Goal: Task Accomplishment & Management: Manage account settings

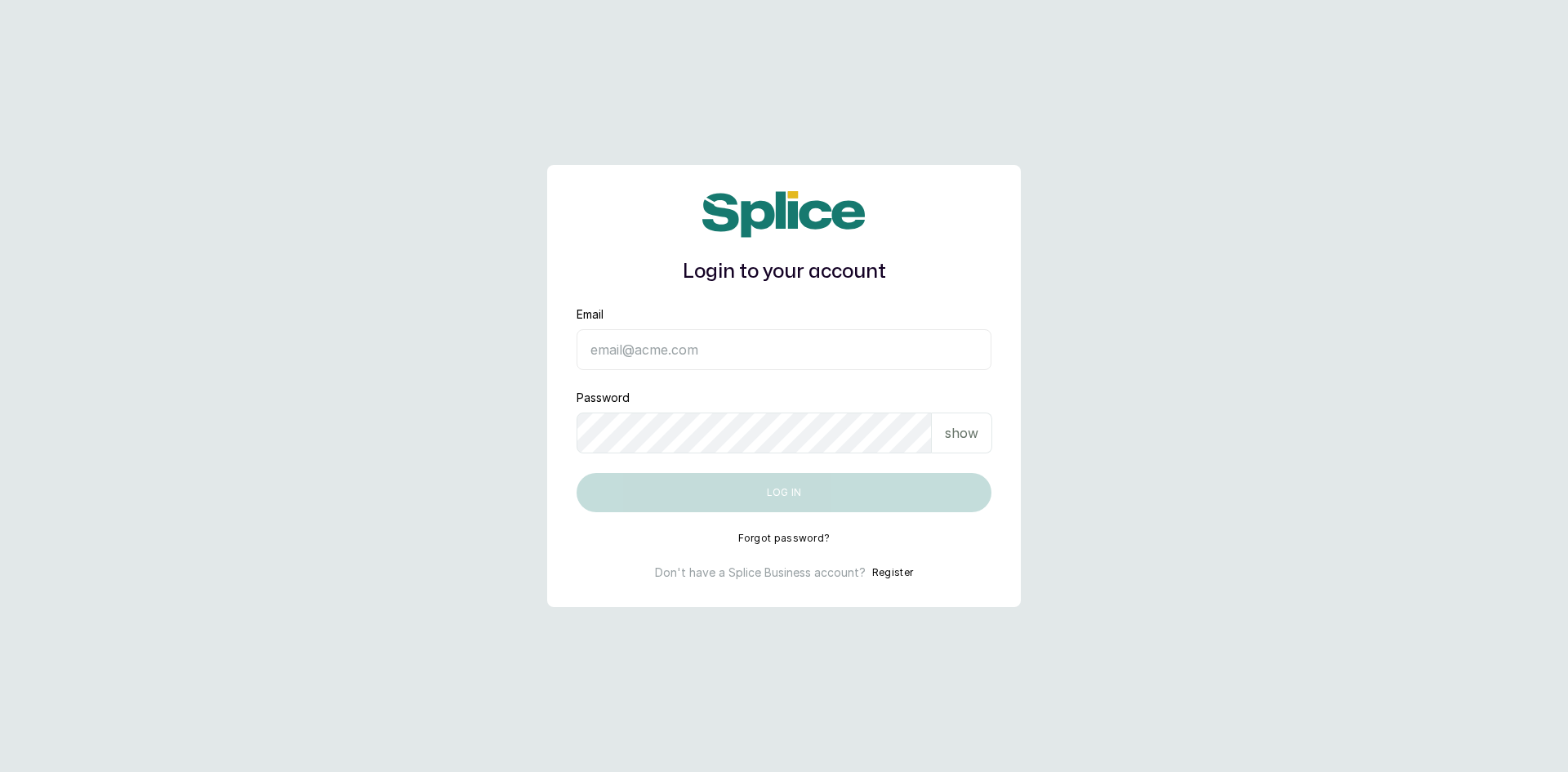
type input "[EMAIL_ADDRESS][DOMAIN_NAME]"
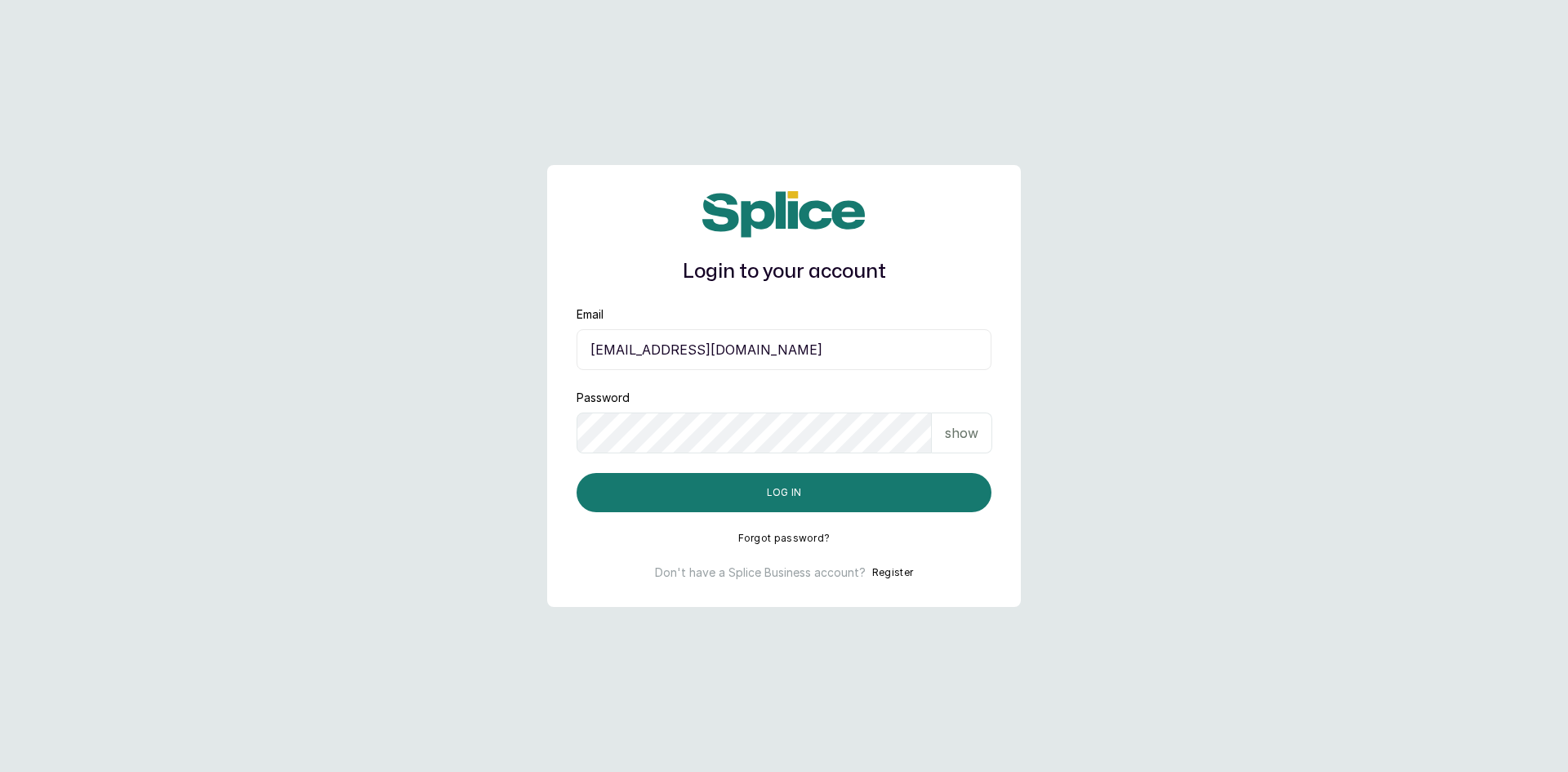
click at [964, 423] on p "show" at bounding box center [961, 433] width 34 height 20
click at [803, 497] on button "Log in" at bounding box center [784, 493] width 415 height 40
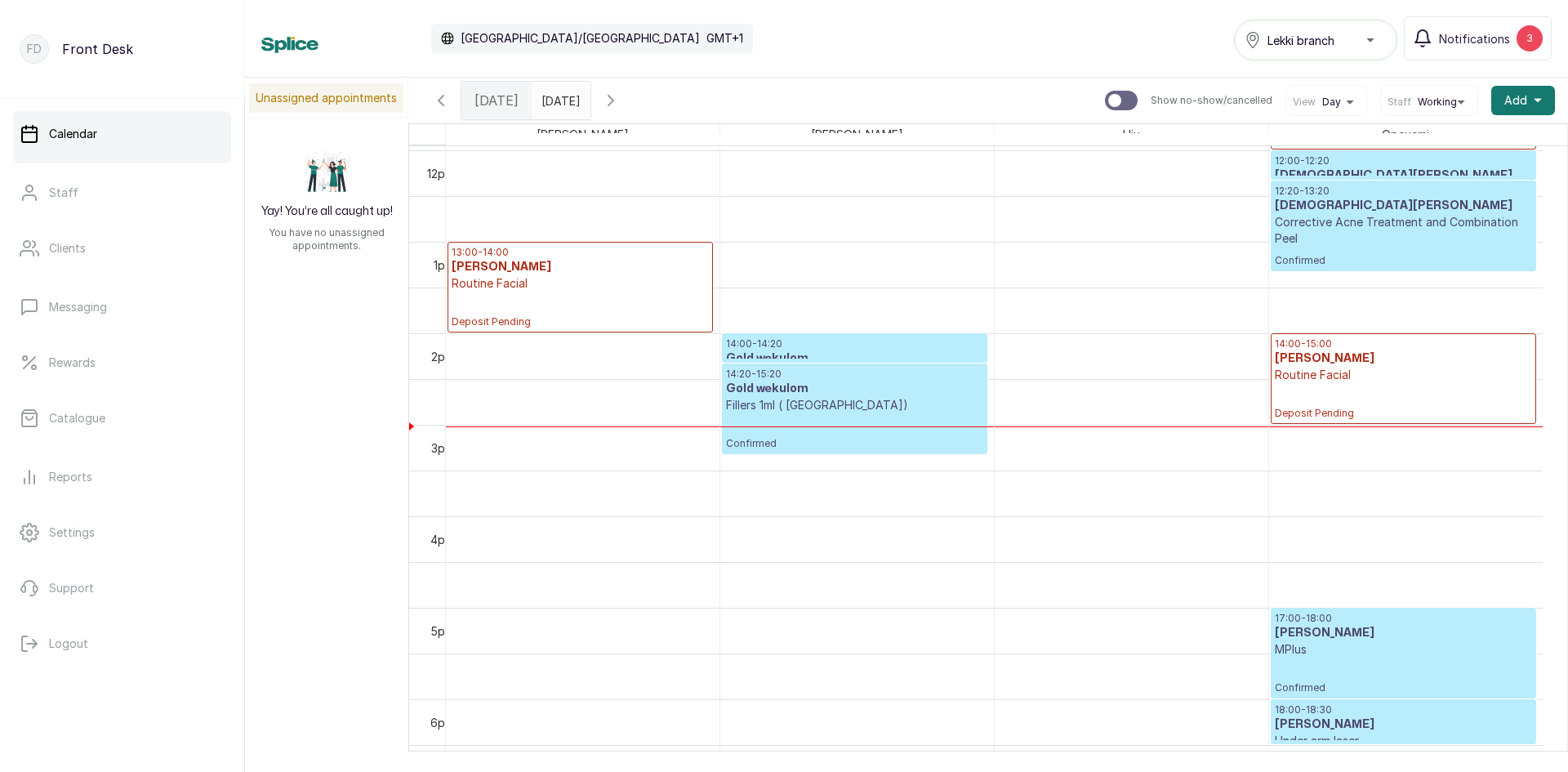
scroll to position [1122, 0]
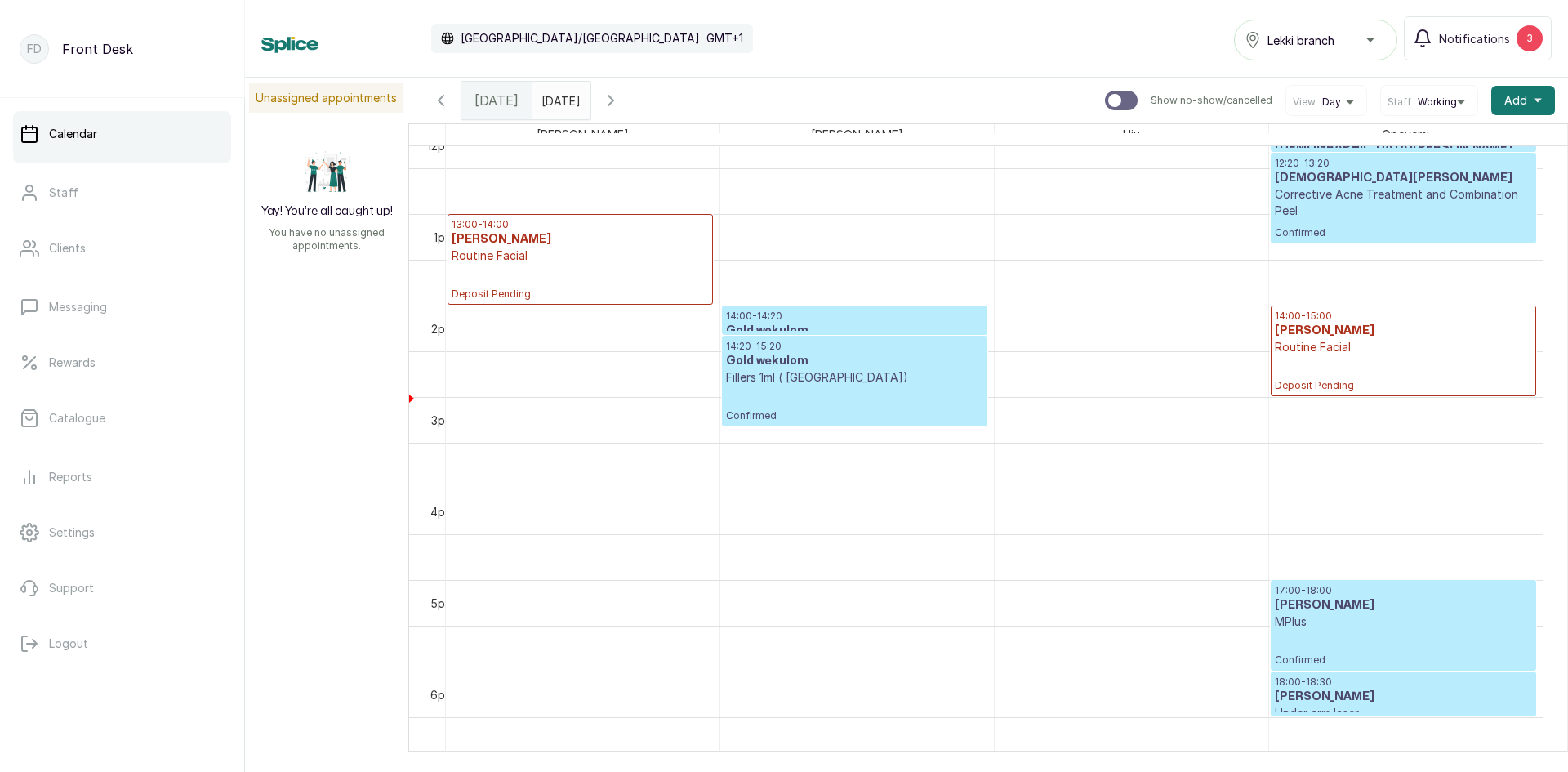
click at [883, 367] on h3 "Gold wekulom" at bounding box center [854, 361] width 256 height 16
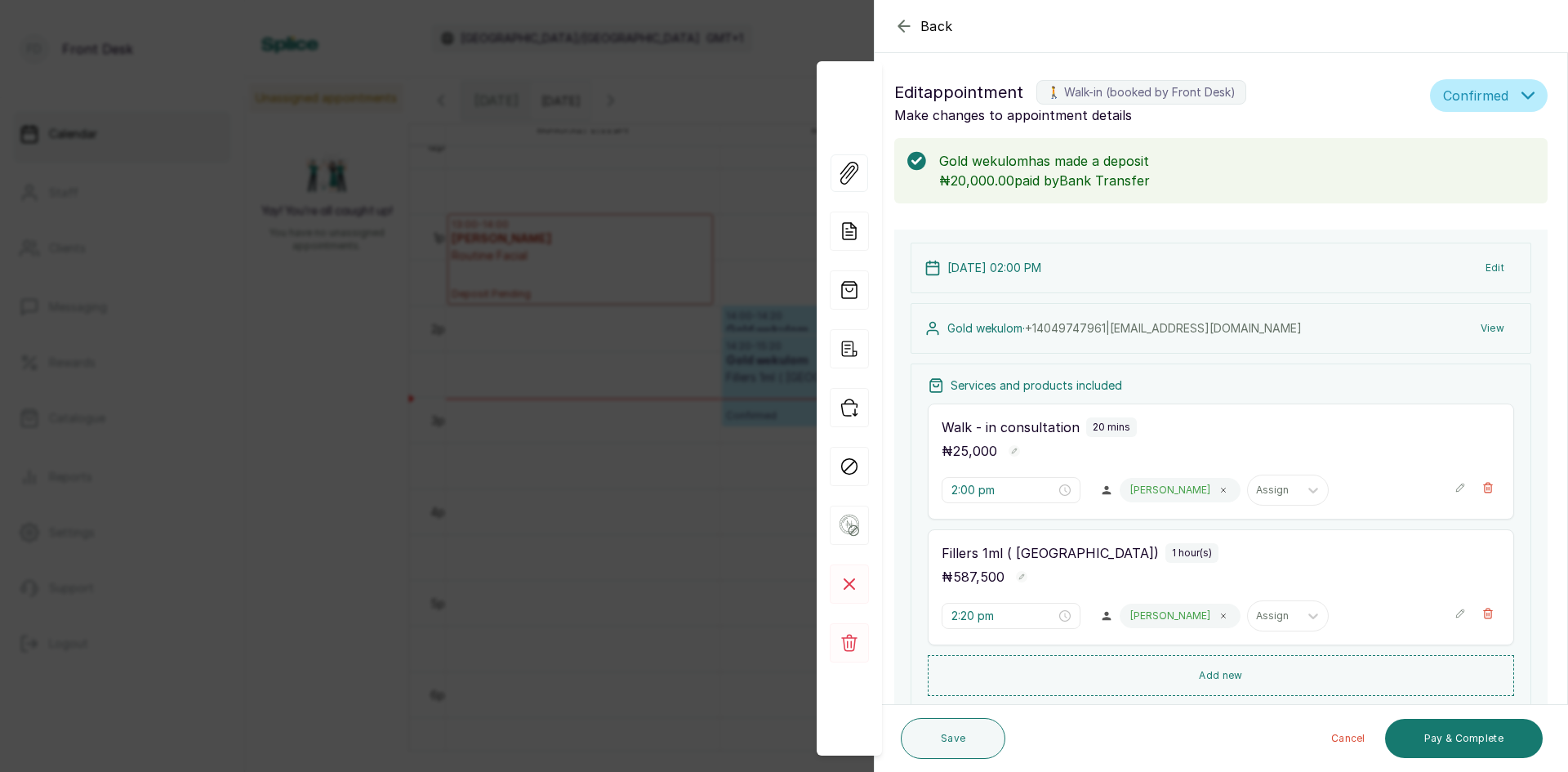
click at [366, 353] on div "Back Appointment Details Edit appointment 🚶 Walk-in (booked by Front Desk) Make…" at bounding box center [784, 386] width 1568 height 772
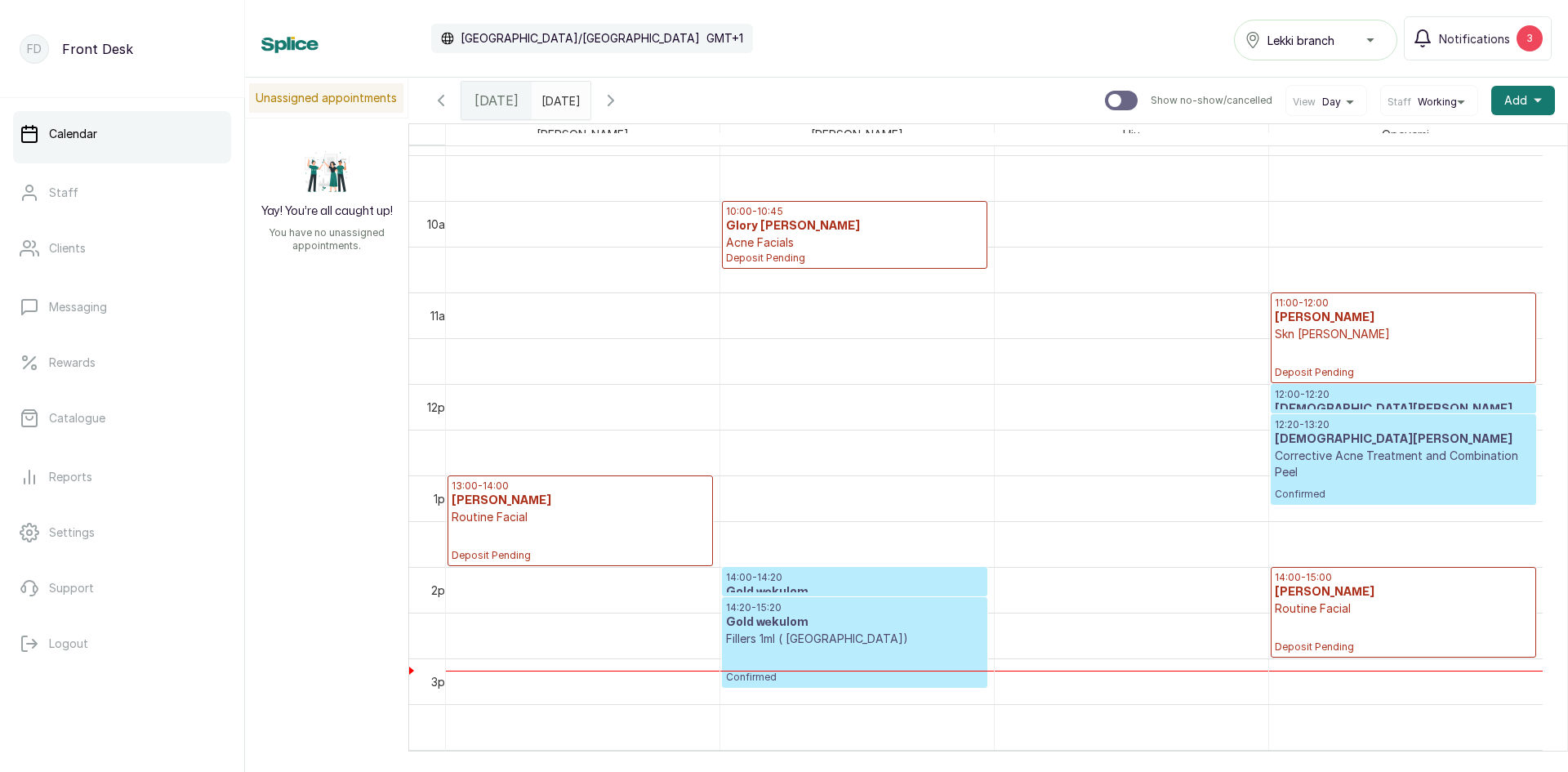
scroll to position [899, 0]
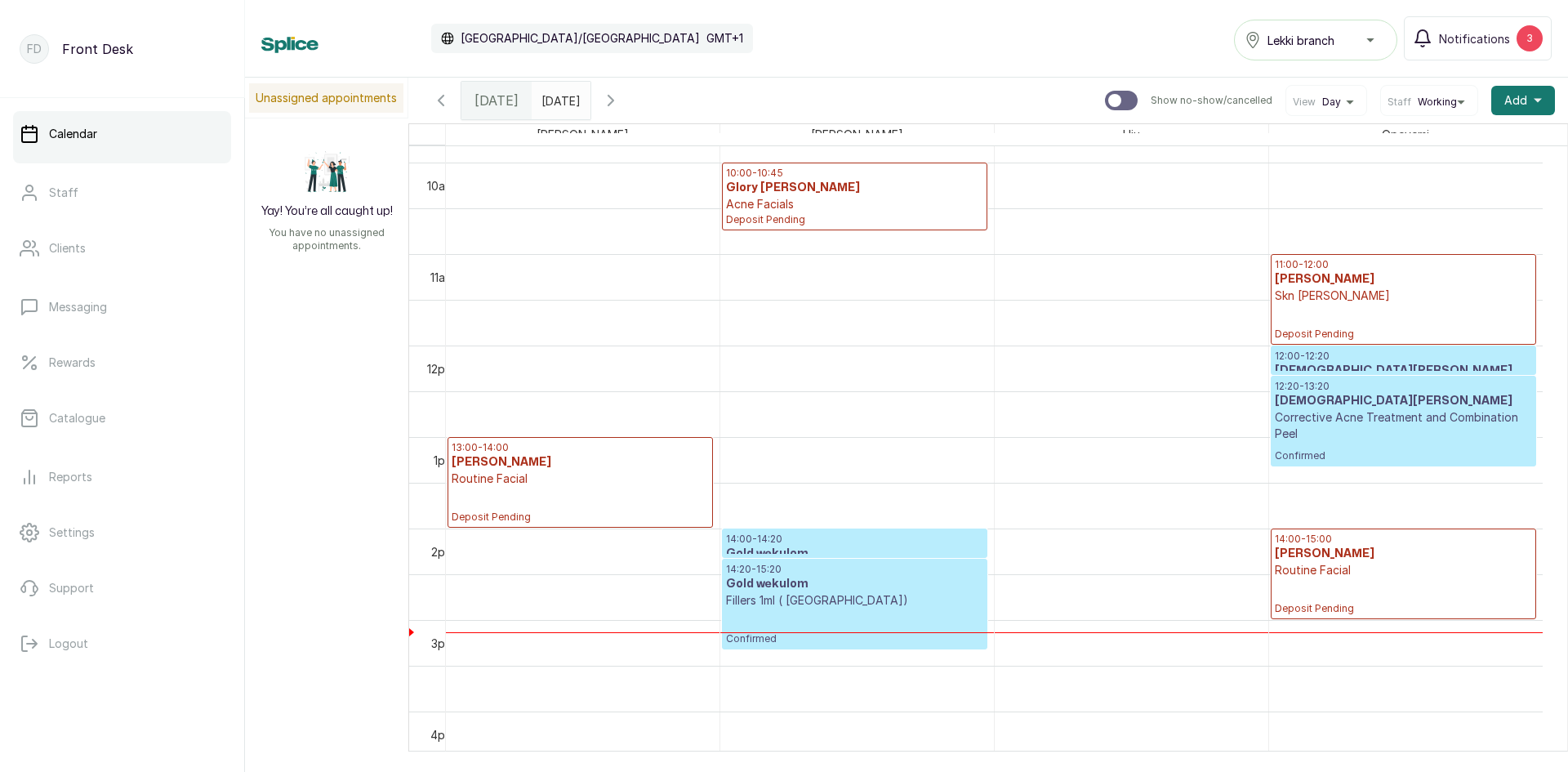
type input "dd/MM/yyyy"
click at [558, 105] on input "dd/MM/yyyy" at bounding box center [546, 96] width 26 height 28
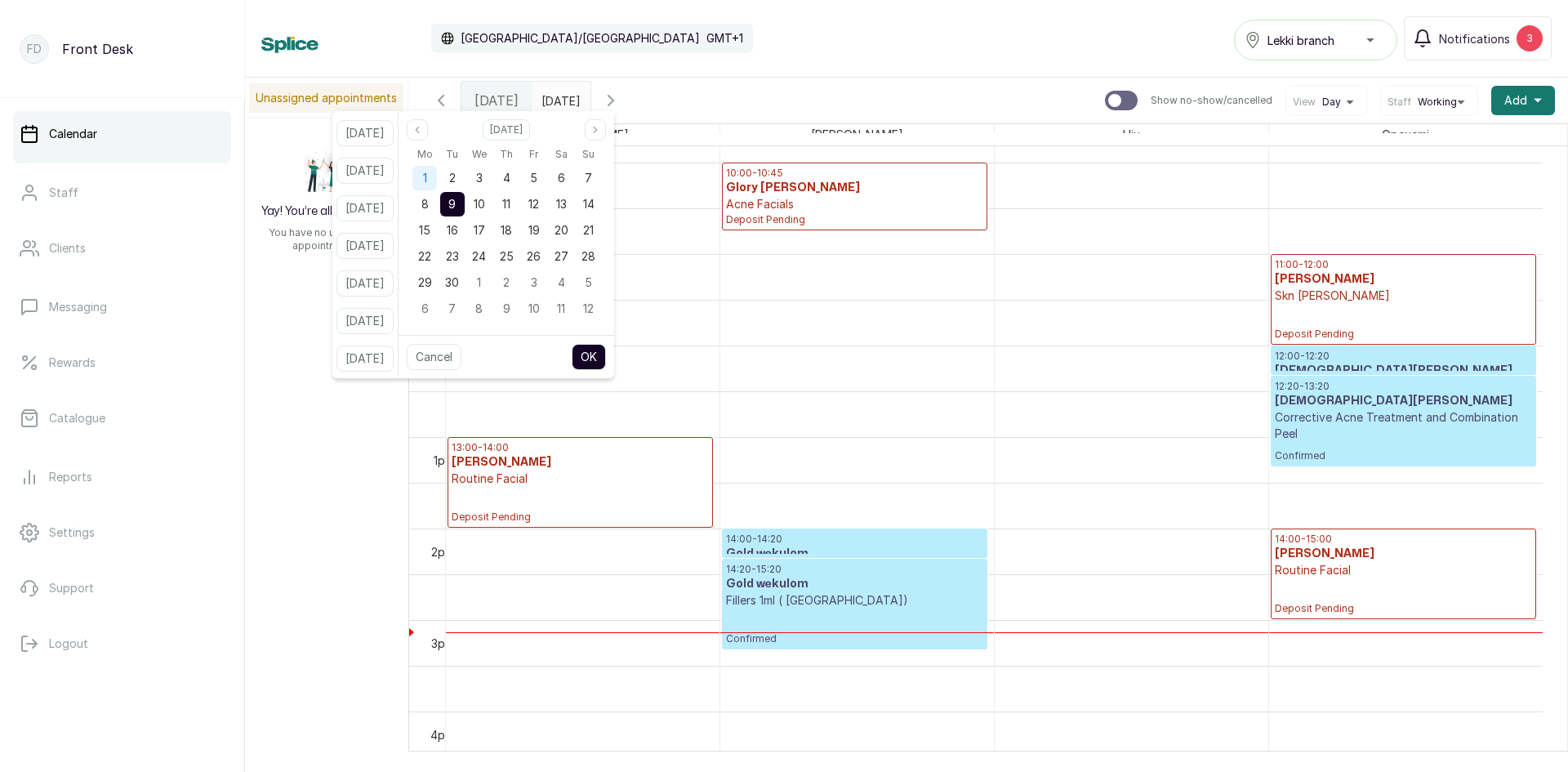
click at [437, 178] on div "1" at bounding box center [425, 178] width 25 height 25
click at [606, 358] on button "OK" at bounding box center [589, 357] width 35 height 26
type input "[DATE]"
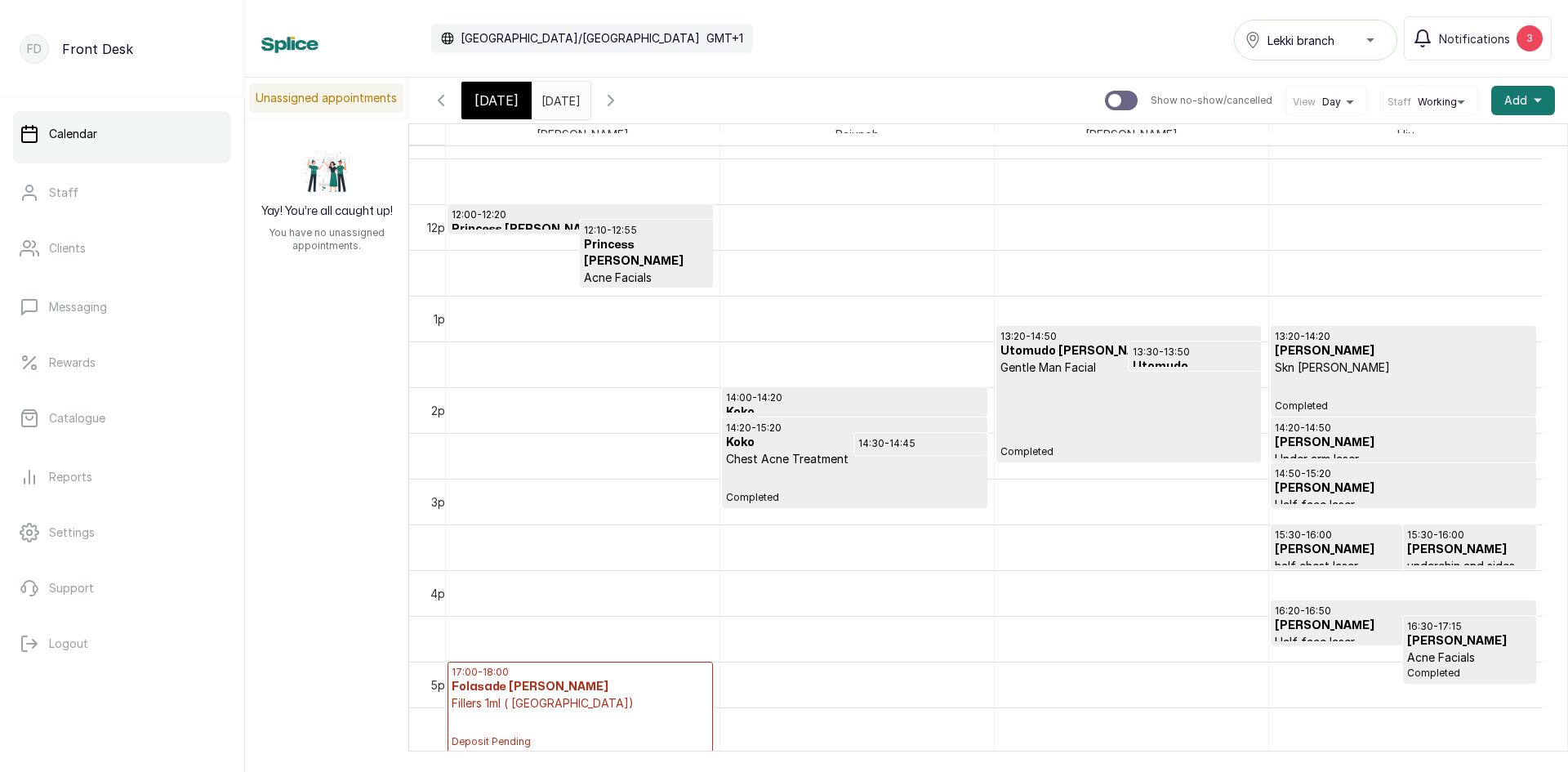
scroll to position [0, 0]
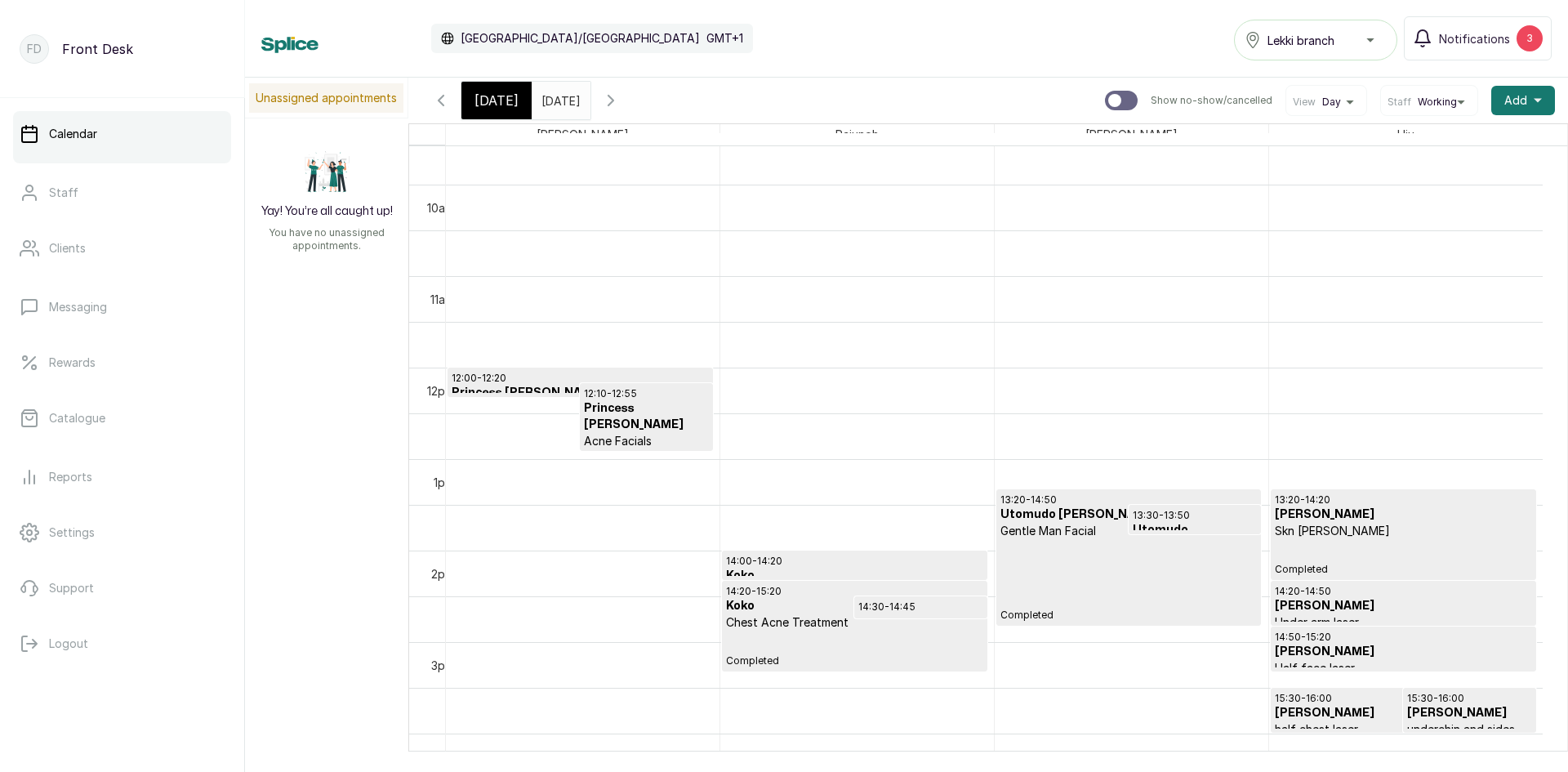
click at [502, 101] on span "[DATE]" at bounding box center [497, 101] width 44 height 20
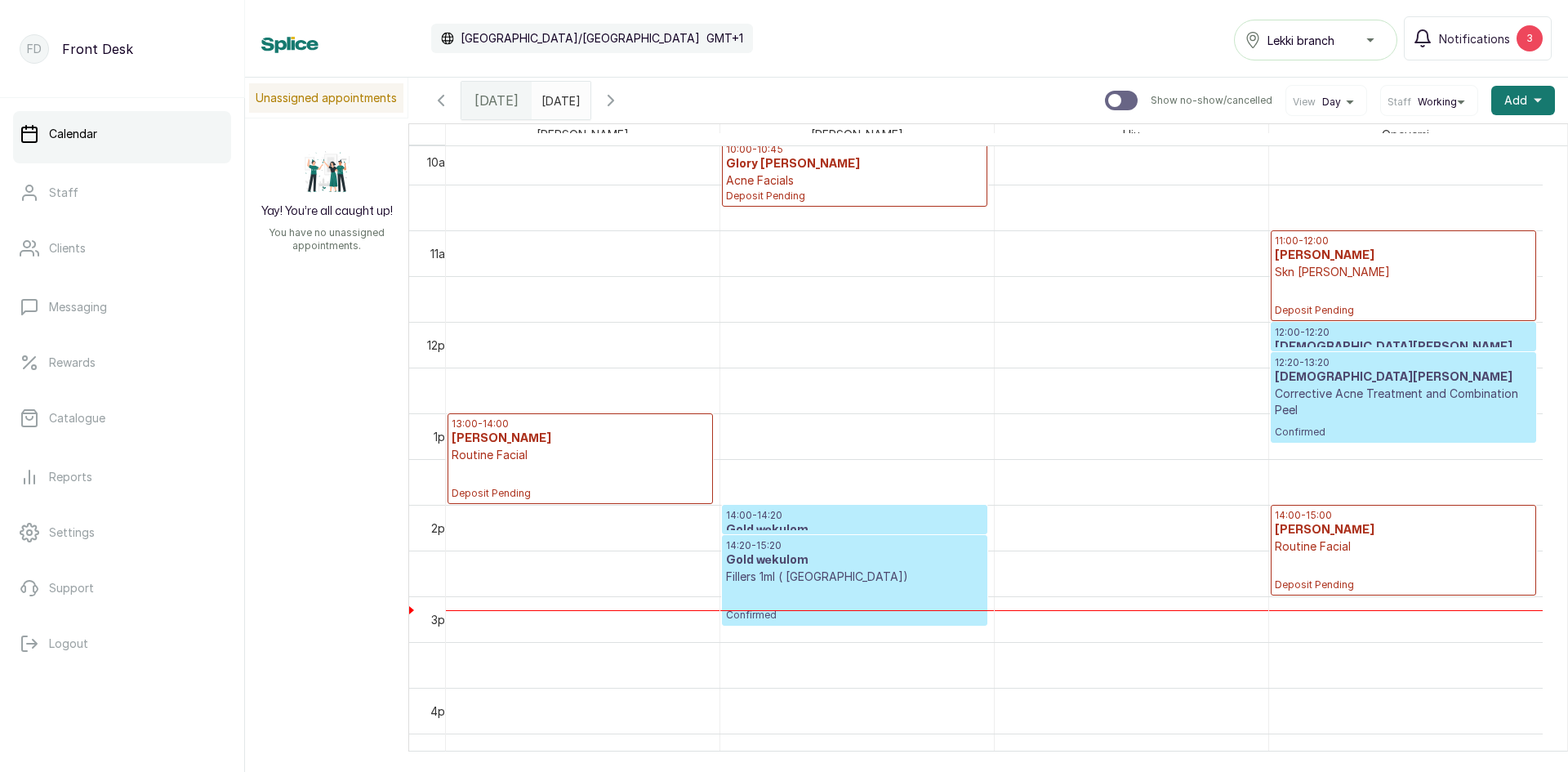
scroll to position [958, 0]
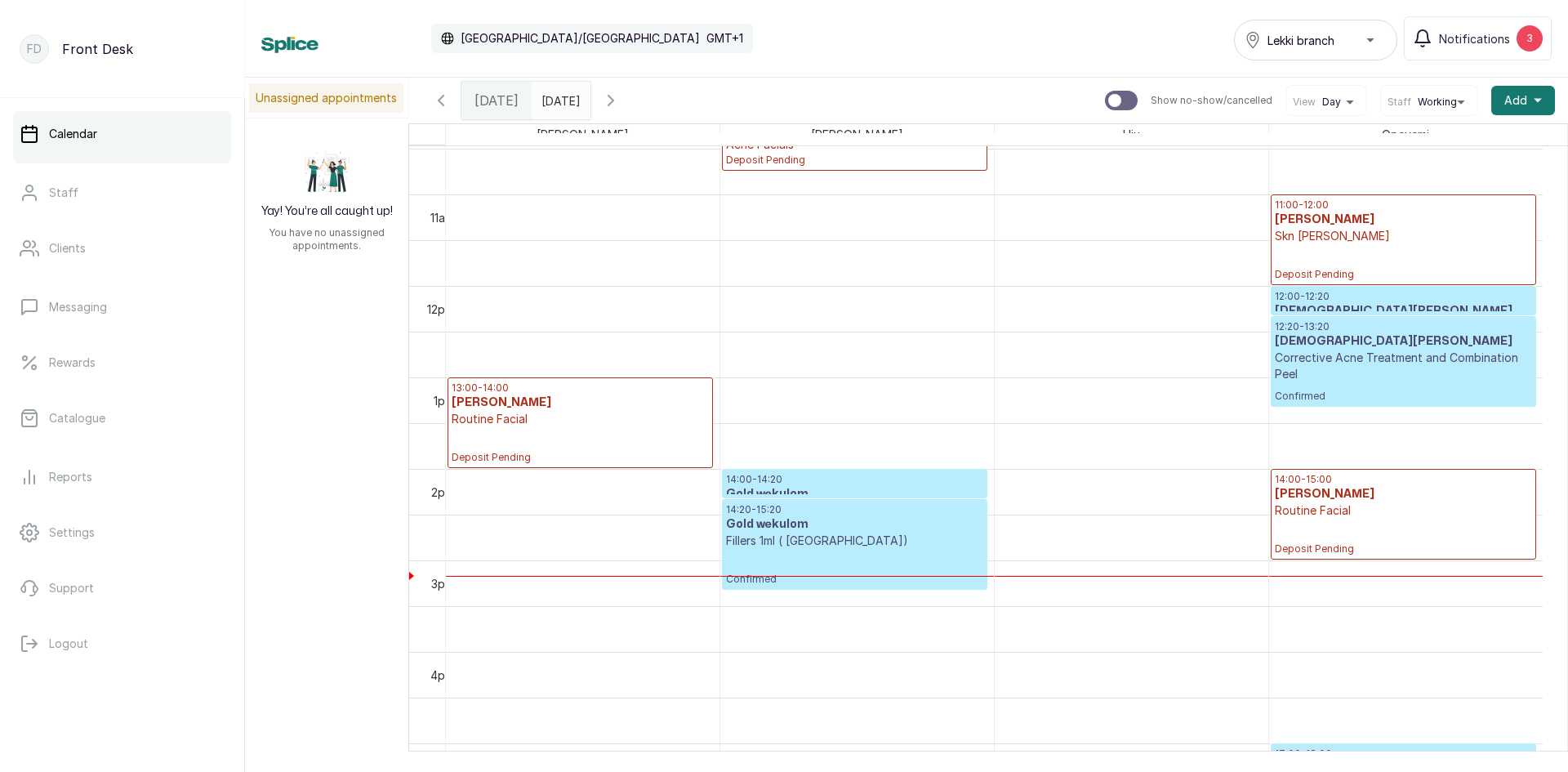
click at [777, 521] on h3 "Gold wekulom" at bounding box center [854, 525] width 256 height 16
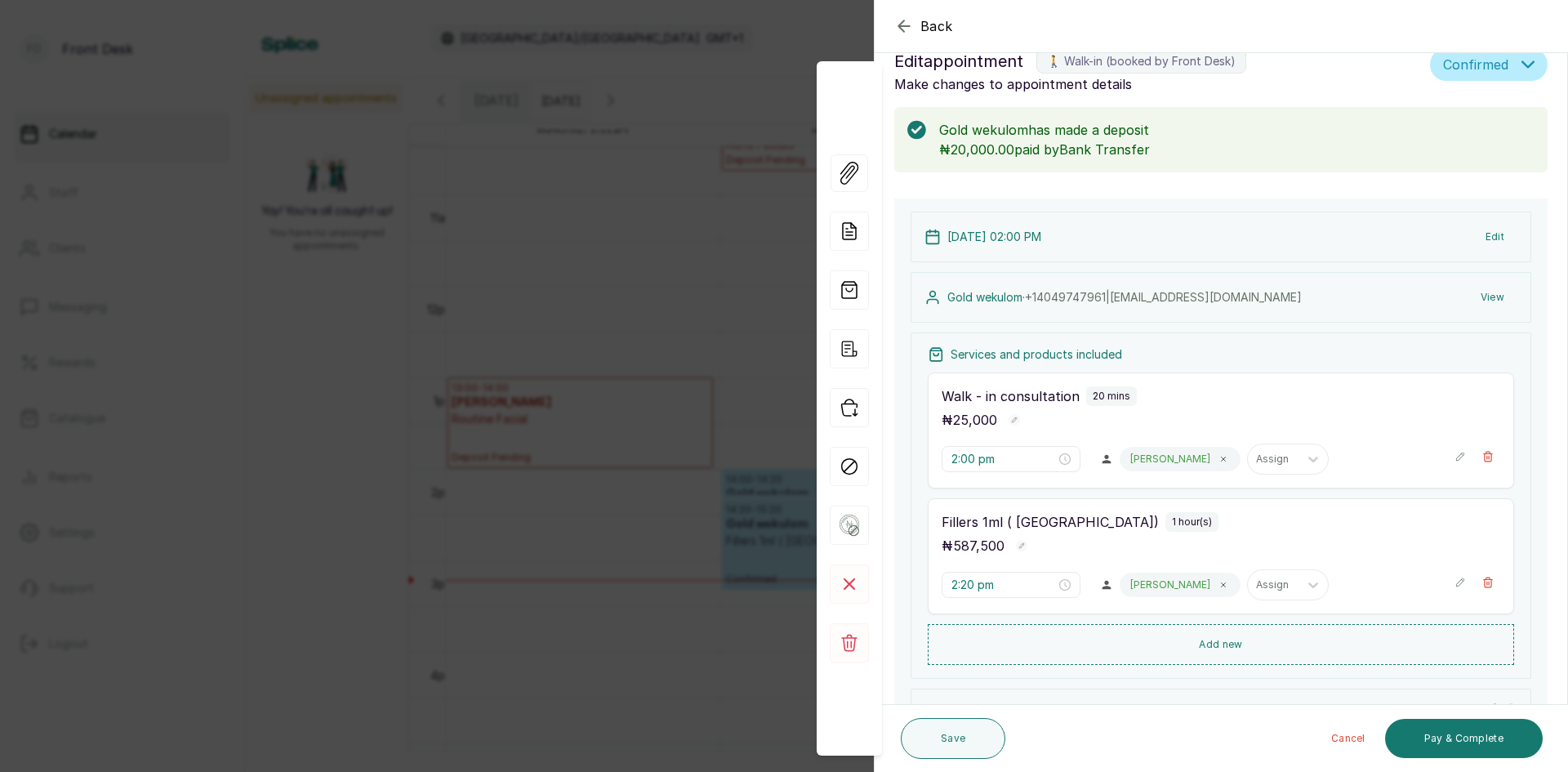
scroll to position [0, 0]
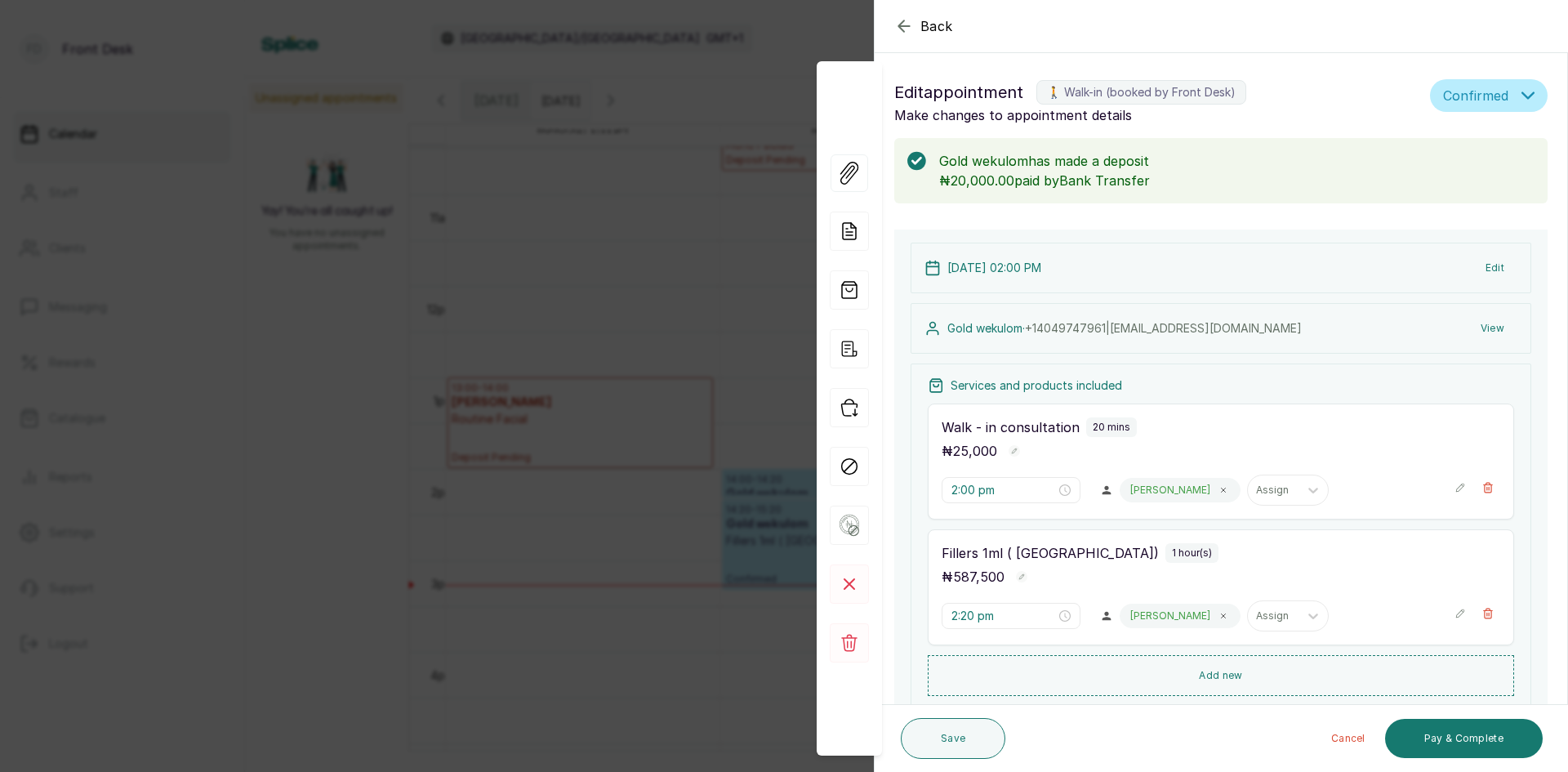
click at [230, 147] on div "Back Appointment Details Edit appointment 🚶 Walk-in (booked by Front Desk) Make…" at bounding box center [784, 386] width 1568 height 772
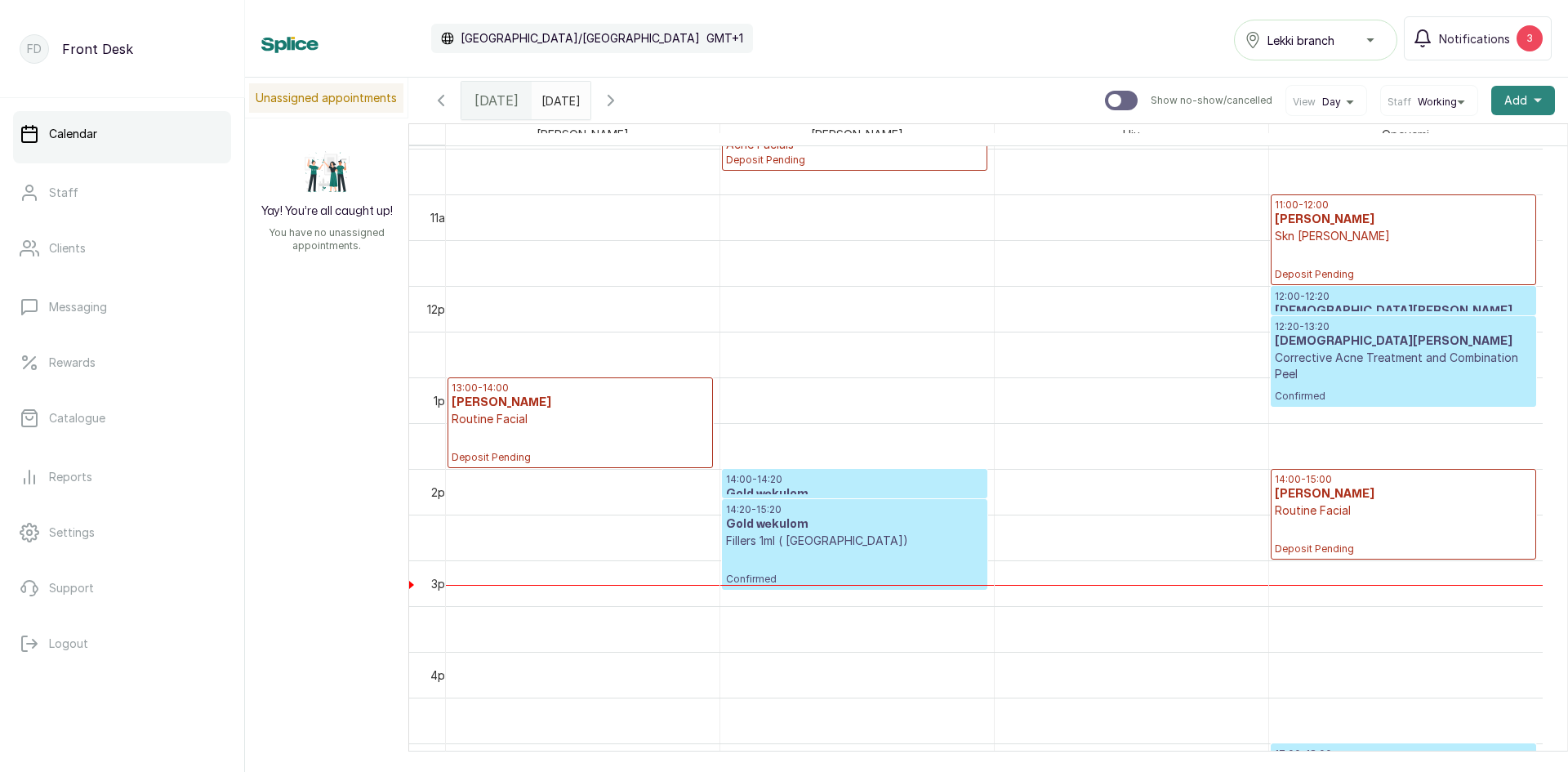
click at [1505, 101] on span "Add" at bounding box center [1516, 101] width 23 height 16
click at [1436, 140] on span "Add Appointment" at bounding box center [1463, 145] width 156 height 20
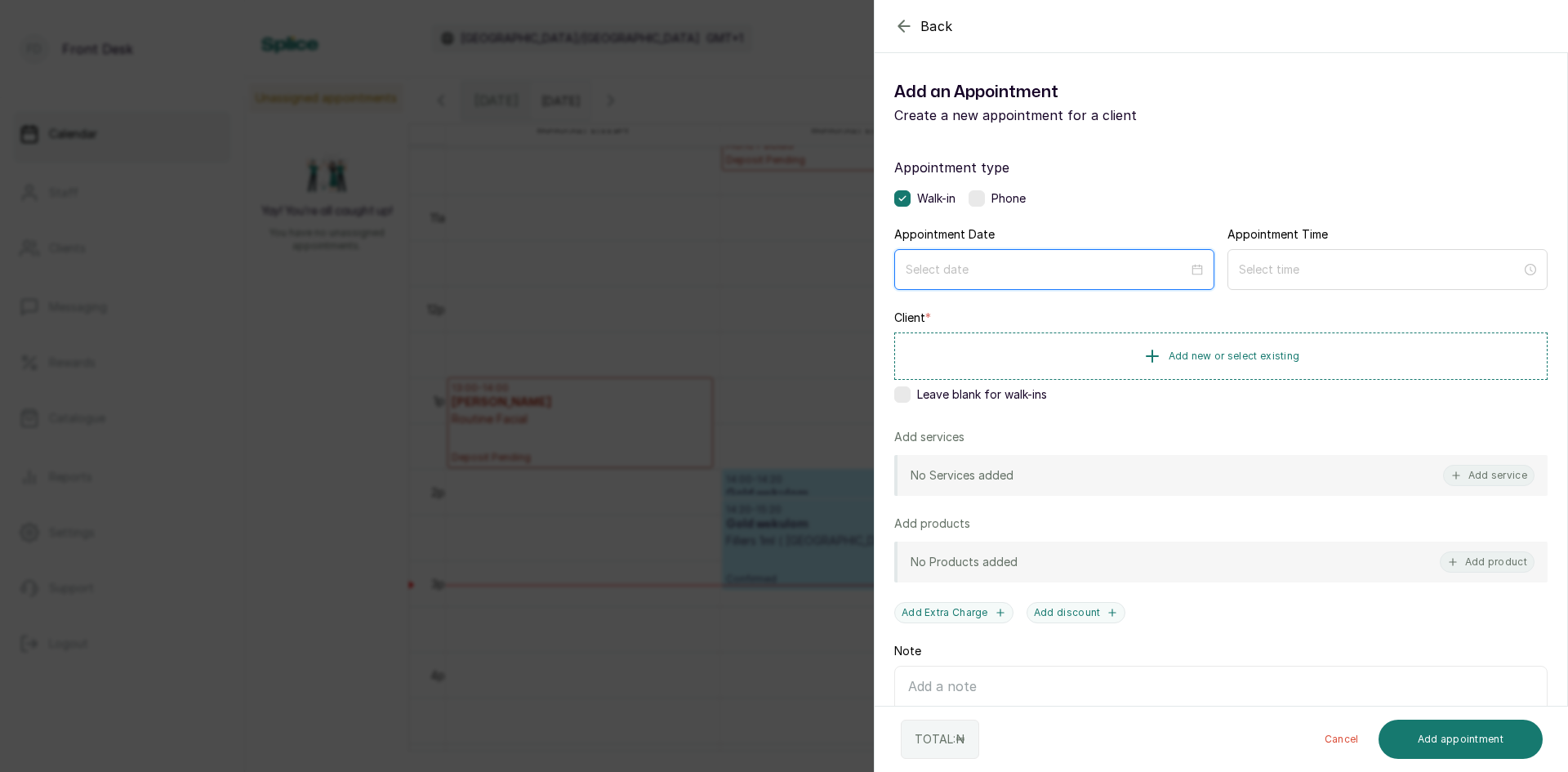
click at [1061, 269] on input at bounding box center [1047, 269] width 282 height 18
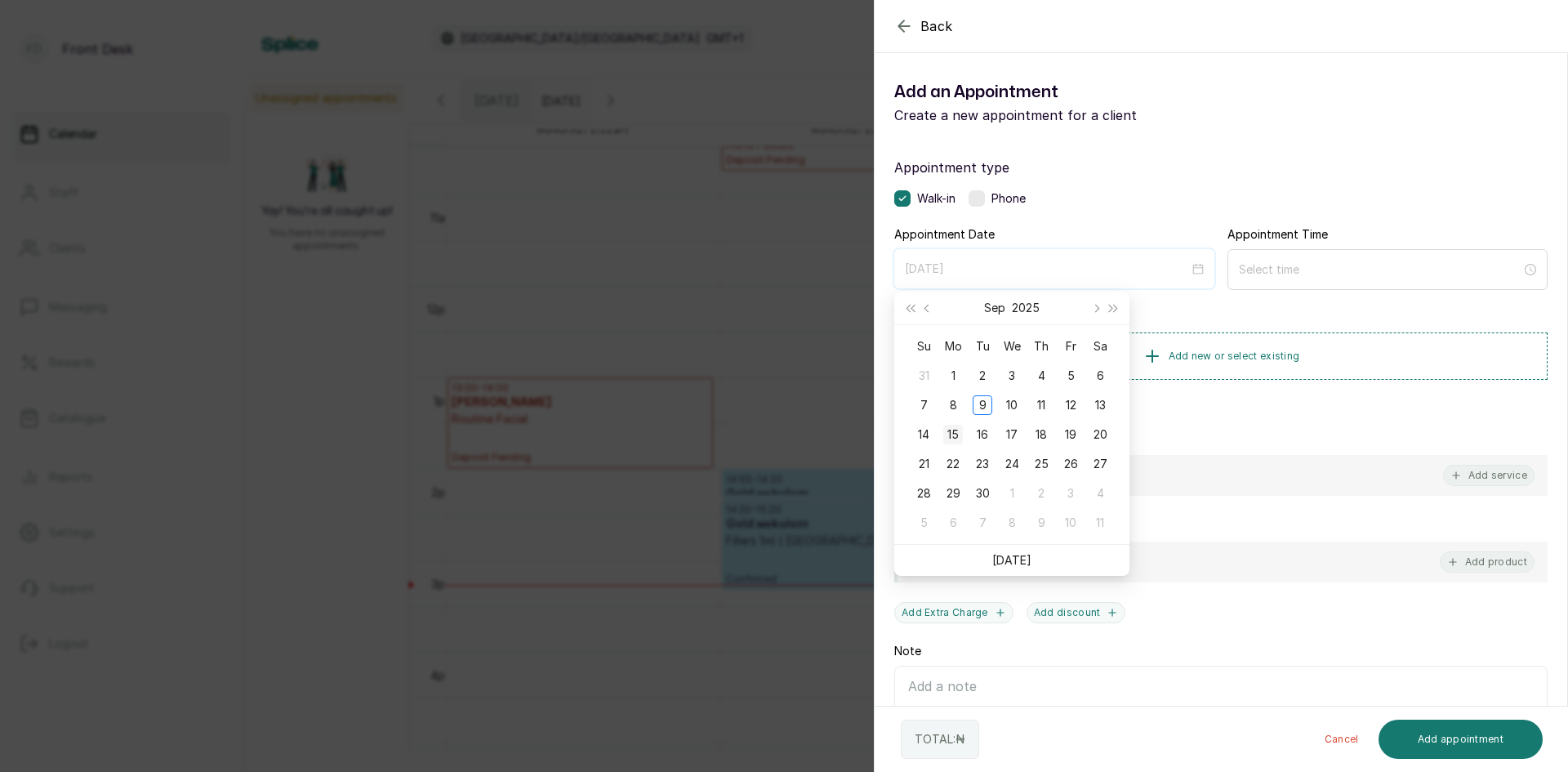
type input "[DATE]"
click at [952, 434] on div "15" at bounding box center [953, 435] width 20 height 20
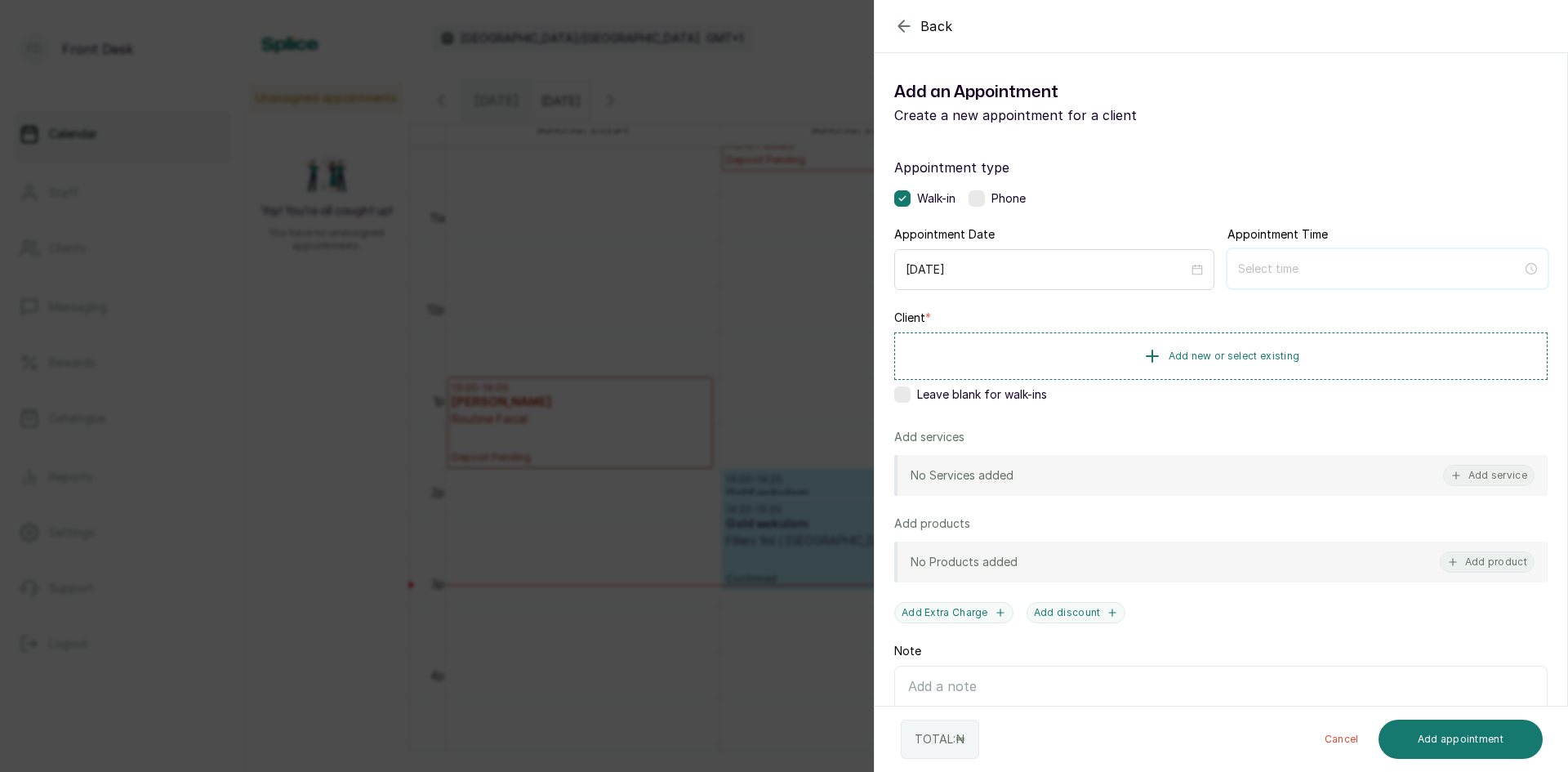
click at [1288, 274] on input at bounding box center [1379, 269] width 284 height 18
type input "12:00 am"
click at [1233, 374] on div "10" at bounding box center [1245, 375] width 40 height 23
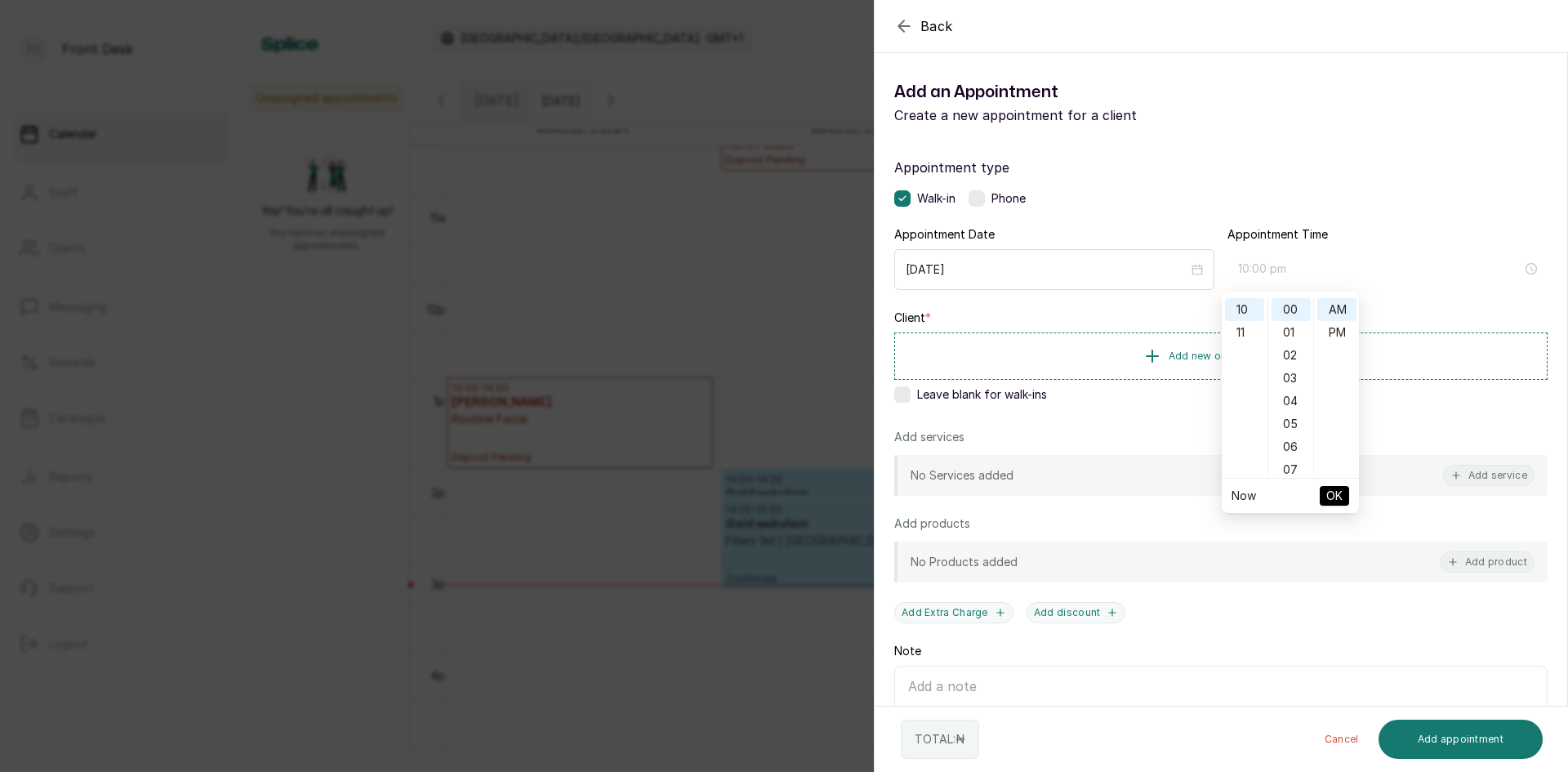
type input "10:00 am"
click at [1346, 498] on button "OK" at bounding box center [1335, 496] width 30 height 20
click at [1182, 354] on span "Add new or select existing" at bounding box center [1234, 355] width 132 height 13
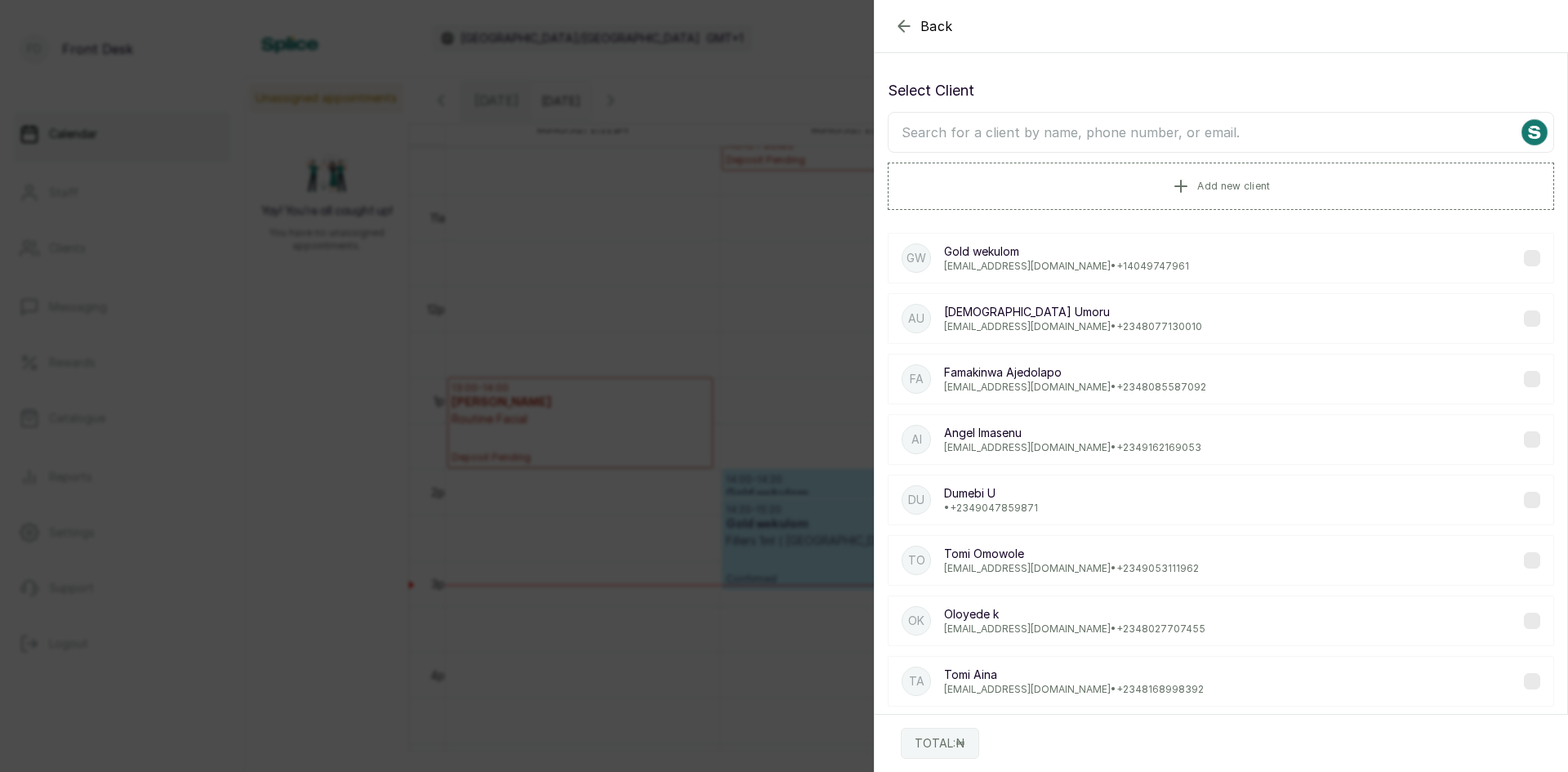
click at [1193, 132] on input "text" at bounding box center [1220, 133] width 666 height 41
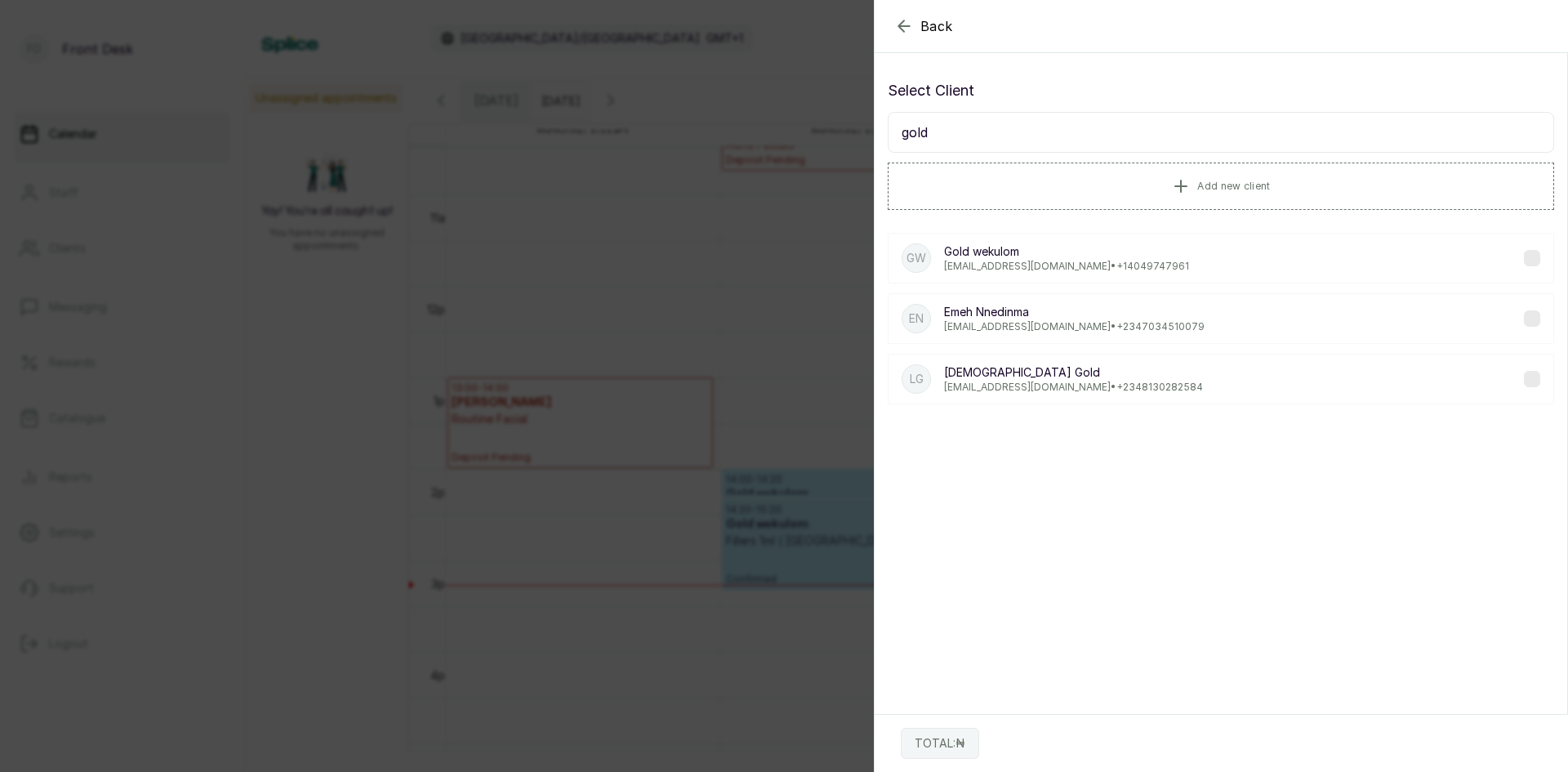
type input "gold"
click at [1010, 270] on p "[EMAIL_ADDRESS][DOMAIN_NAME] • [PHONE_NUMBER]" at bounding box center [1066, 266] width 245 height 13
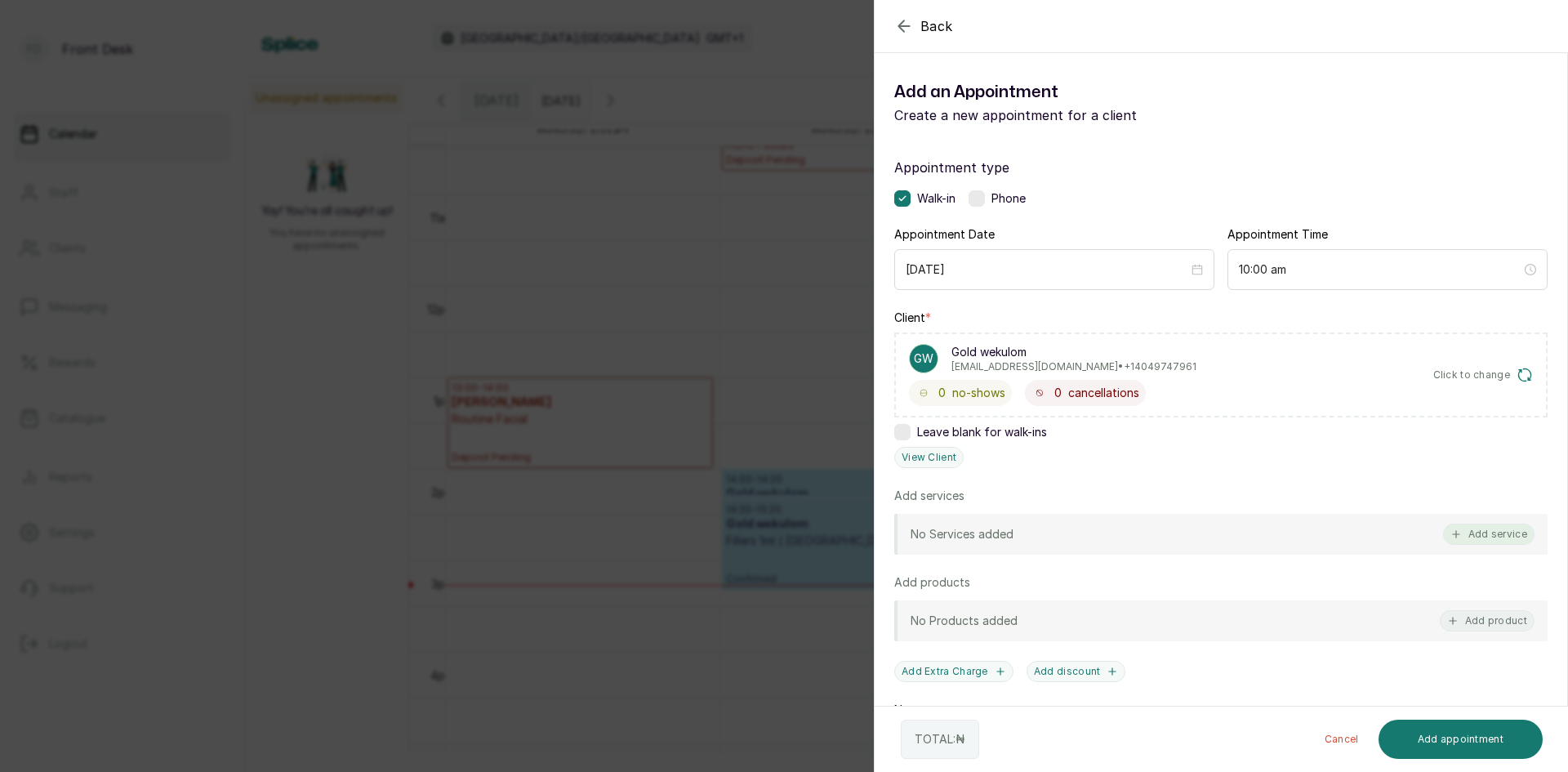
click at [1457, 538] on button "Add service" at bounding box center [1488, 535] width 91 height 21
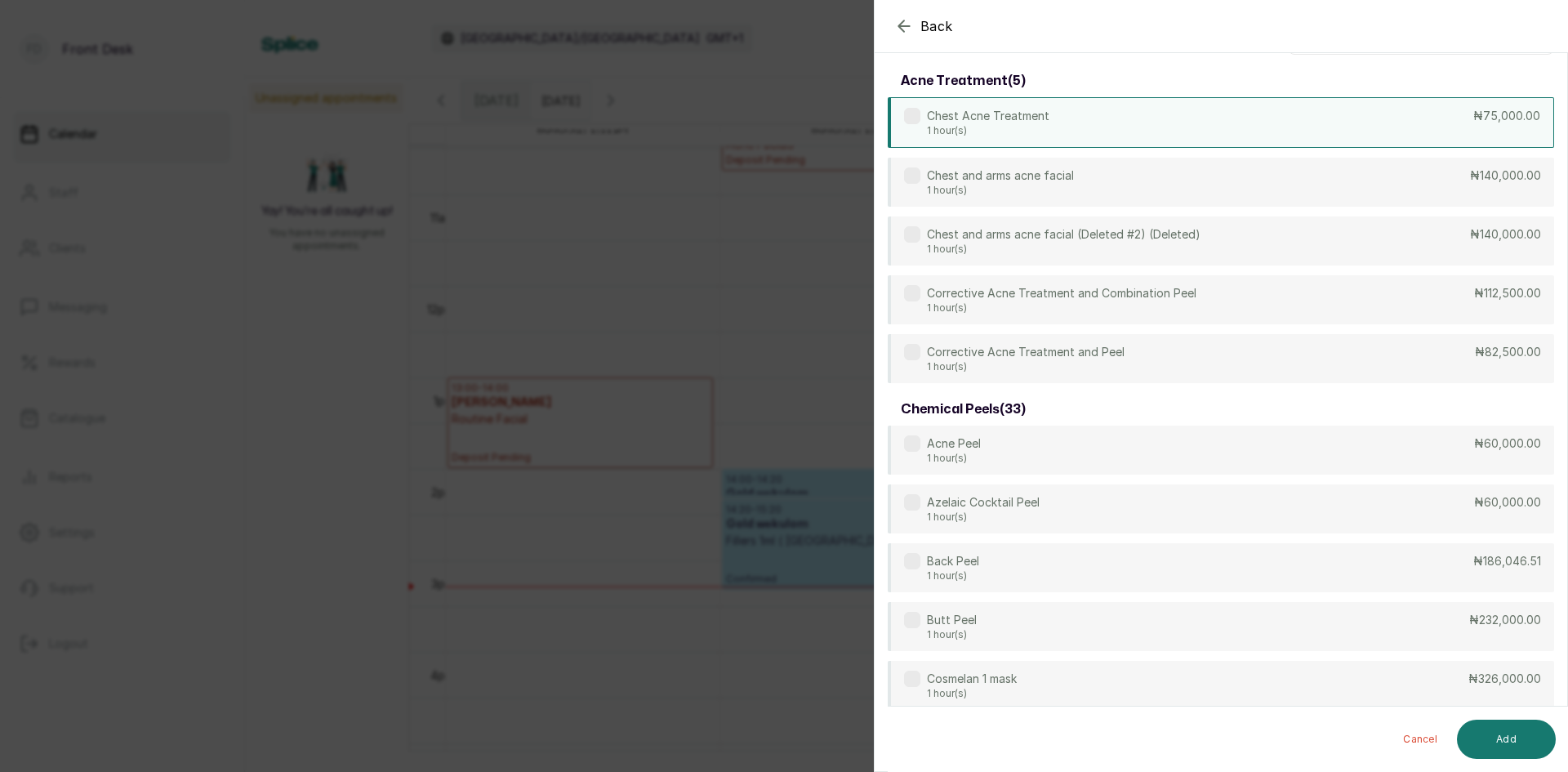
scroll to position [0, 0]
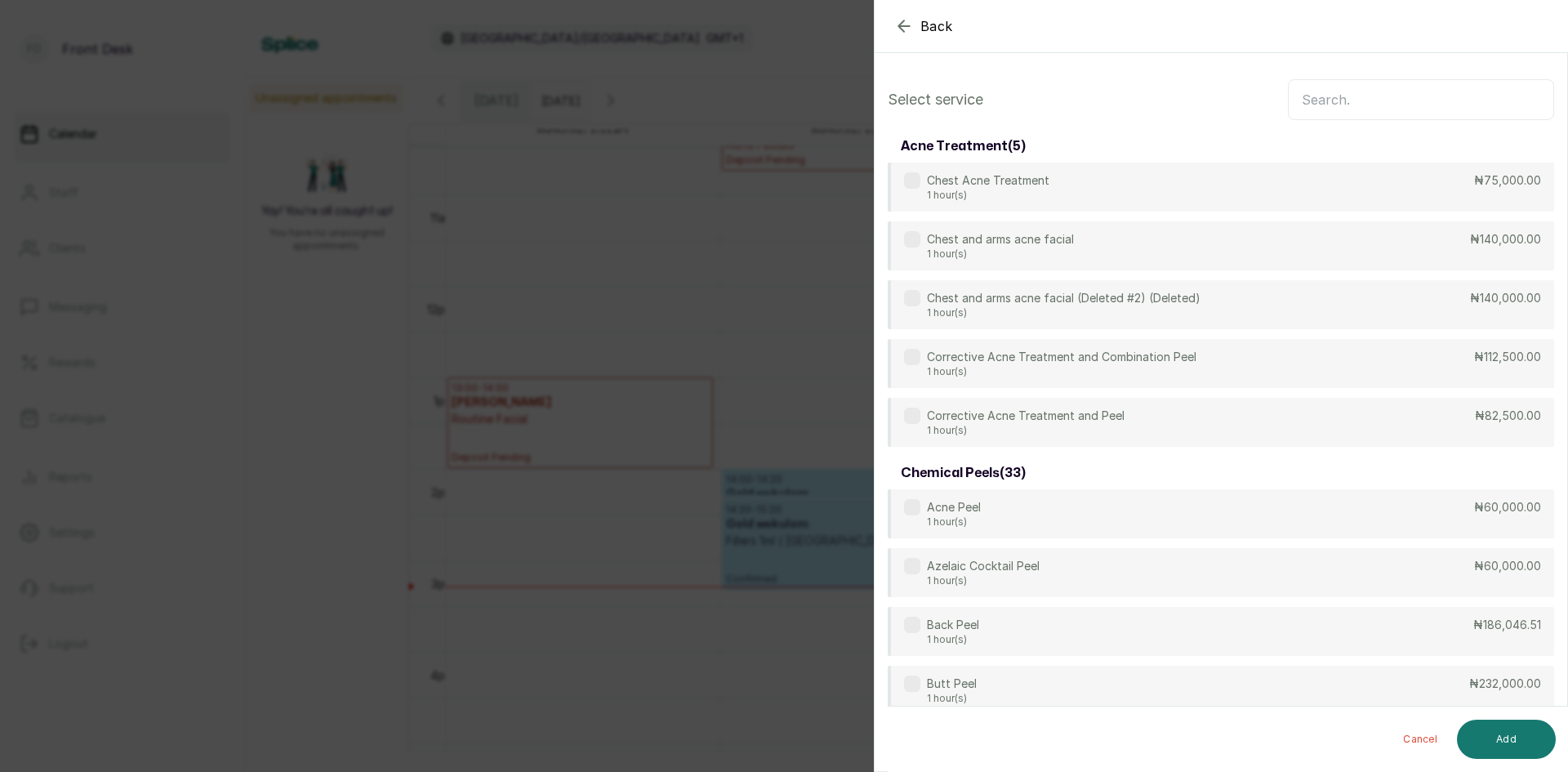
click at [1345, 105] on input "text" at bounding box center [1421, 100] width 266 height 41
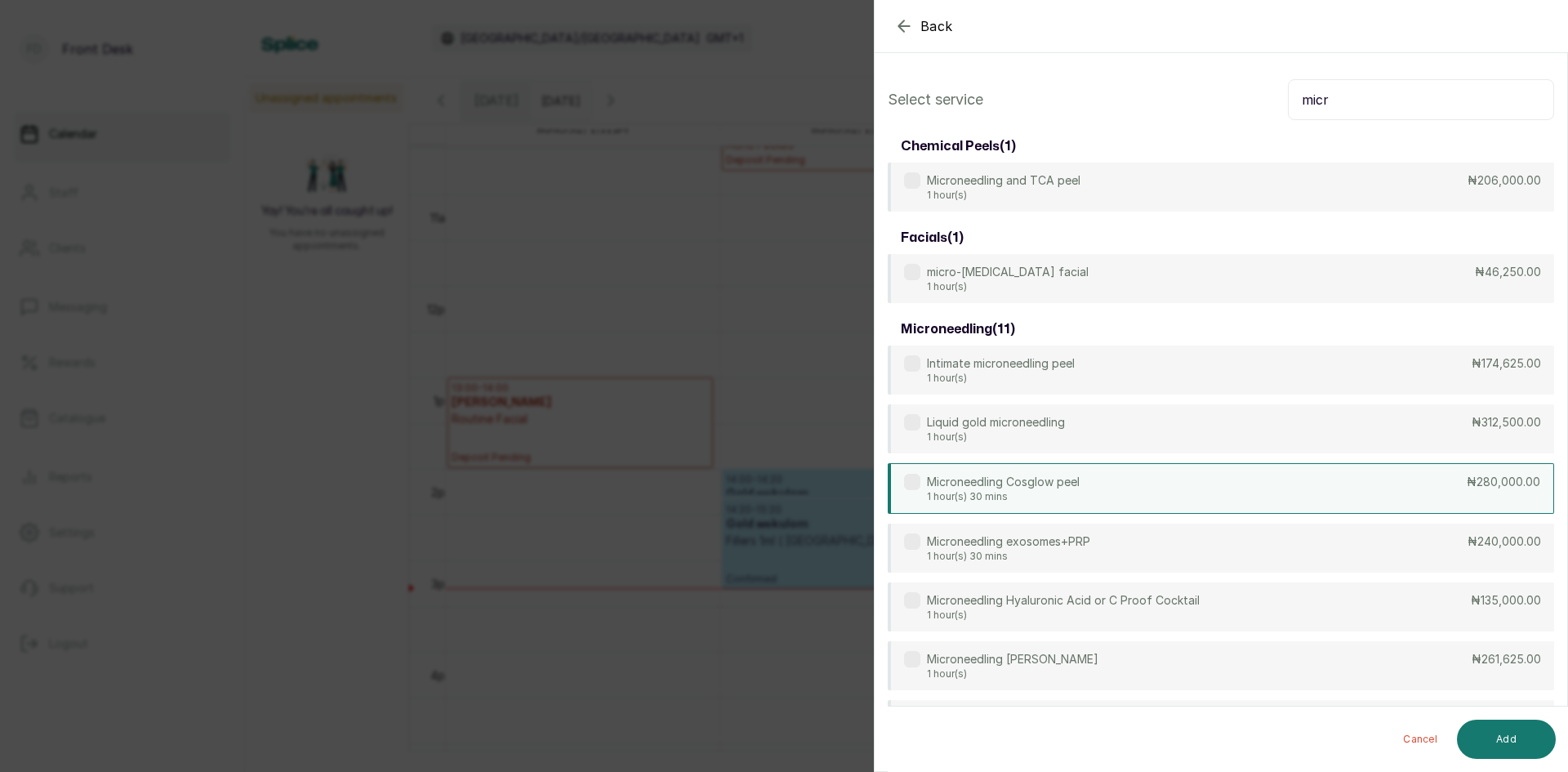
type input "micr"
click at [1099, 480] on div "Microneedling Cosglow peel 1 hour(s) 30 mins ₦280,000.00" at bounding box center [1220, 488] width 666 height 50
click at [1509, 746] on button "Add" at bounding box center [1506, 740] width 99 height 40
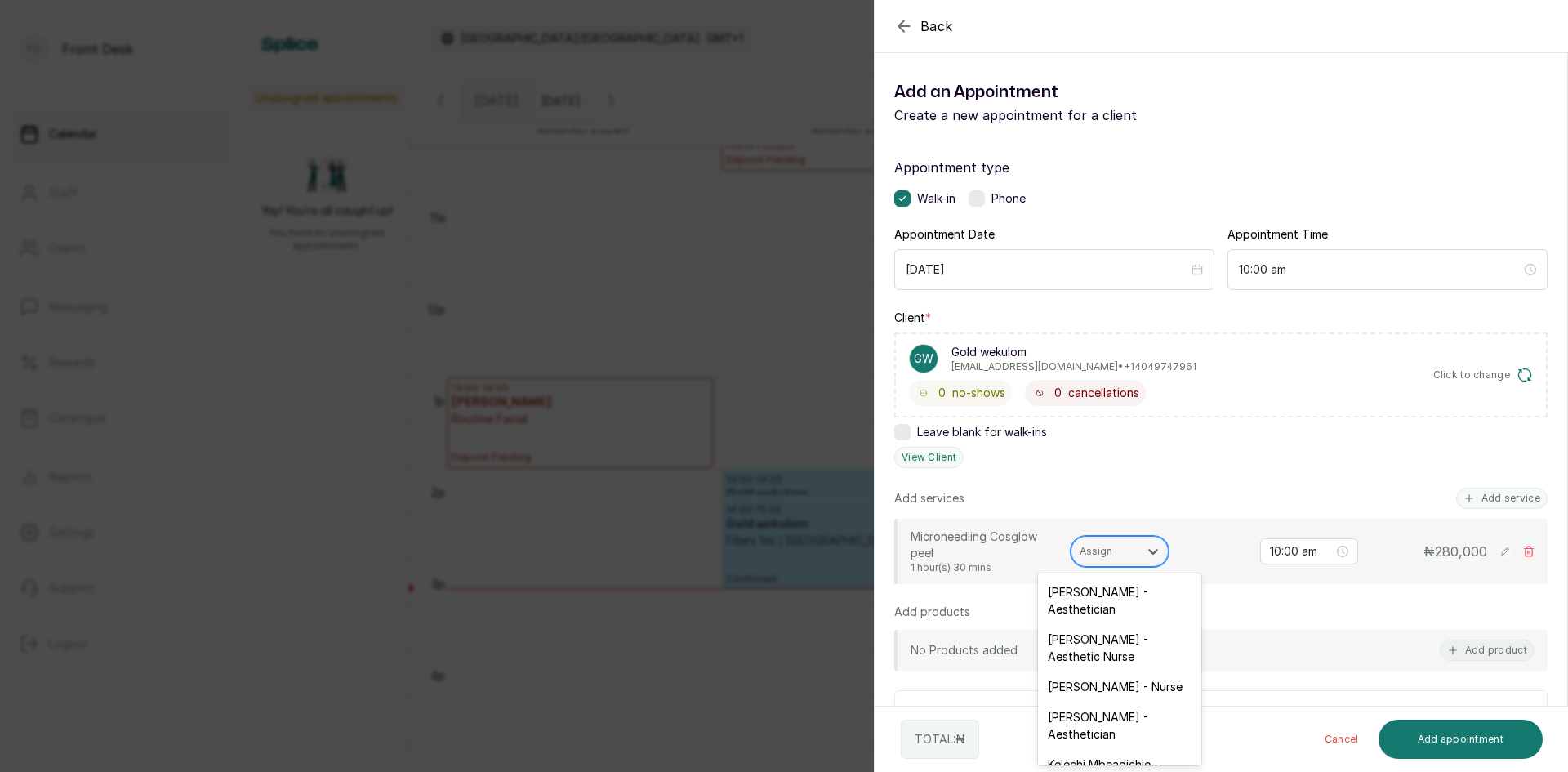
click at [1114, 551] on div at bounding box center [1104, 551] width 50 height 15
click at [1083, 688] on div "[PERSON_NAME] - Nurse" at bounding box center [1119, 686] width 163 height 30
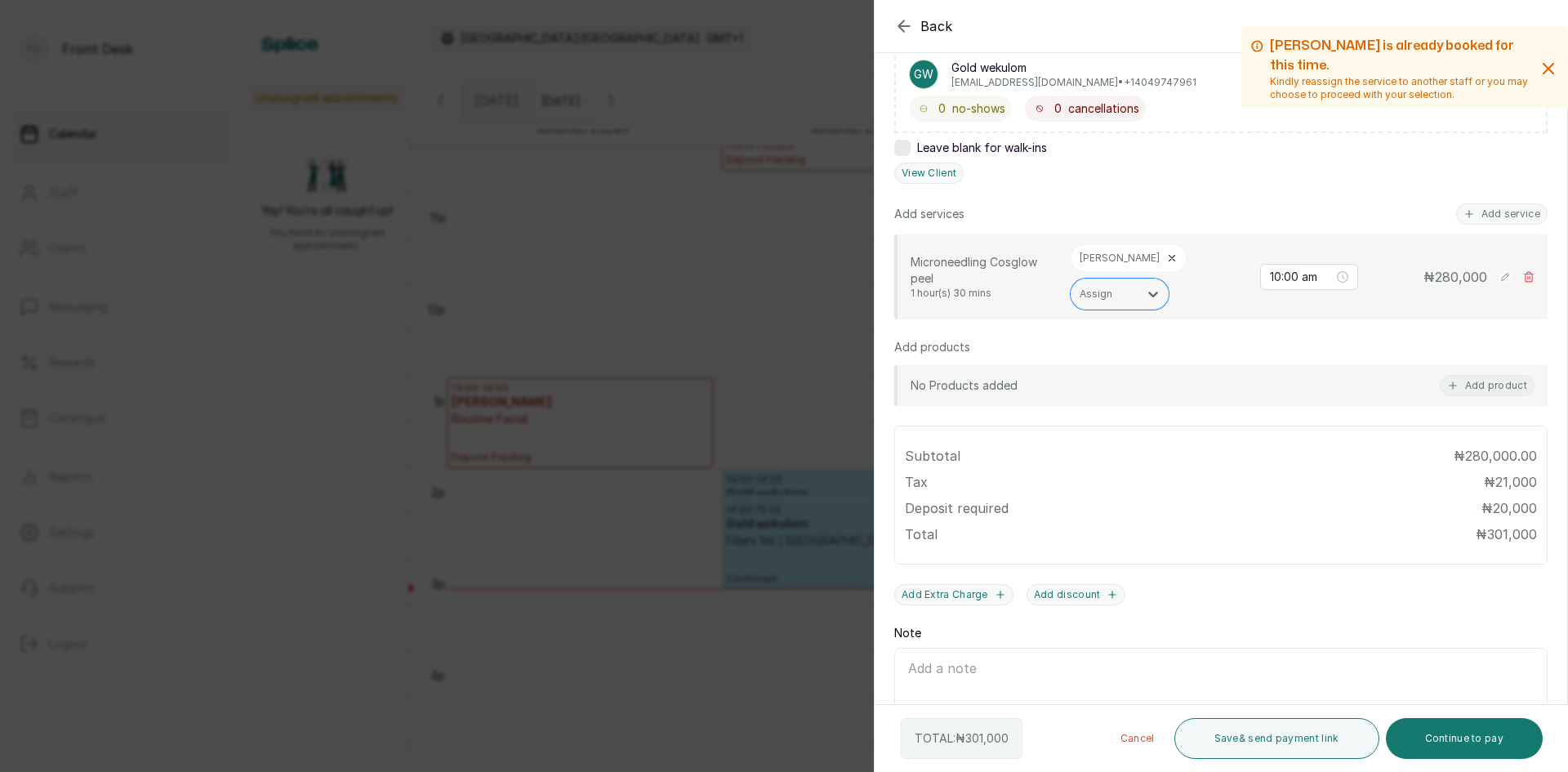
scroll to position [327, 0]
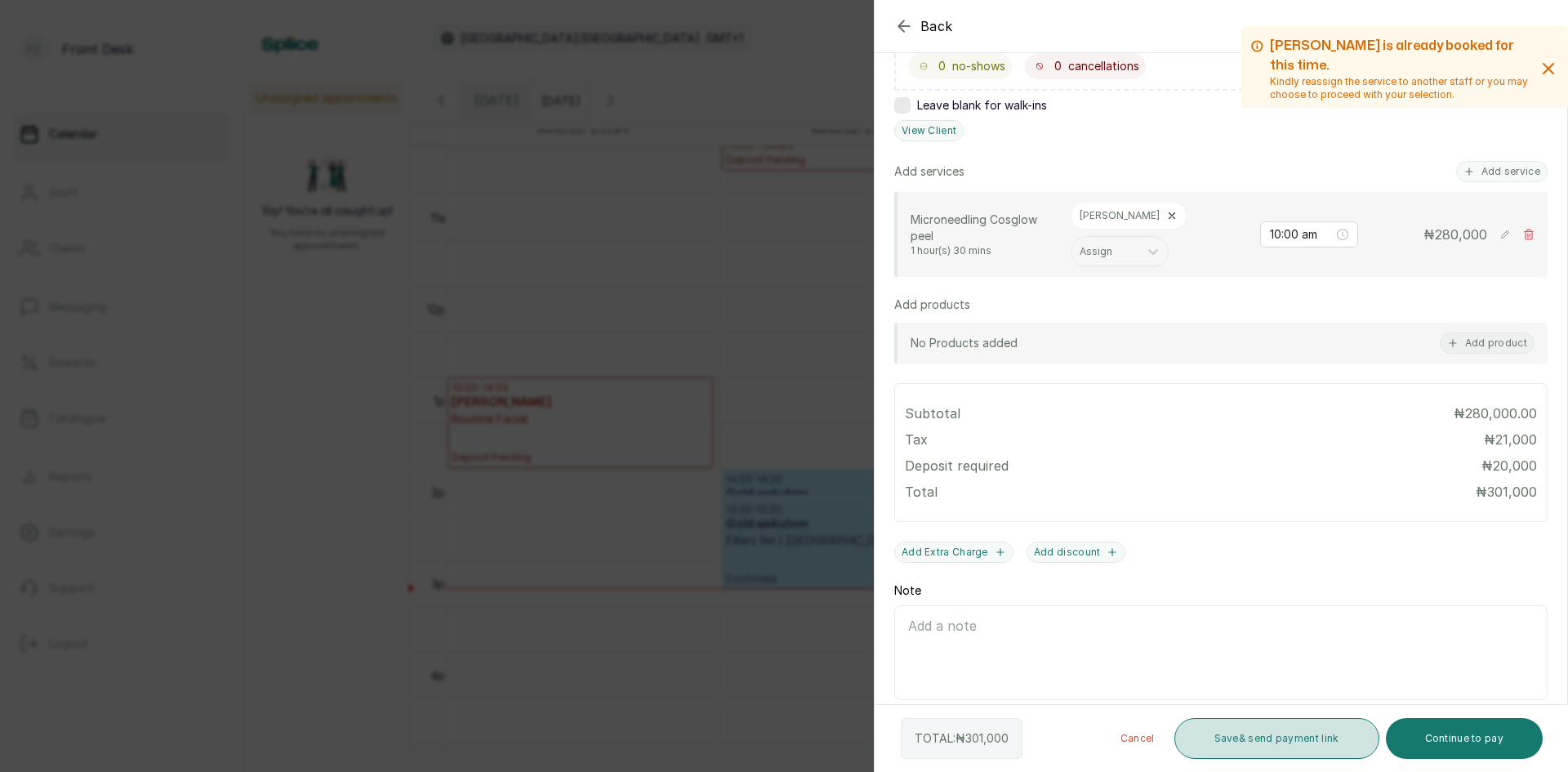
click at [1253, 732] on button "Save & send payment link" at bounding box center [1276, 739] width 205 height 41
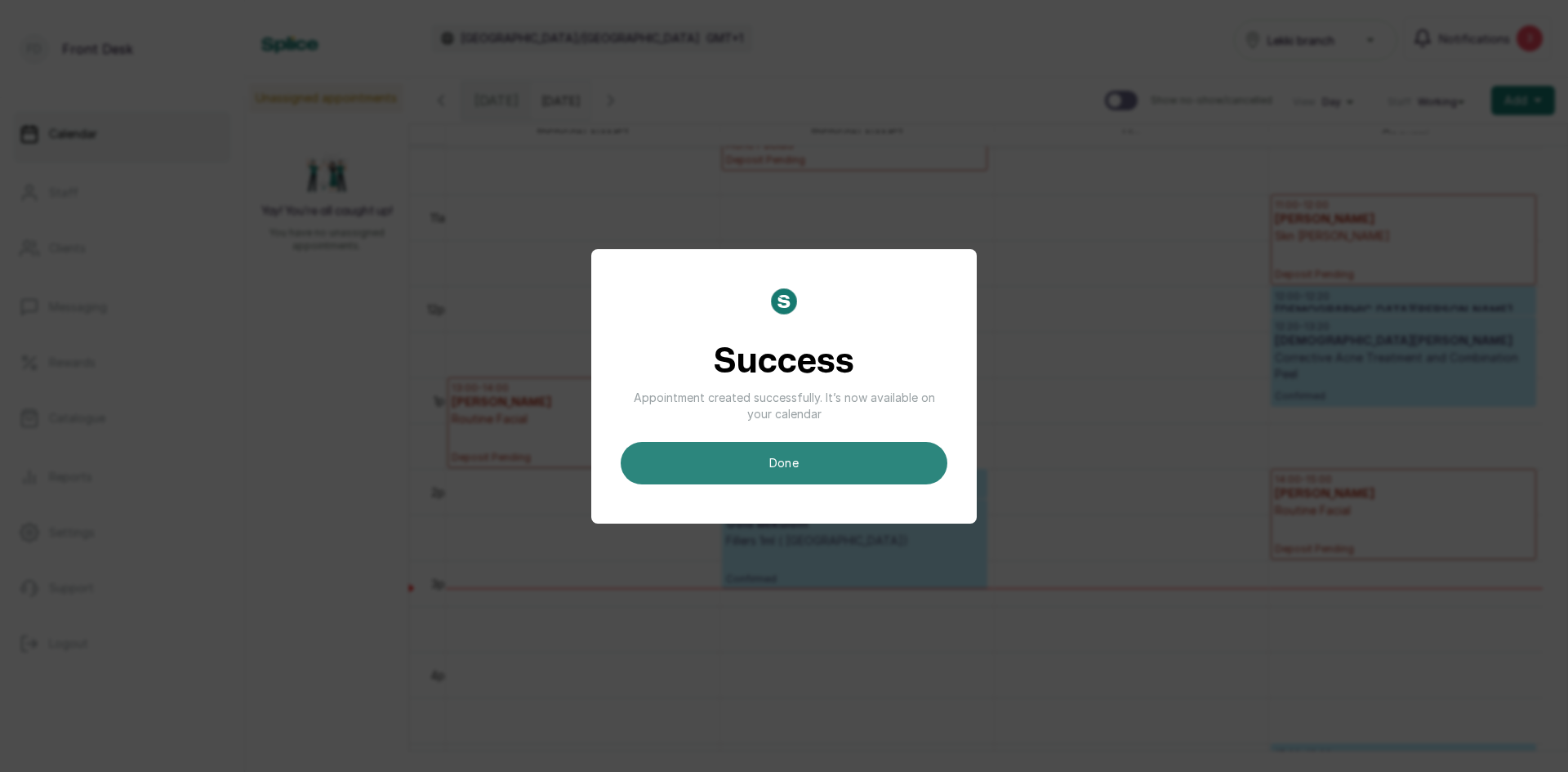
click at [868, 468] on button "done" at bounding box center [784, 464] width 327 height 43
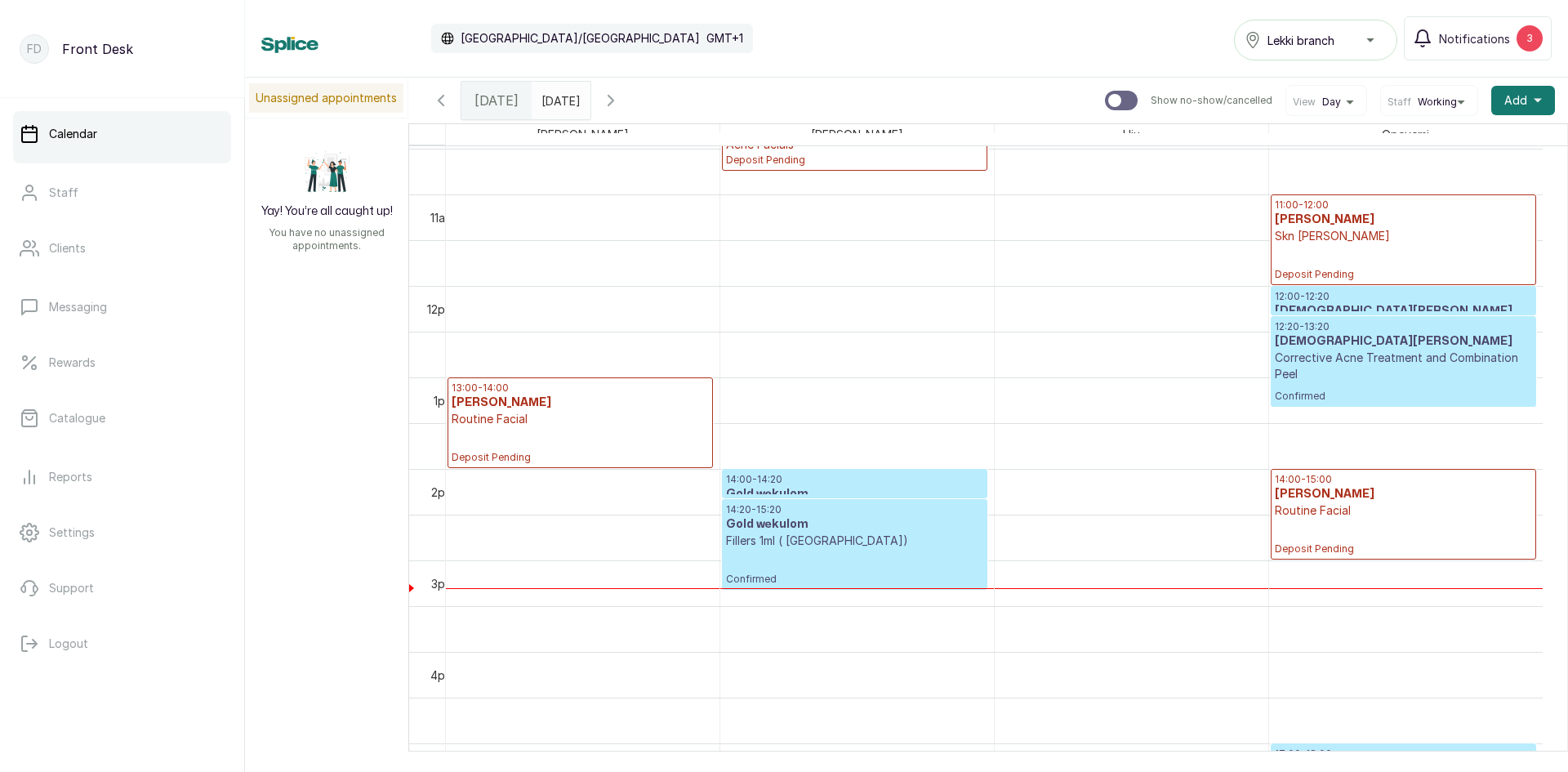
click at [558, 101] on input "[DATE]" at bounding box center [546, 96] width 26 height 28
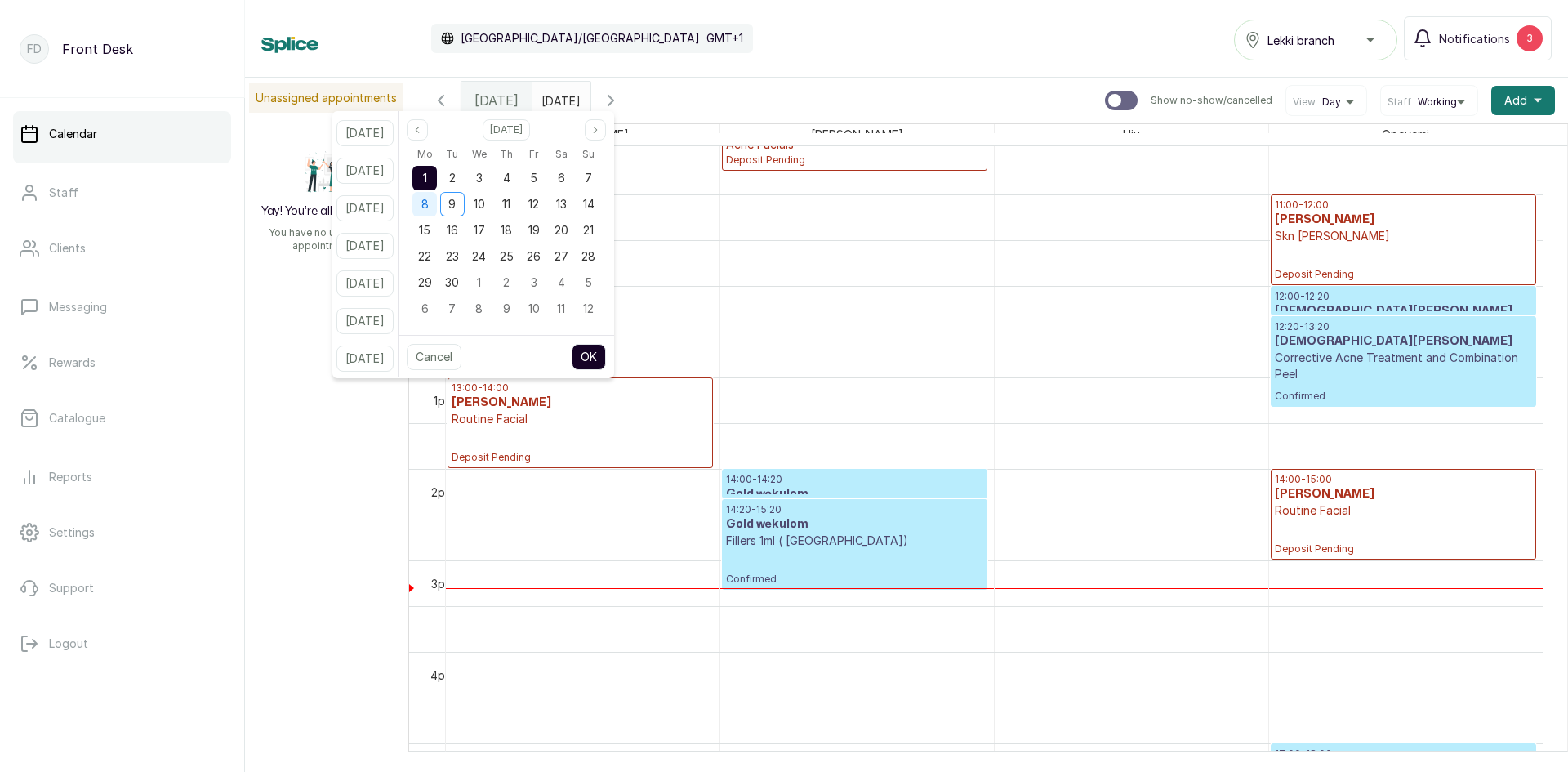
click at [437, 200] on div "8" at bounding box center [425, 204] width 25 height 25
click at [602, 356] on button "OK" at bounding box center [589, 357] width 35 height 26
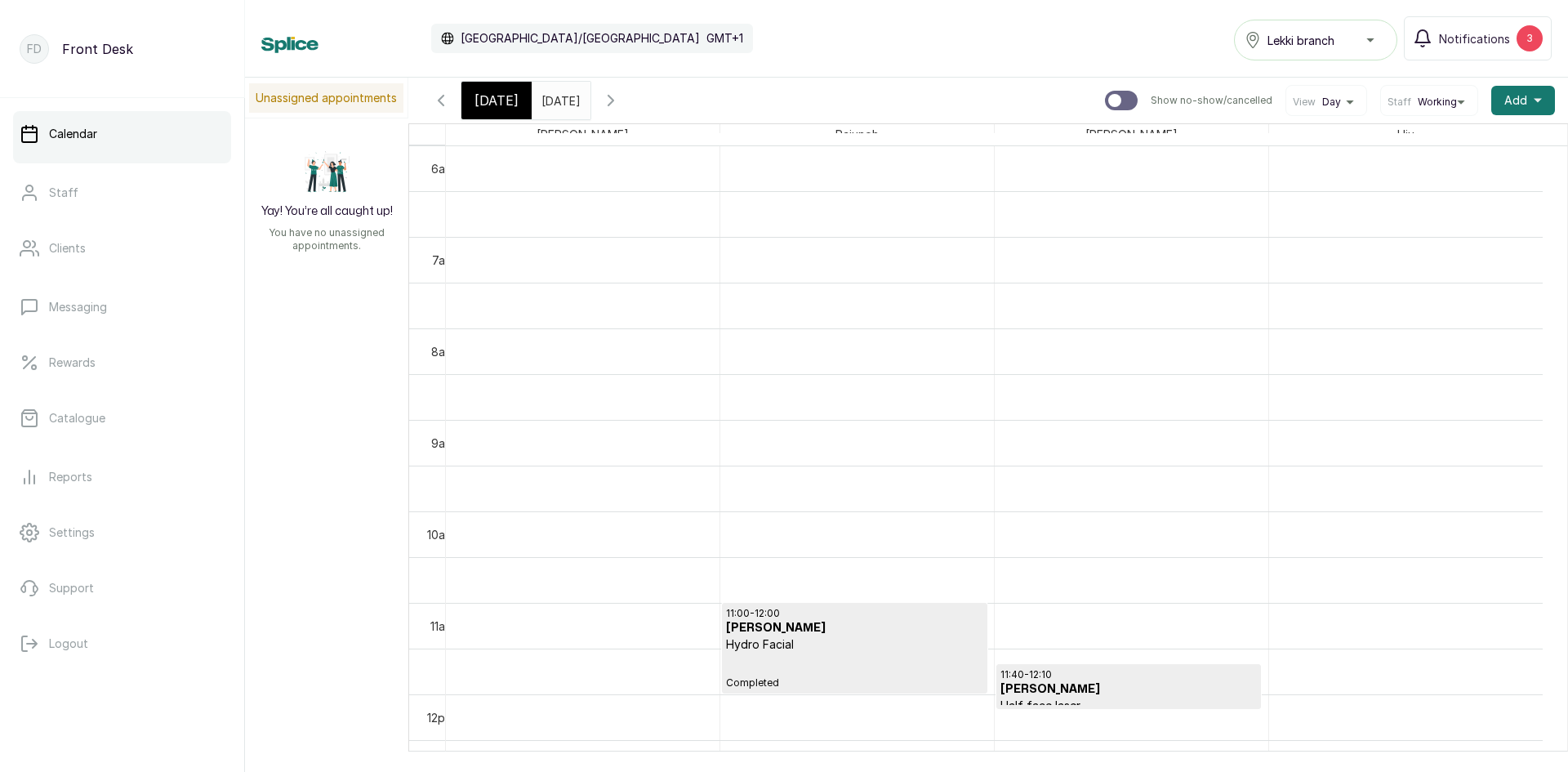
click at [558, 105] on input "[DATE]" at bounding box center [546, 96] width 26 height 28
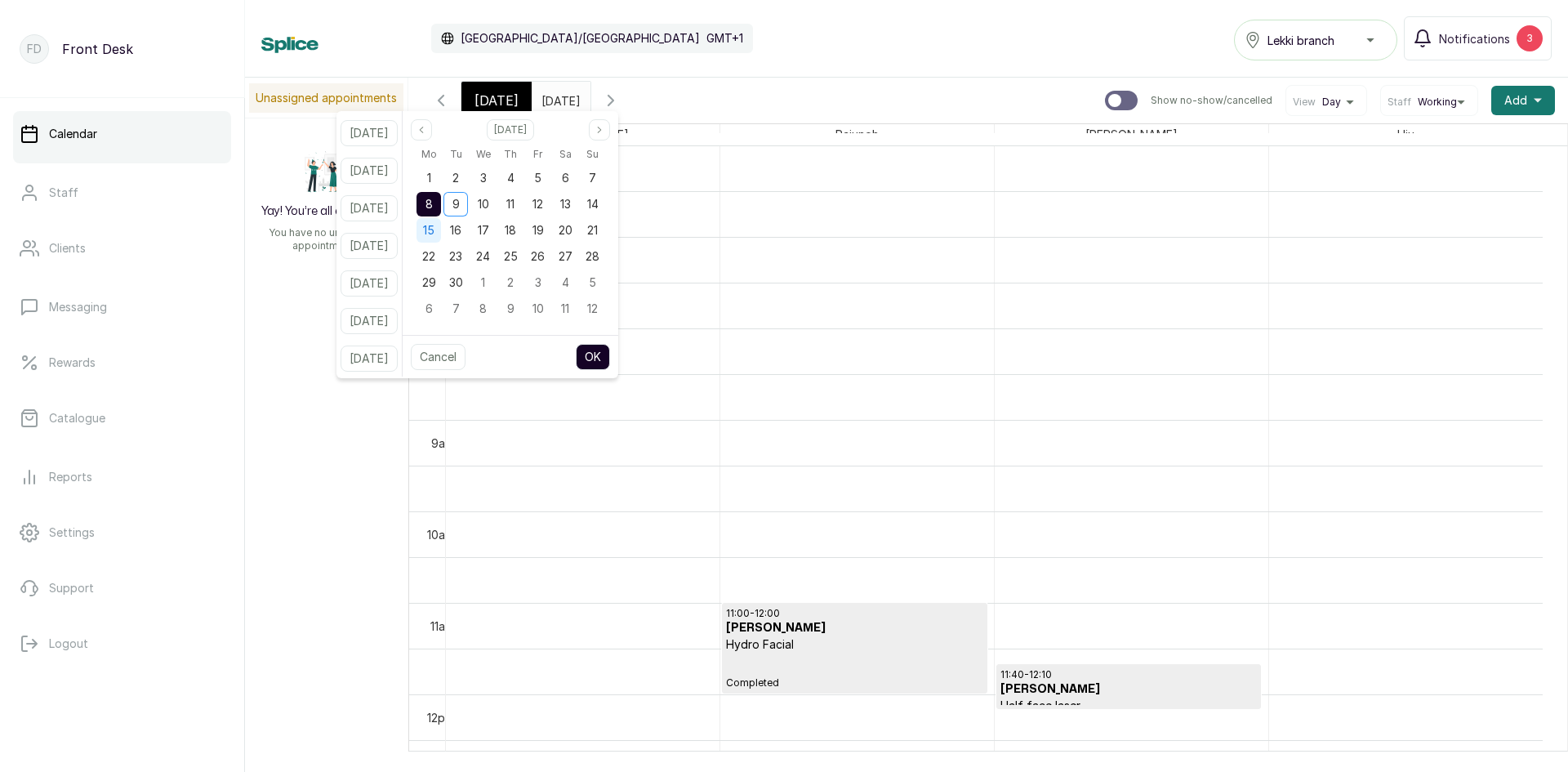
click at [435, 227] on span "15" at bounding box center [429, 230] width 12 height 14
click at [610, 356] on button "OK" at bounding box center [593, 357] width 35 height 26
type input "[DATE]"
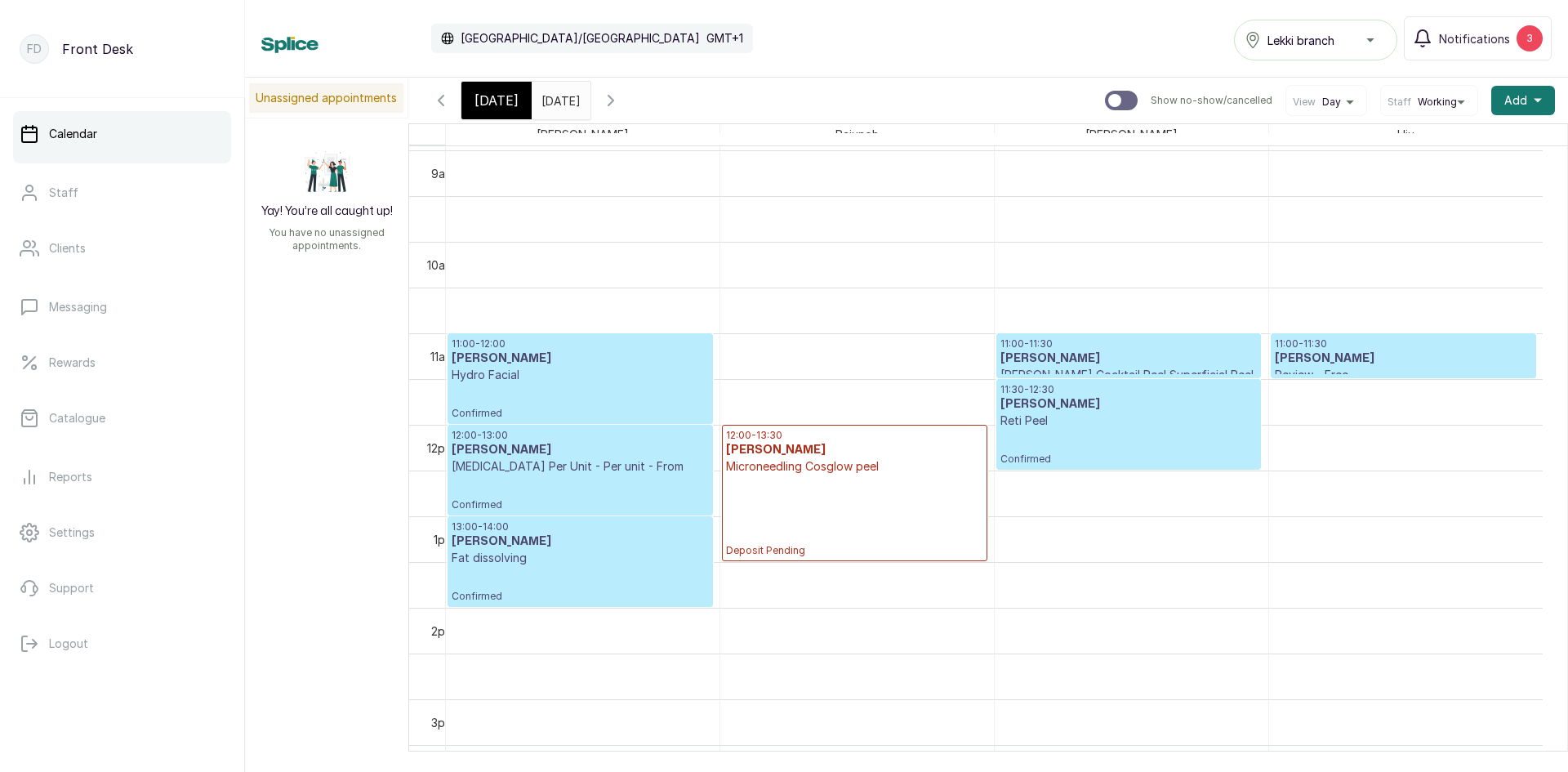
scroll to position [877, 0]
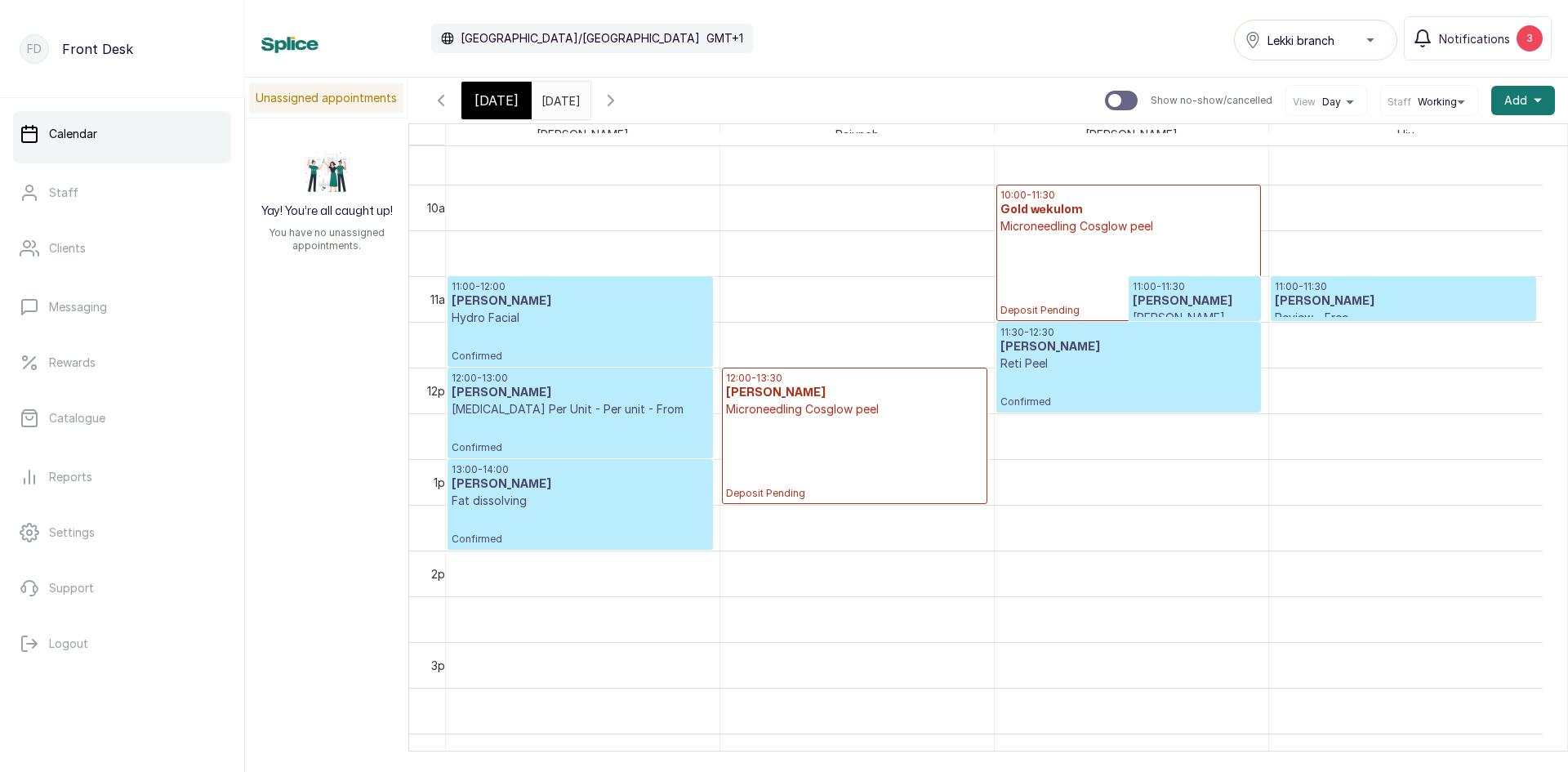
click at [1045, 251] on div "10:00 - 11:30 Gold wekulom Microneedling Cosglow peel Deposit Pending" at bounding box center [1128, 253] width 256 height 129
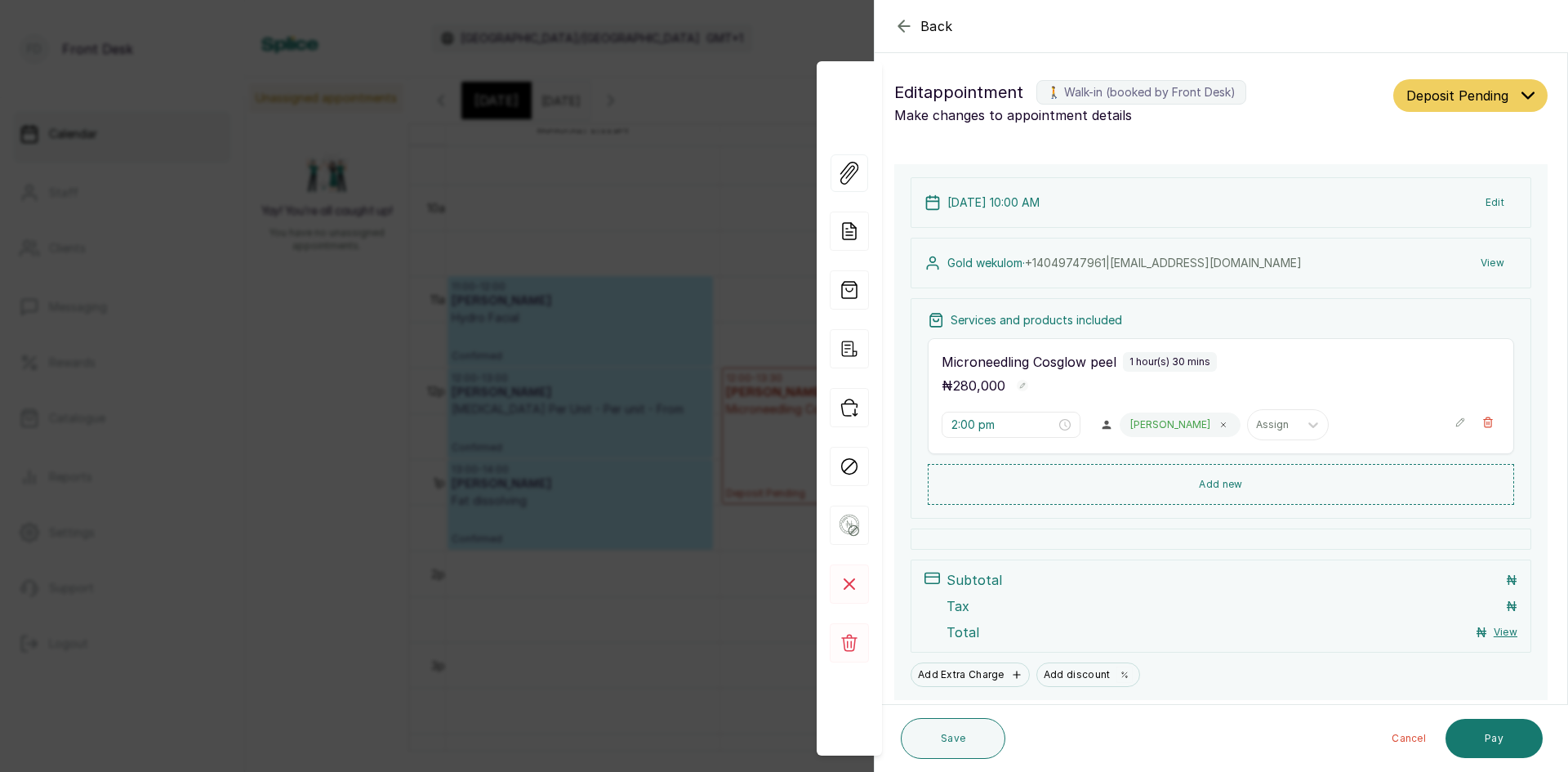
type input "10:00 am"
click at [256, 282] on div "Back Appointment Details Edit appointment 🚶 Walk-in (booked by Front Desk) Make…" at bounding box center [784, 386] width 1568 height 772
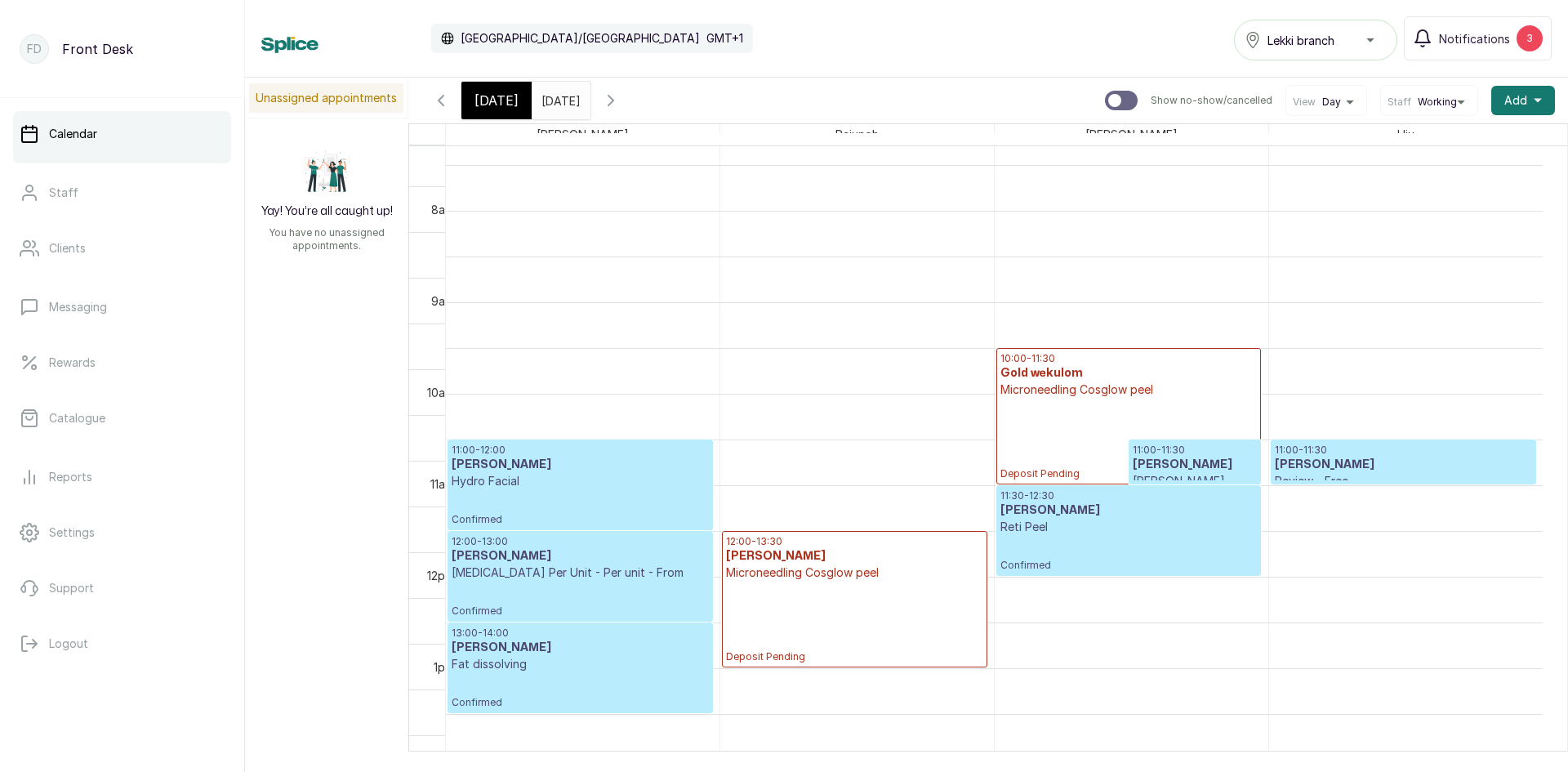
scroll to position [714, 0]
click at [1102, 540] on div "11:30 - 12:30 [PERSON_NAME] Peel Confirmed" at bounding box center [1128, 531] width 256 height 82
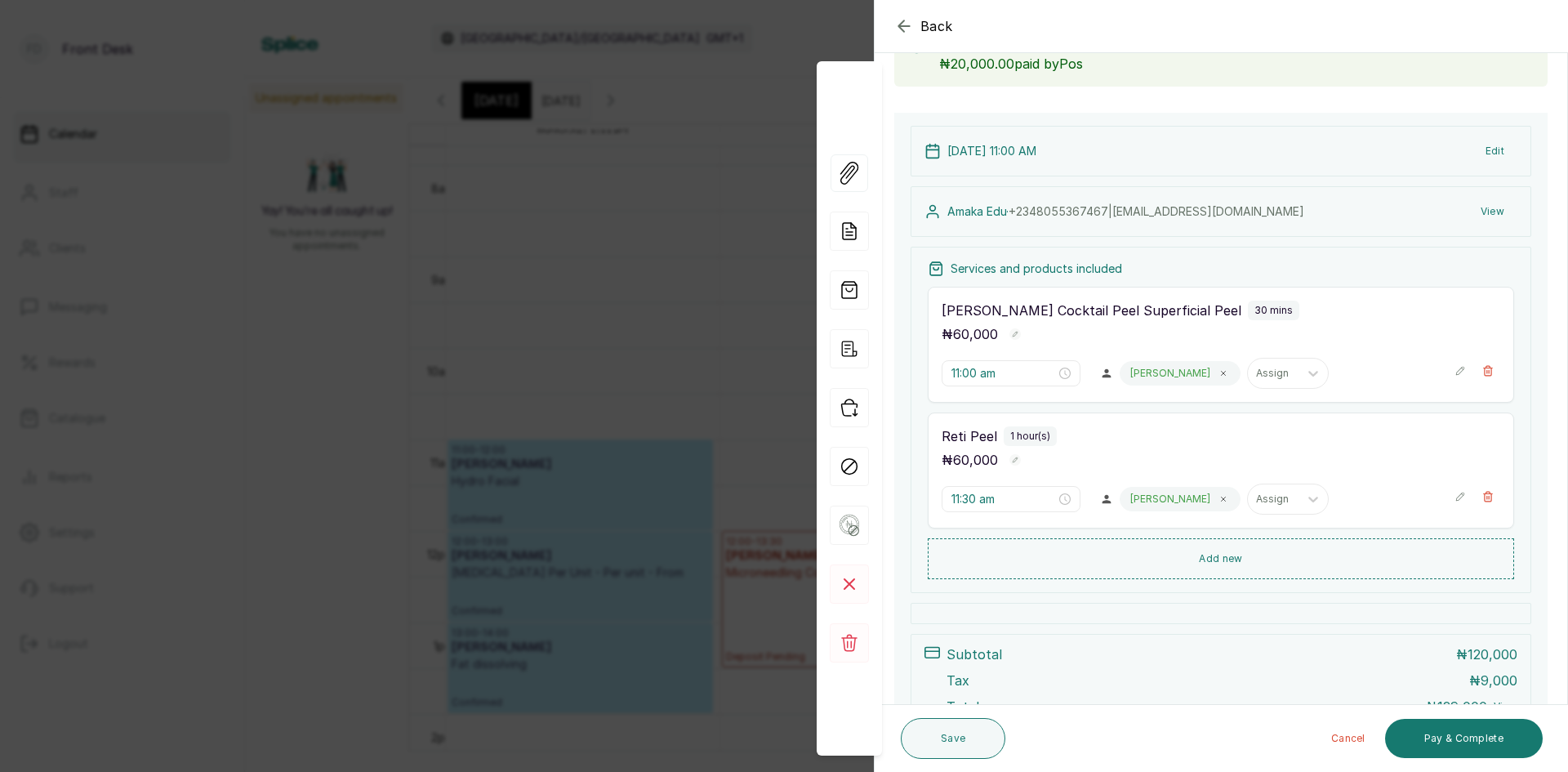
scroll to position [26, 0]
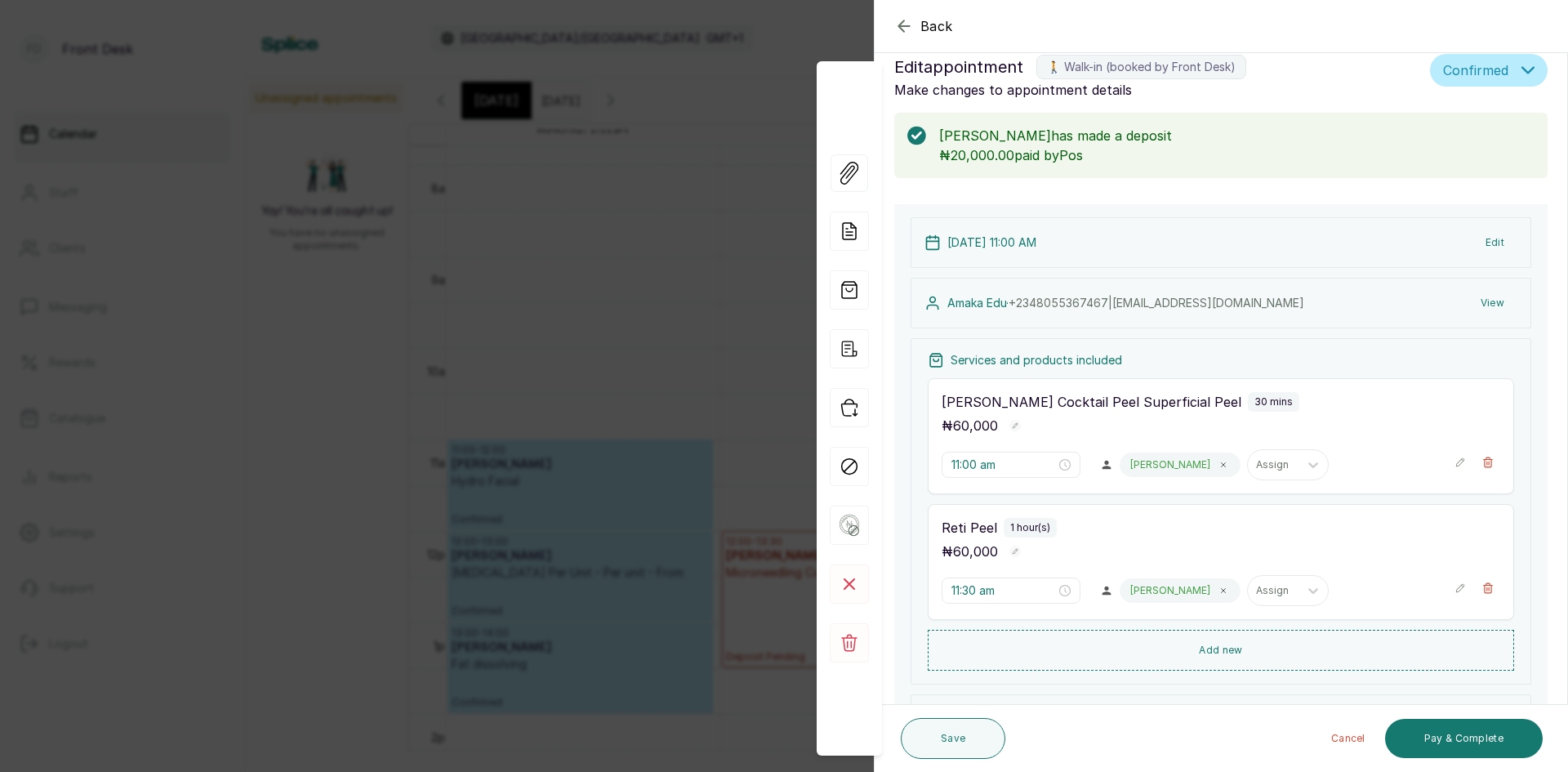
click at [326, 298] on div "Back Appointment Details Edit appointment 🚶 Walk-in (booked by Front Desk) Make…" at bounding box center [784, 386] width 1568 height 772
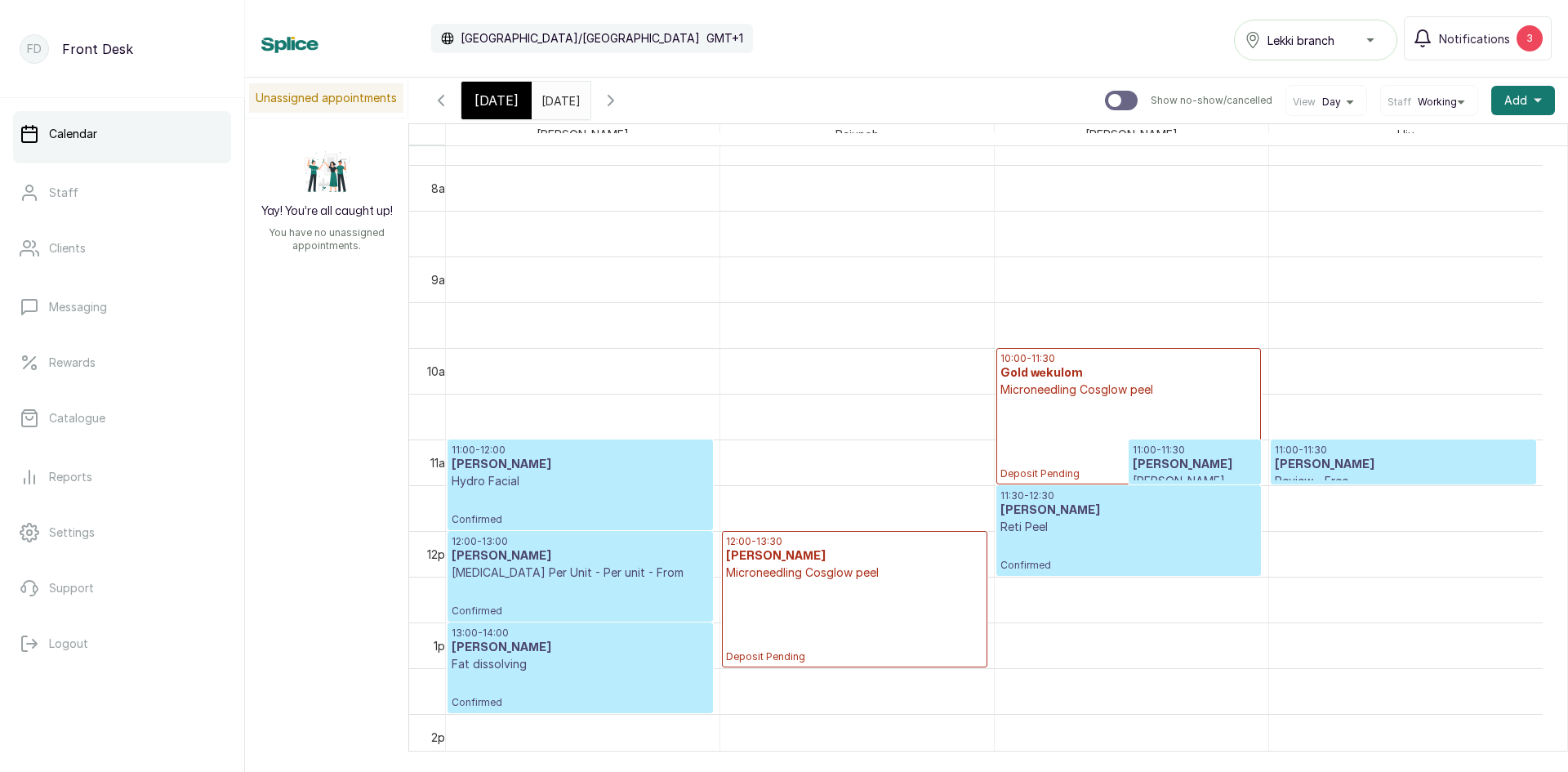
click at [1095, 409] on div "10:00 - 11:30 Gold wekulom Microneedling Cosglow peel Deposit Pending" at bounding box center [1128, 416] width 256 height 129
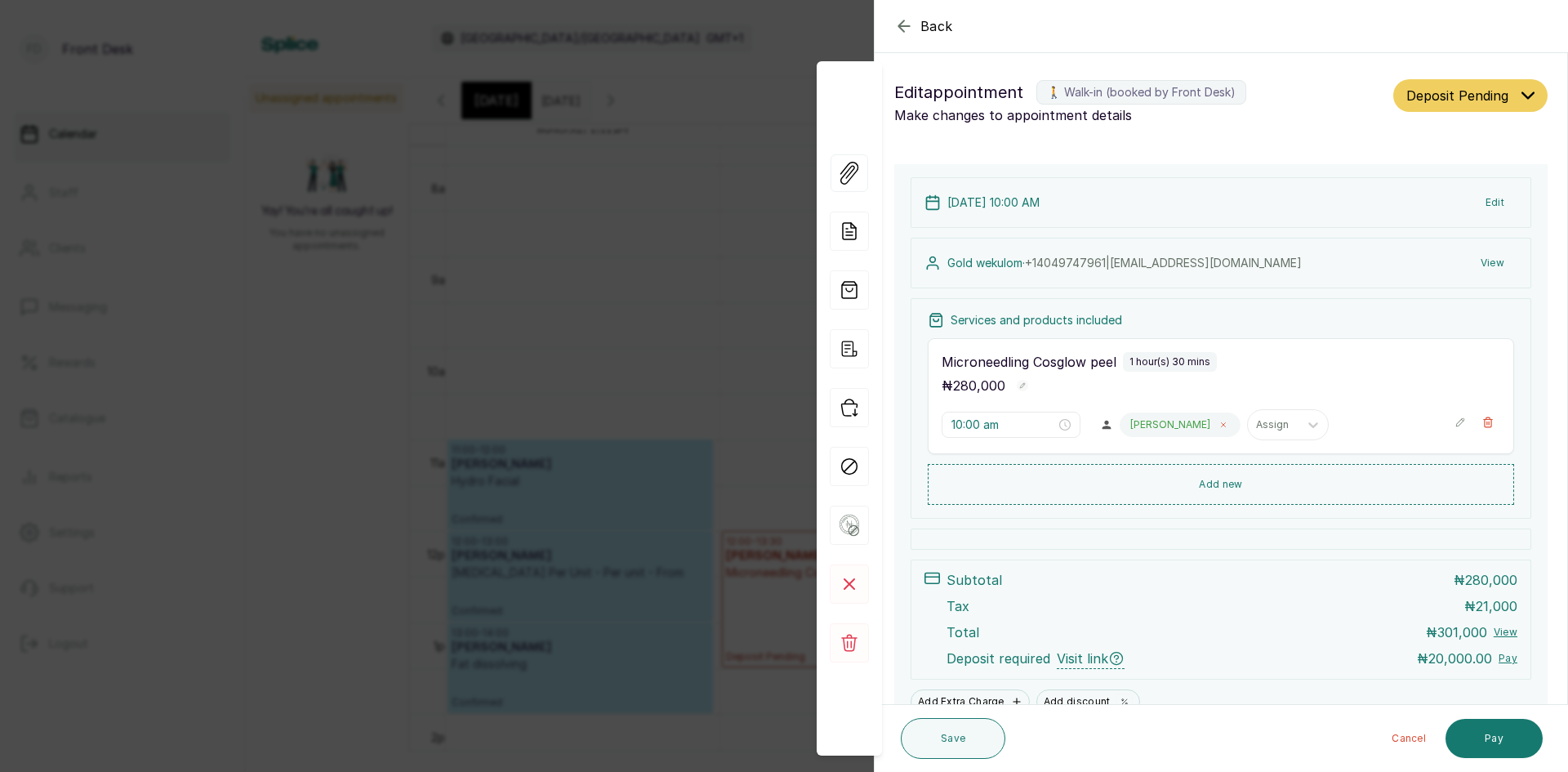
click at [1220, 428] on icon at bounding box center [1224, 425] width 8 height 8
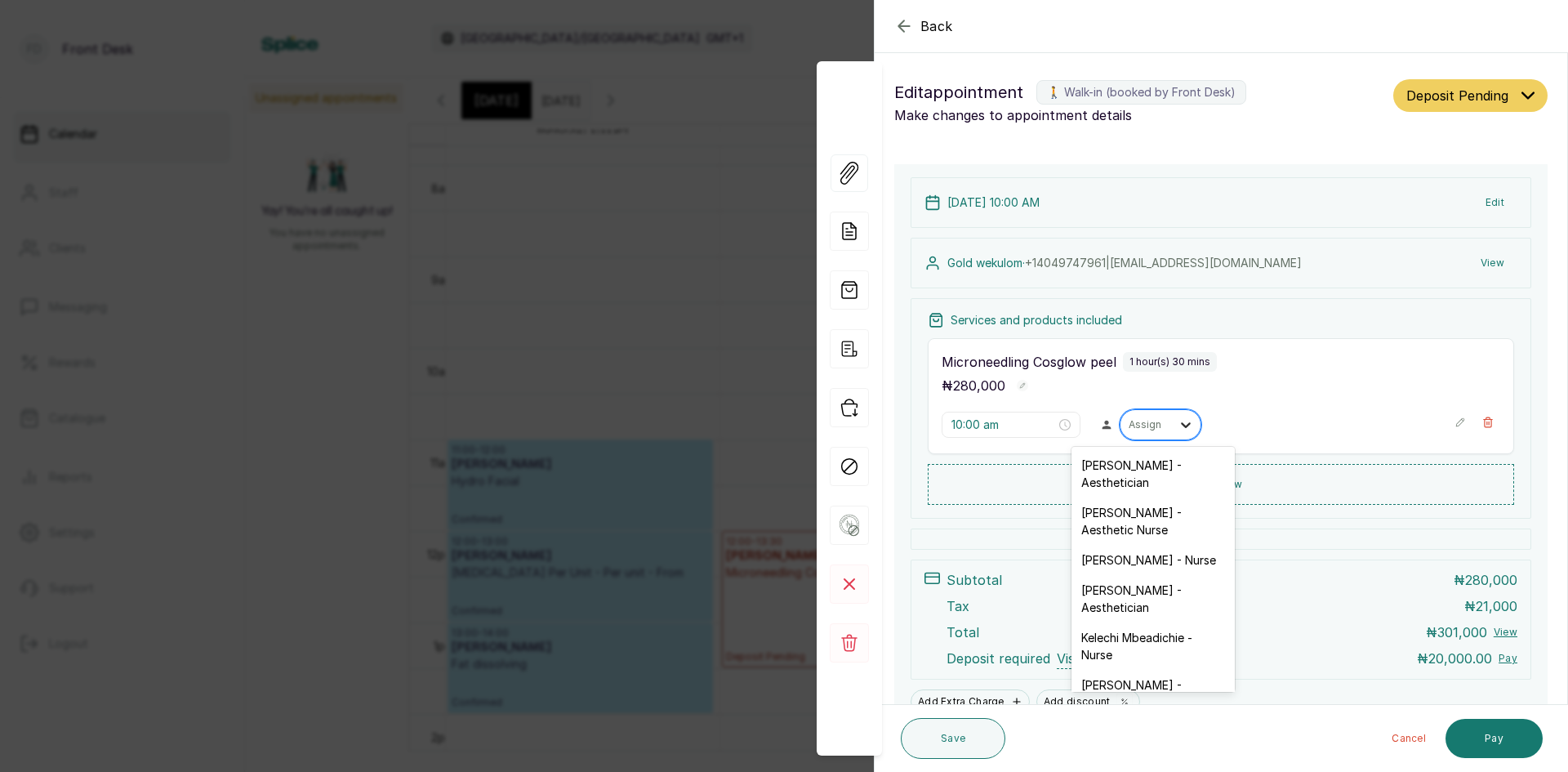
click at [1171, 428] on div at bounding box center [1186, 425] width 30 height 30
click at [1104, 599] on div "[PERSON_NAME] - Aesthetician" at bounding box center [1153, 599] width 163 height 48
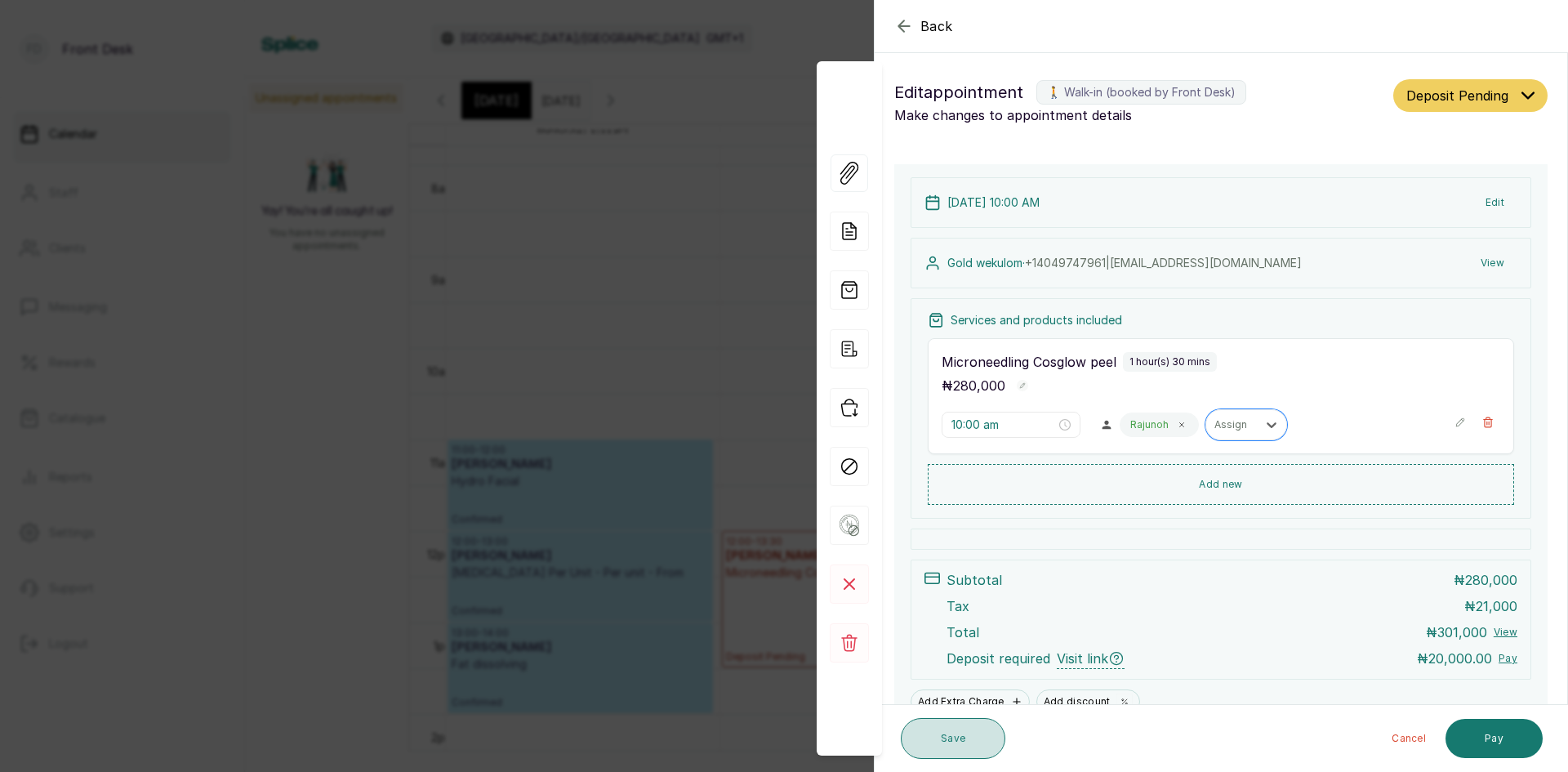
click at [949, 737] on button "Save" at bounding box center [953, 739] width 105 height 41
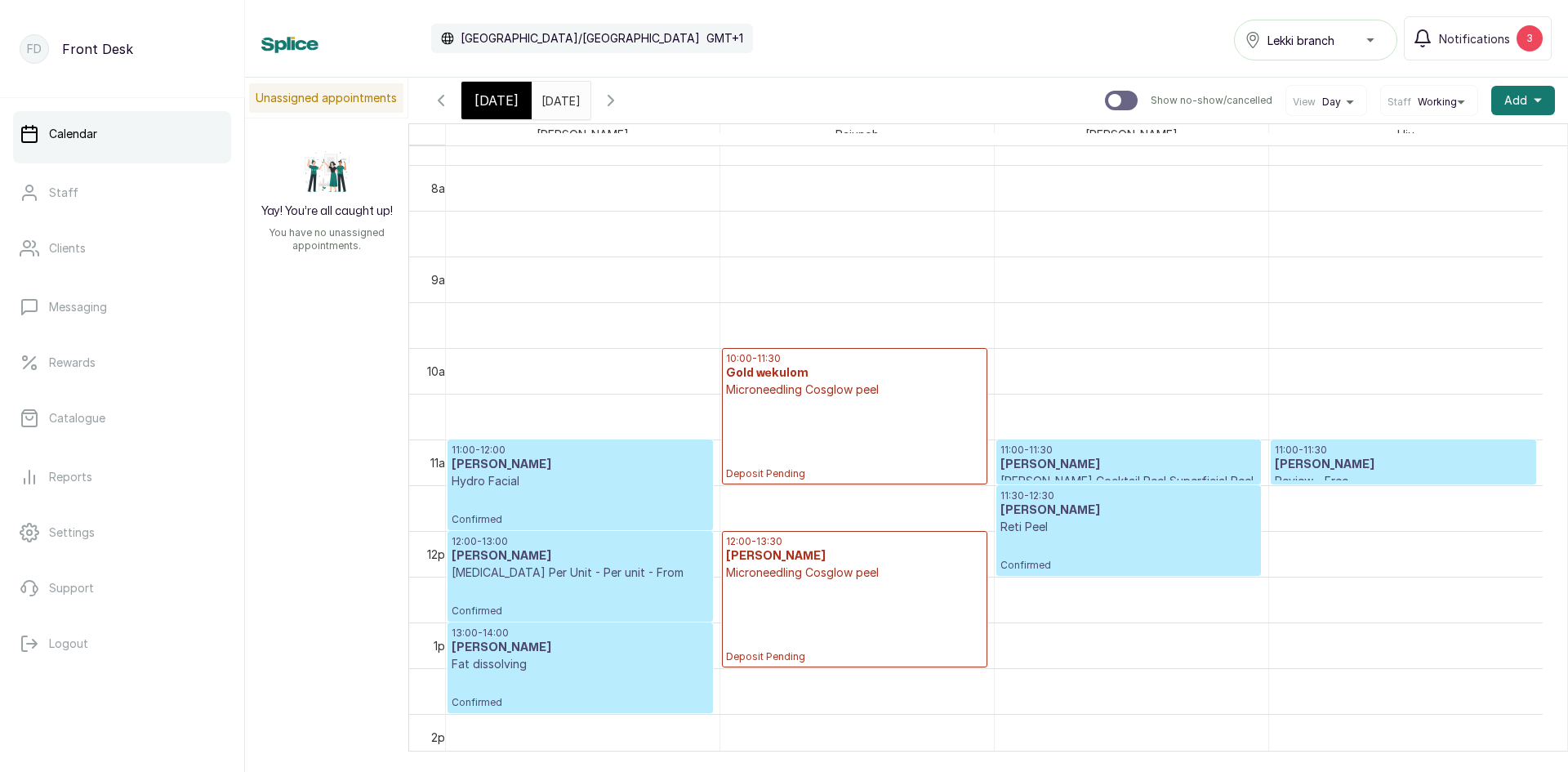
click at [555, 105] on input "[DATE]" at bounding box center [546, 96] width 26 height 28
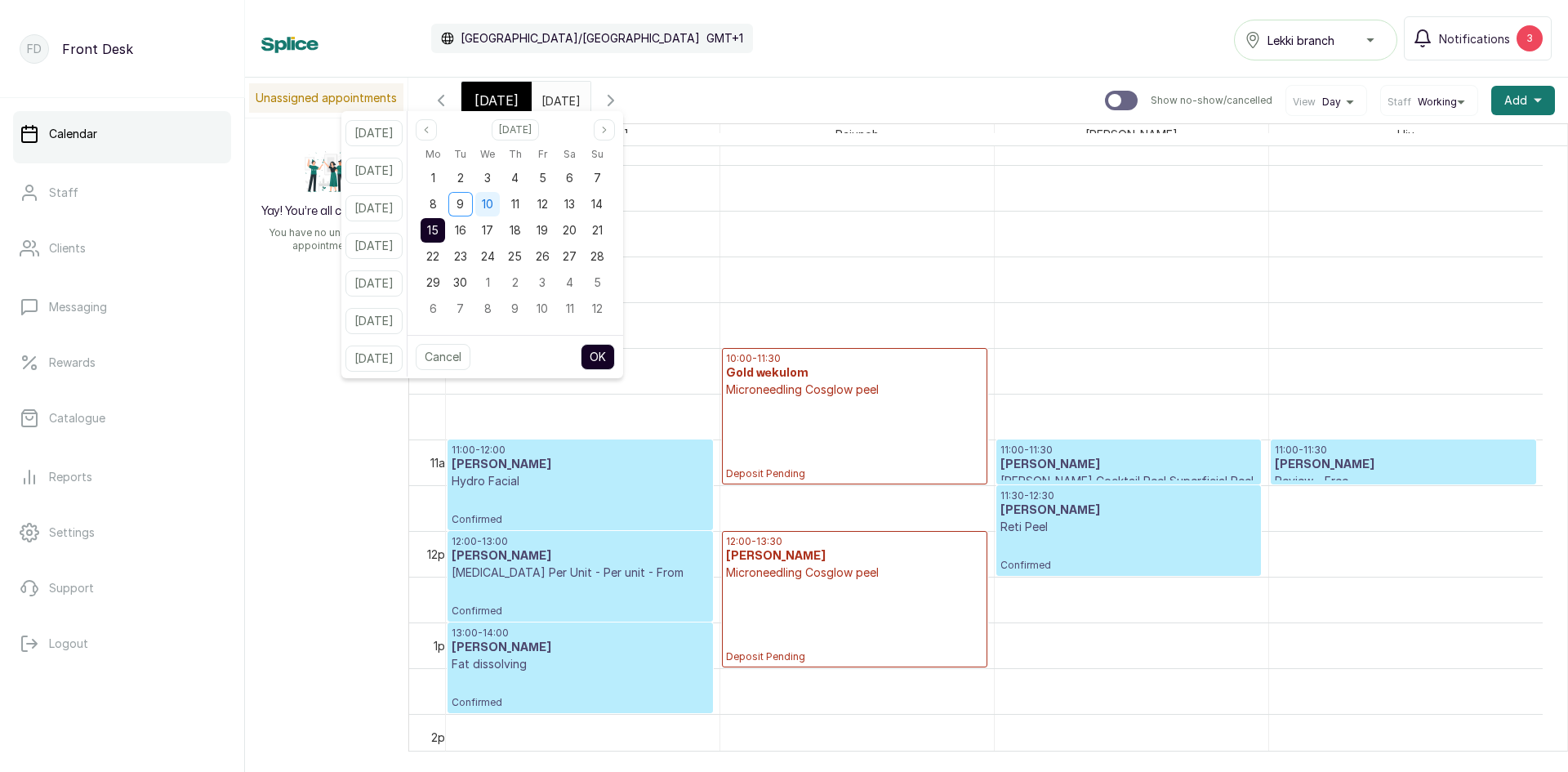
click at [500, 195] on div "10" at bounding box center [488, 204] width 25 height 25
click at [473, 202] on div "9" at bounding box center [460, 204] width 25 height 25
click at [613, 354] on button "OK" at bounding box center [598, 357] width 35 height 26
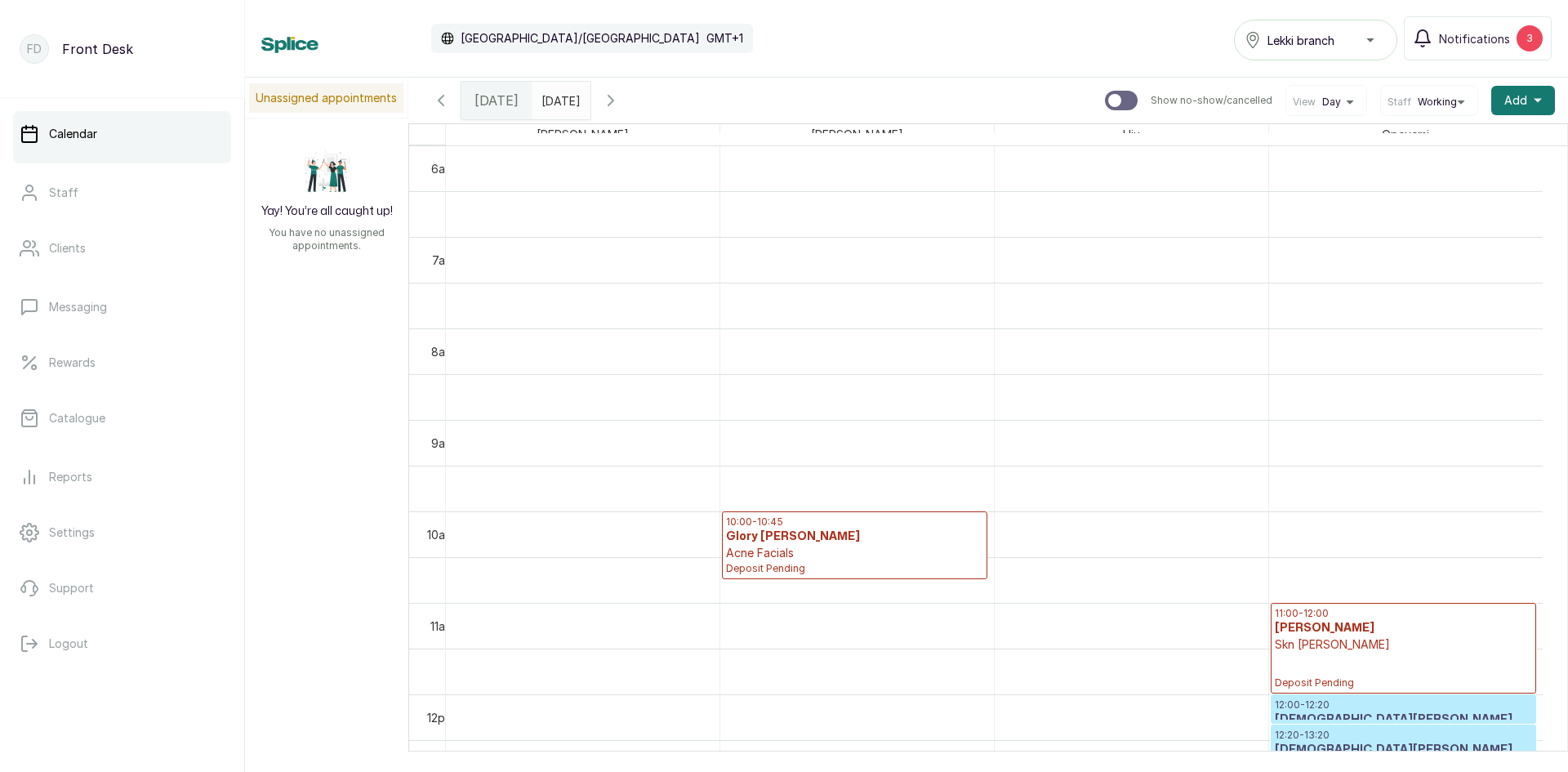
click at [558, 97] on input "[DATE]" at bounding box center [546, 96] width 26 height 28
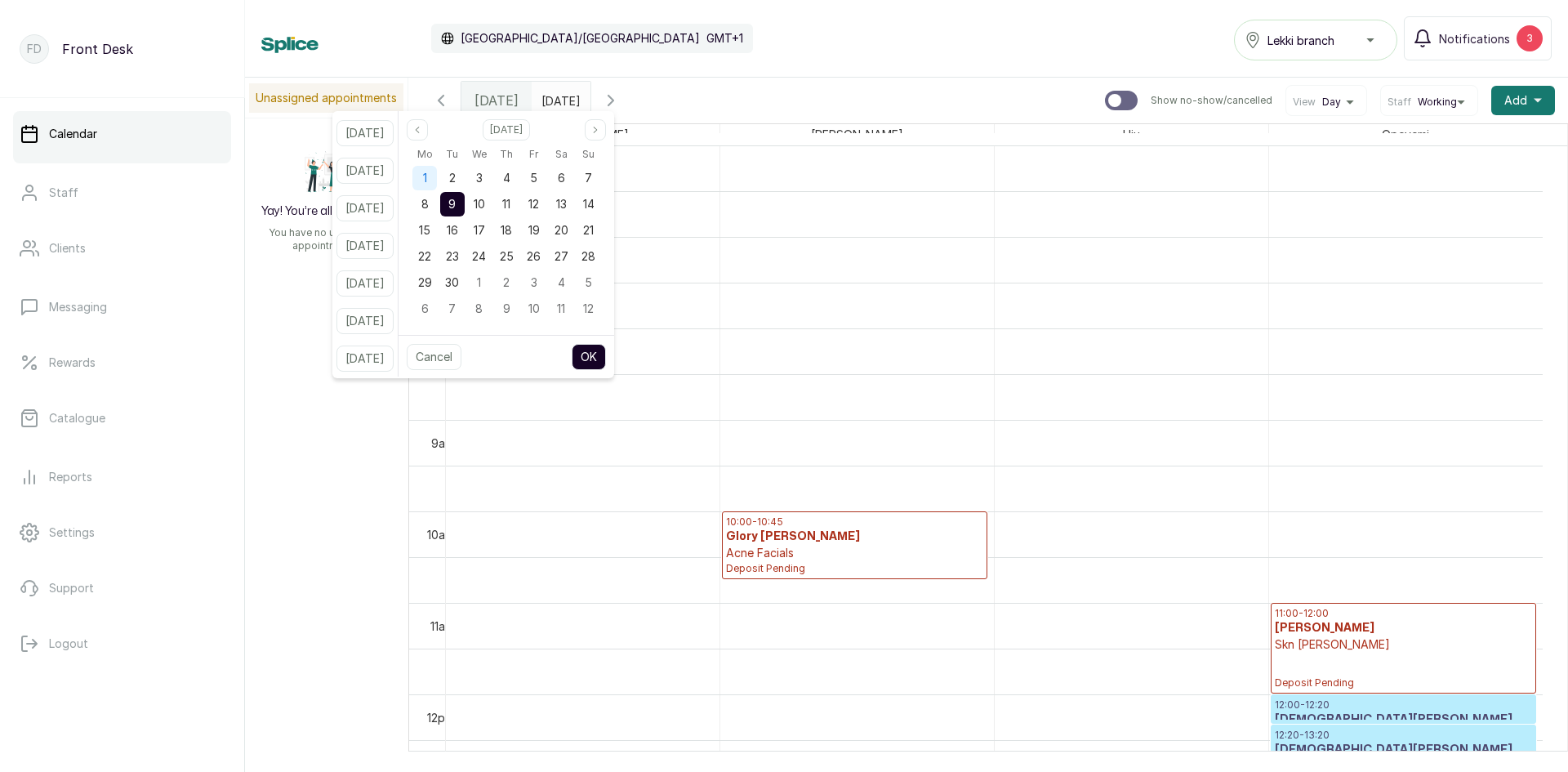
click at [427, 176] on span "1" at bounding box center [425, 177] width 4 height 14
click at [605, 354] on button "OK" at bounding box center [589, 357] width 35 height 26
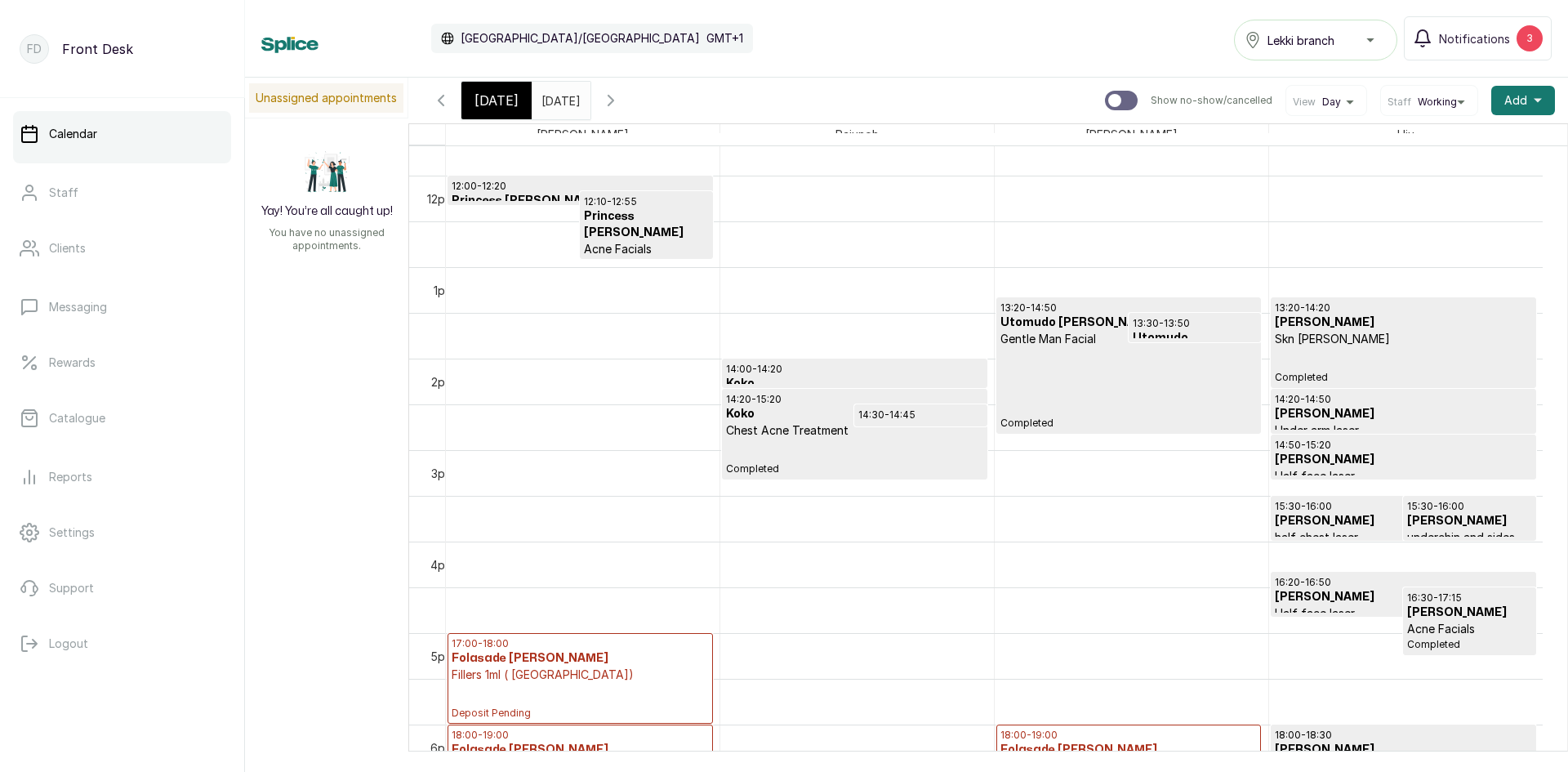
scroll to position [1040, 0]
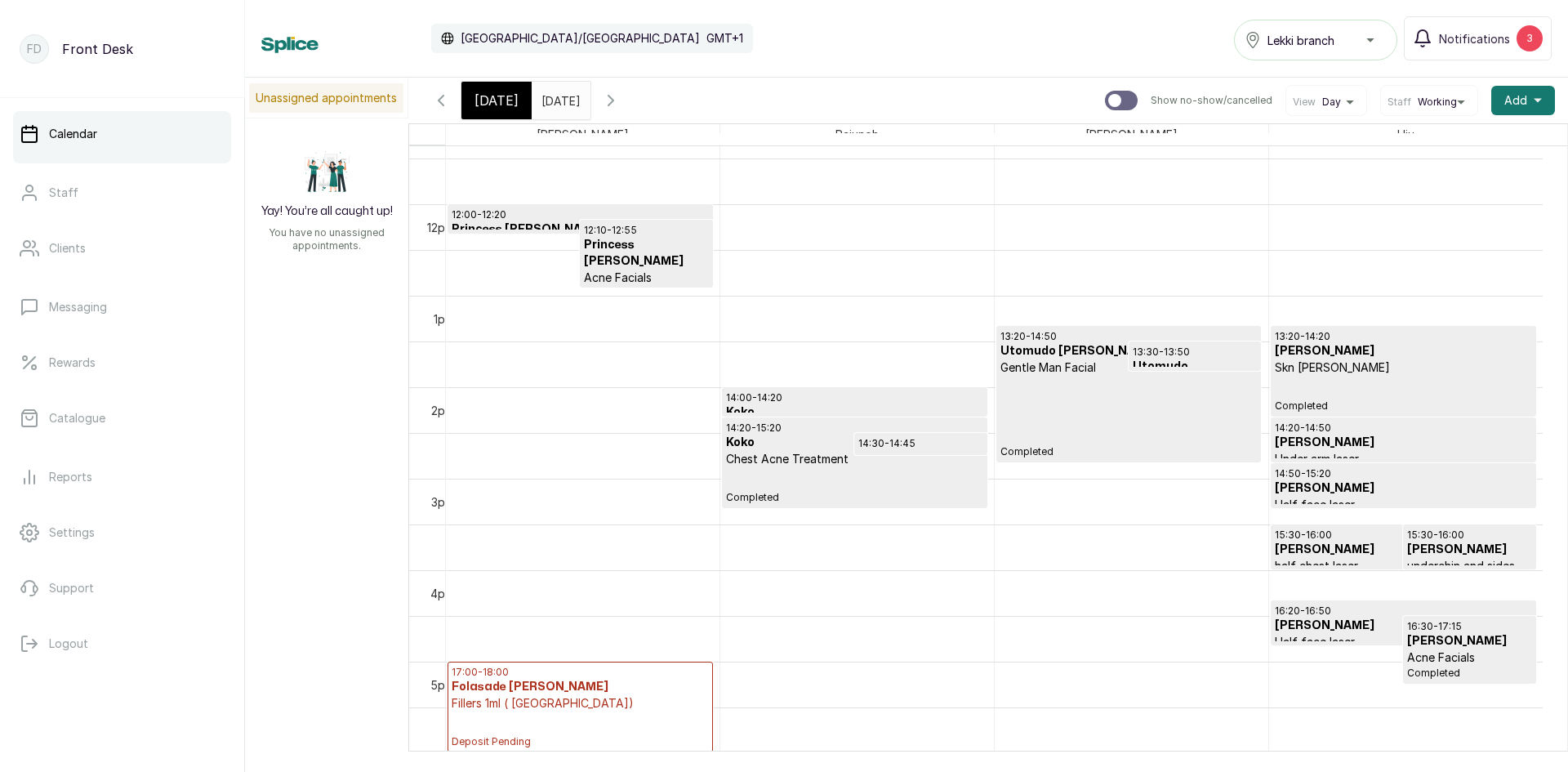
click at [546, 104] on input "[DATE]" at bounding box center [546, 96] width 26 height 28
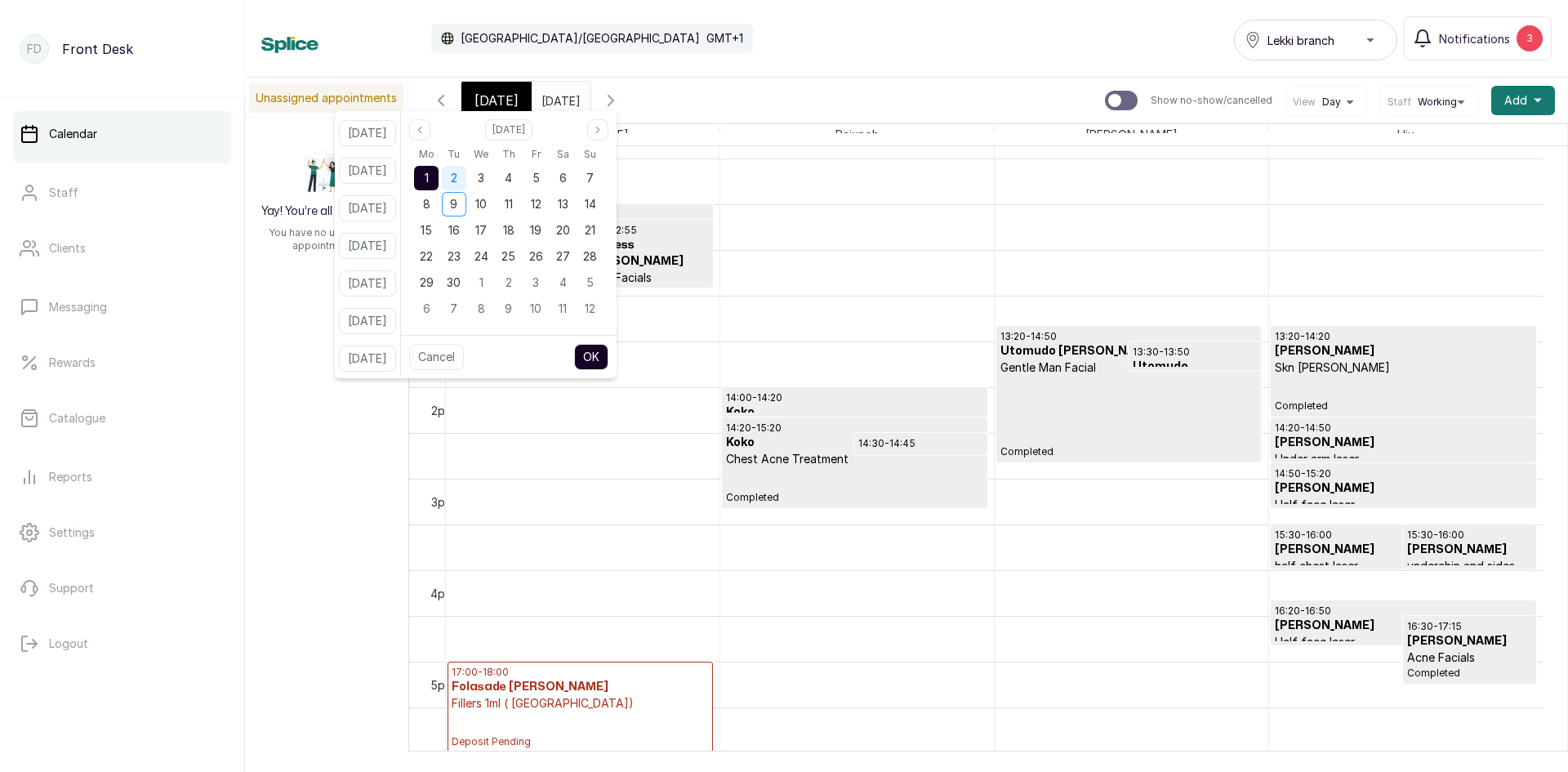
click at [457, 175] on span "2" at bounding box center [454, 177] width 7 height 14
click at [604, 355] on button "OK" at bounding box center [591, 357] width 35 height 26
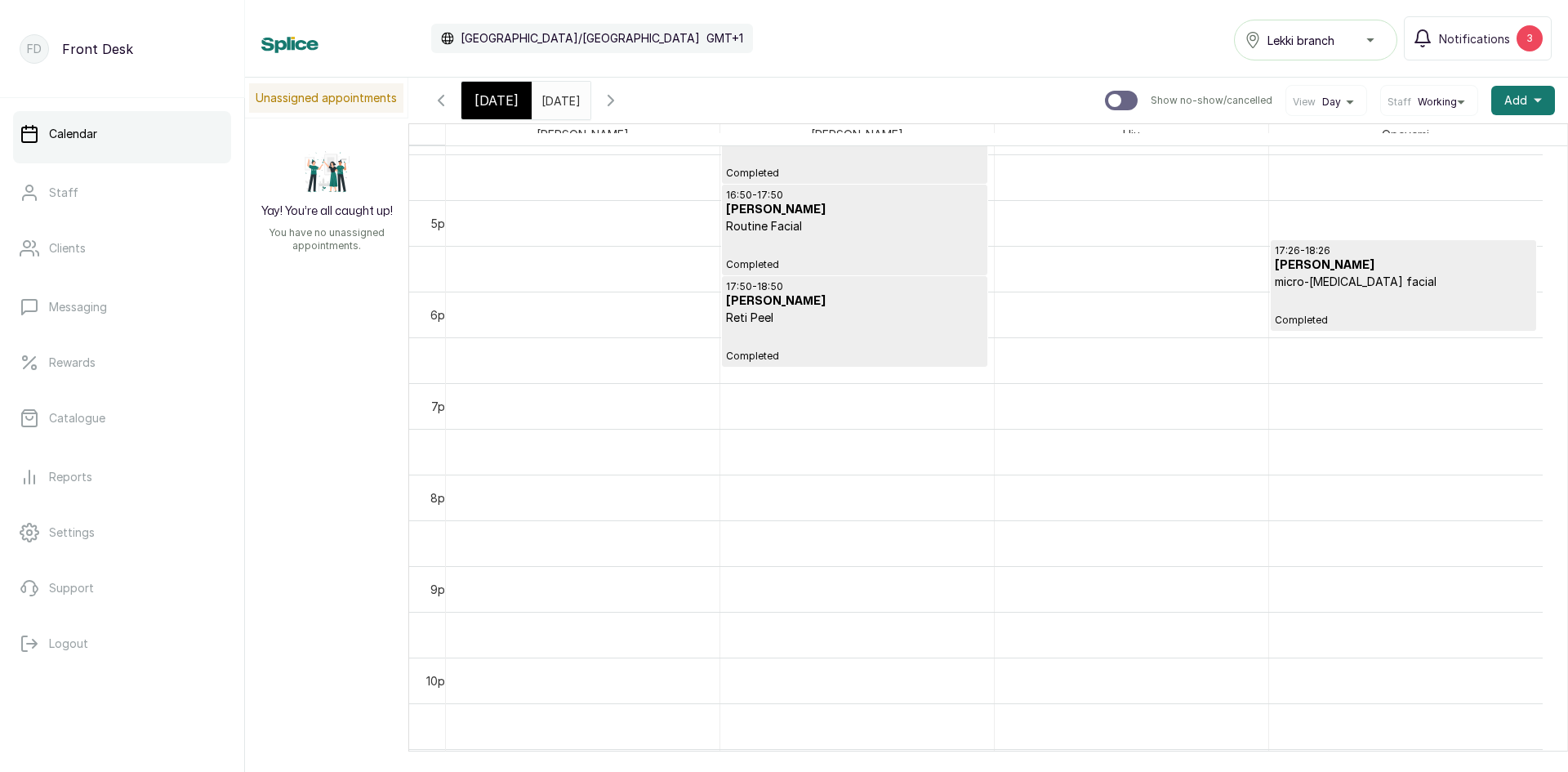
scroll to position [1565, 0]
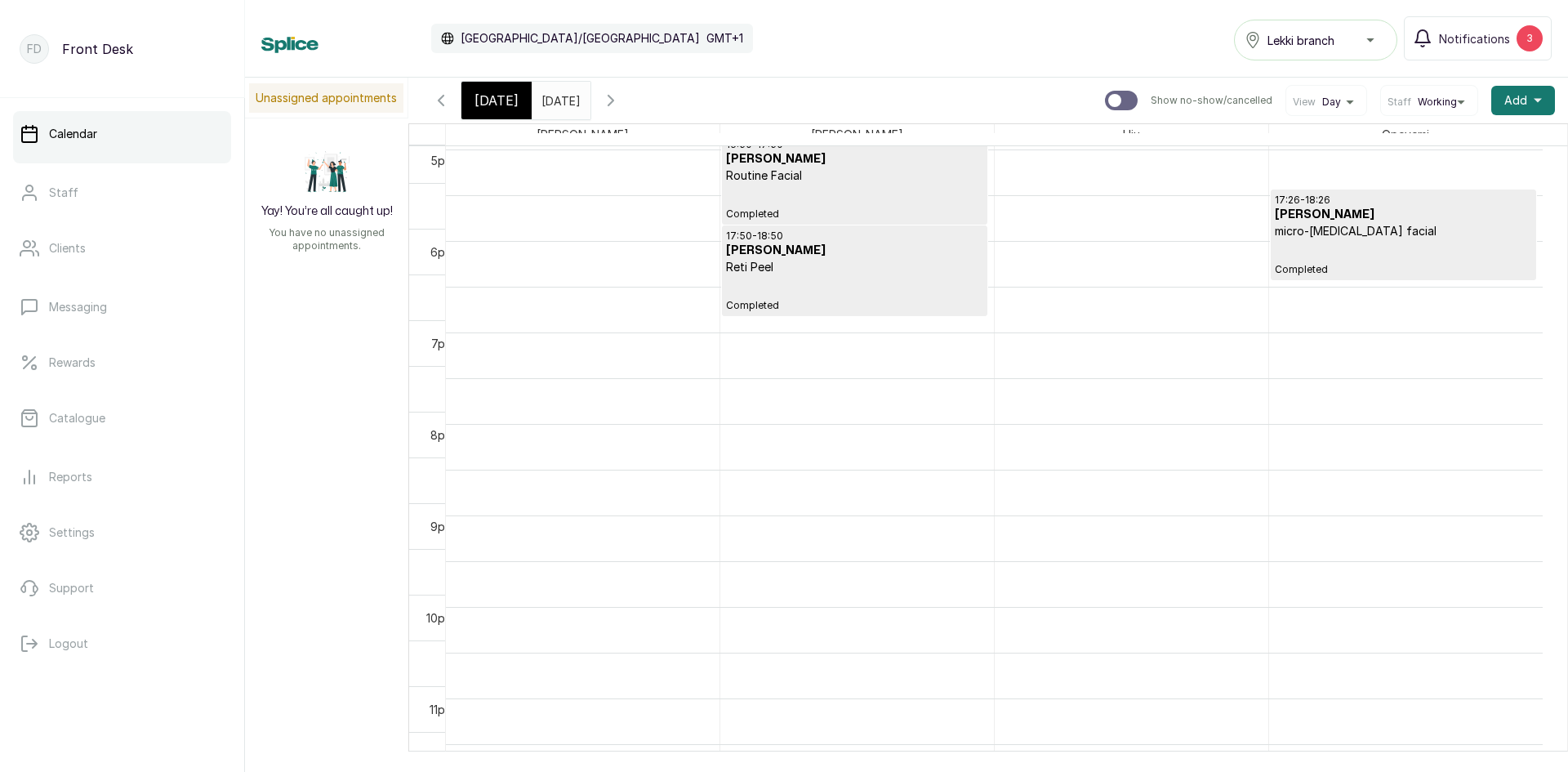
click at [558, 99] on input "[DATE]" at bounding box center [546, 96] width 26 height 28
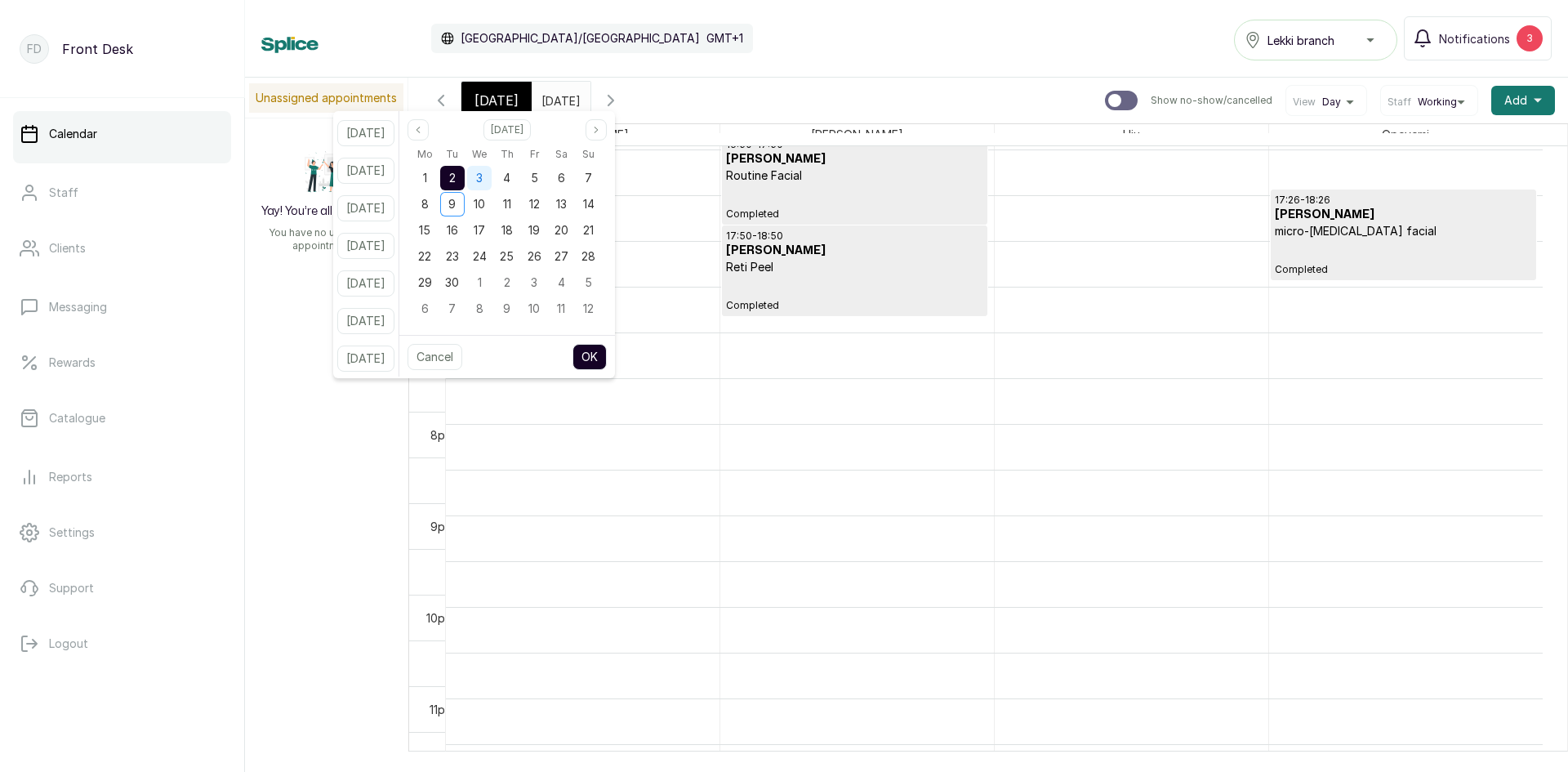
click at [492, 184] on div "3" at bounding box center [479, 178] width 25 height 25
click at [607, 363] on button "OK" at bounding box center [590, 357] width 35 height 26
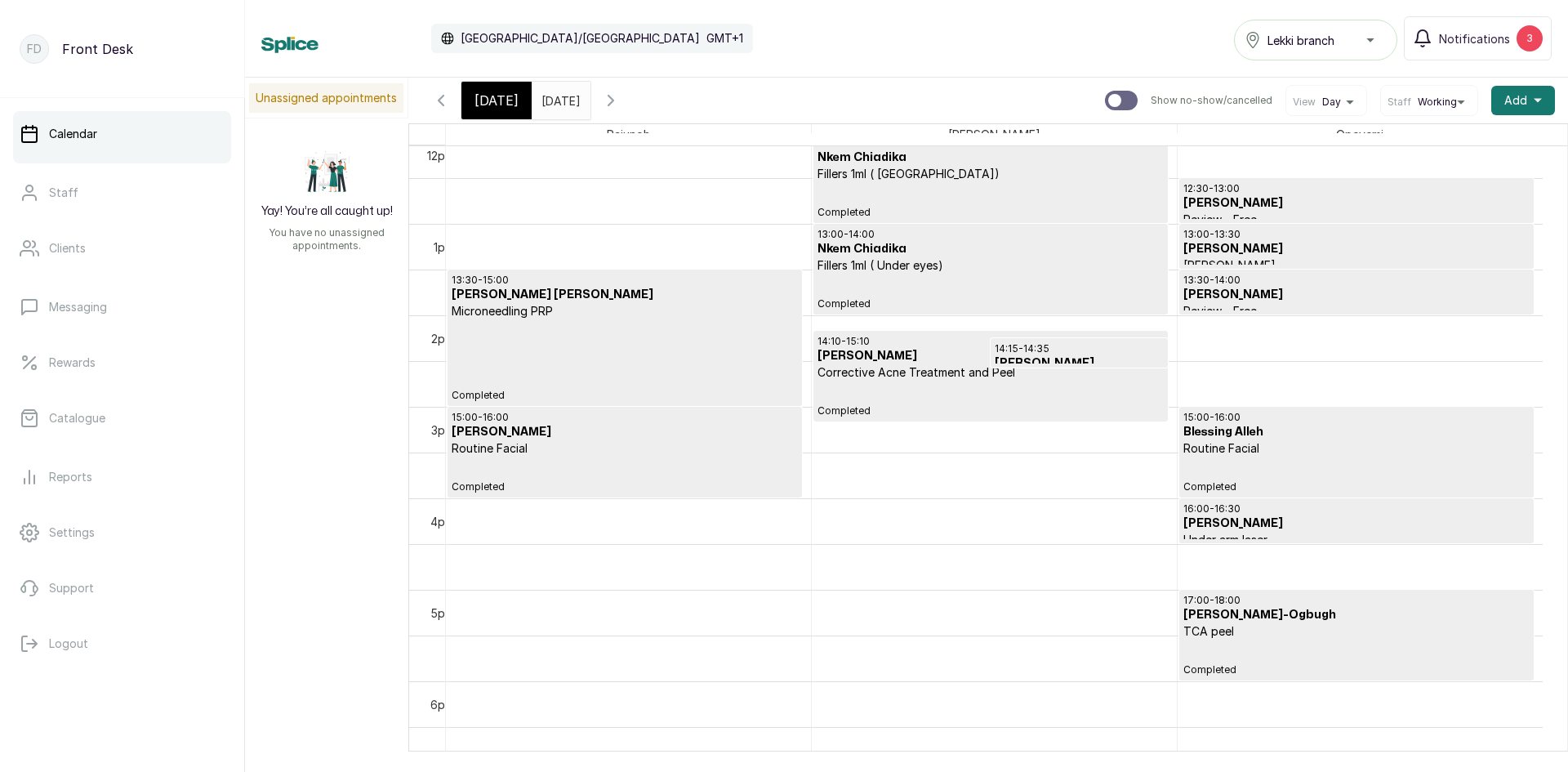
scroll to position [1285, 0]
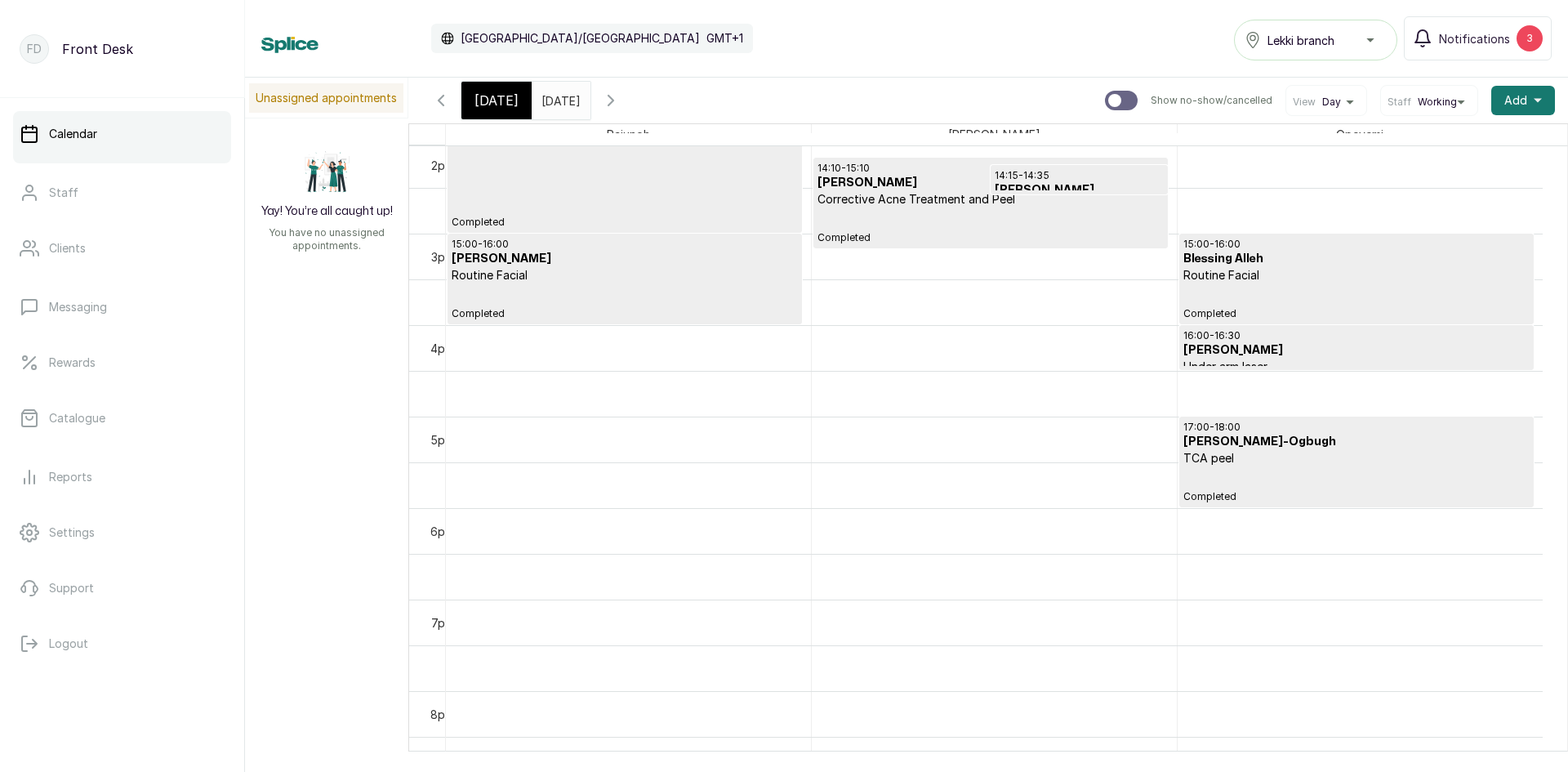
click at [558, 94] on input "[DATE]" at bounding box center [546, 96] width 26 height 28
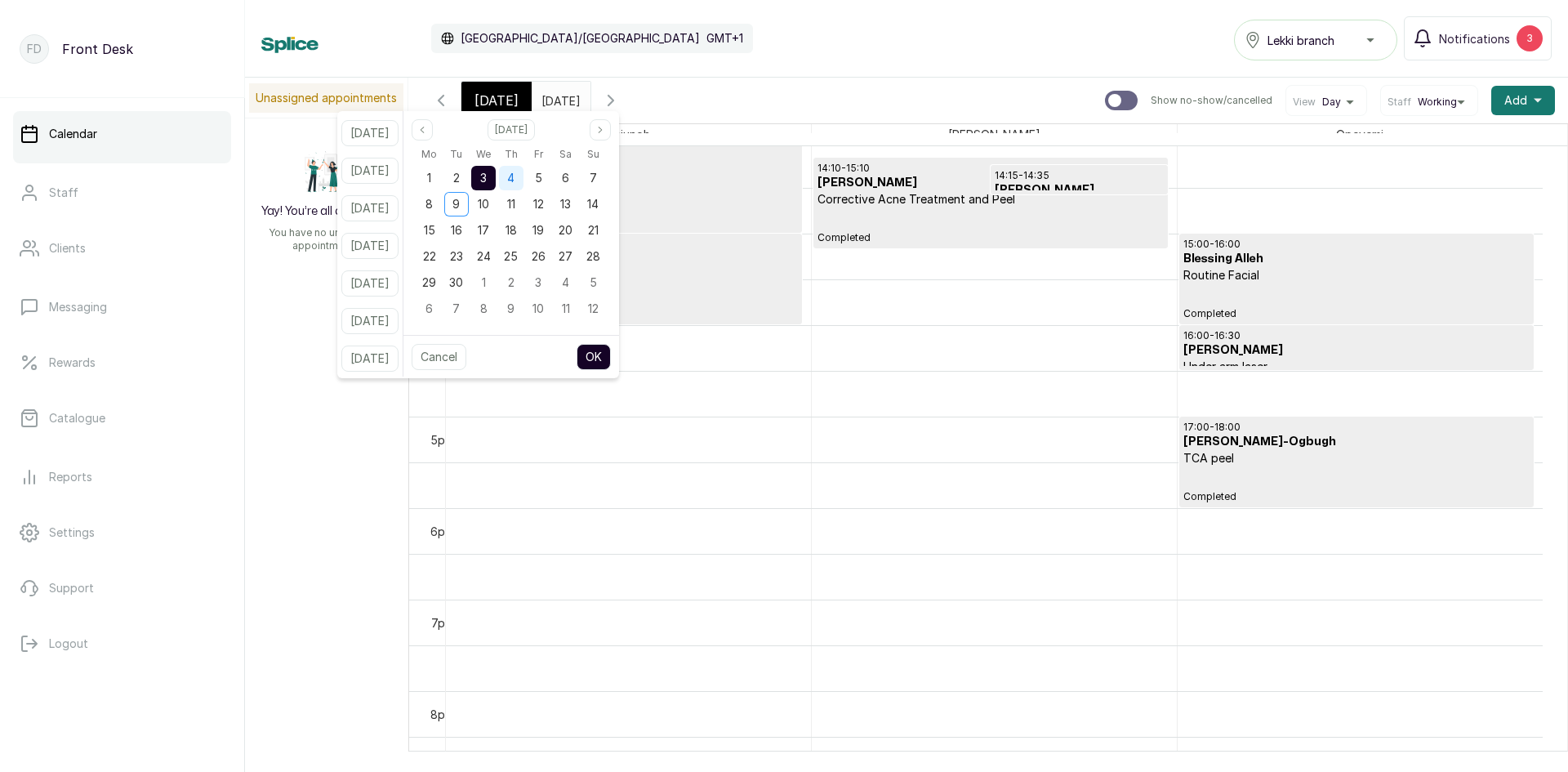
click at [515, 179] on span "4" at bounding box center [511, 177] width 7 height 14
click at [611, 363] on button "OK" at bounding box center [594, 357] width 35 height 26
type input "[DATE]"
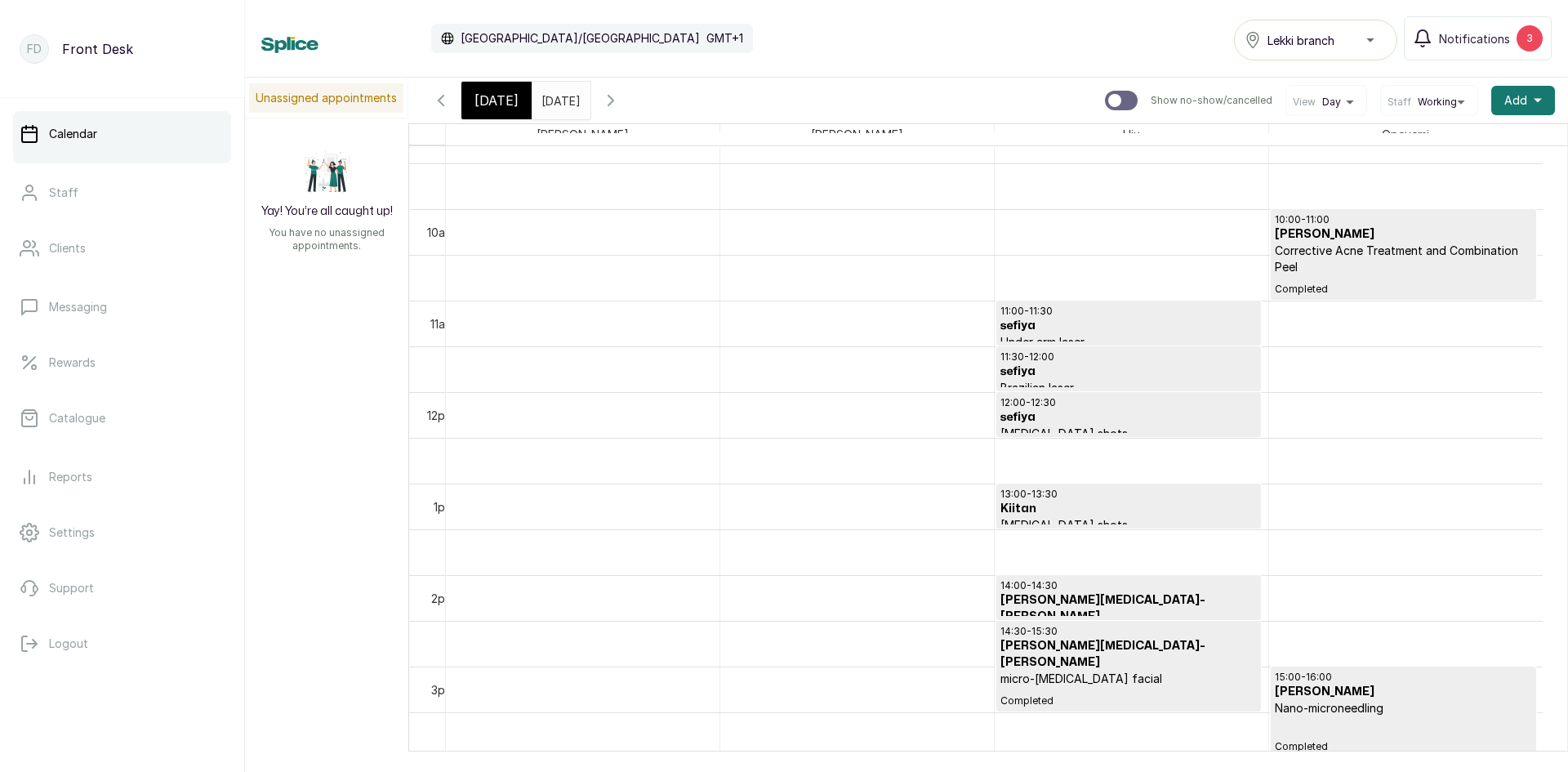
scroll to position [877, 0]
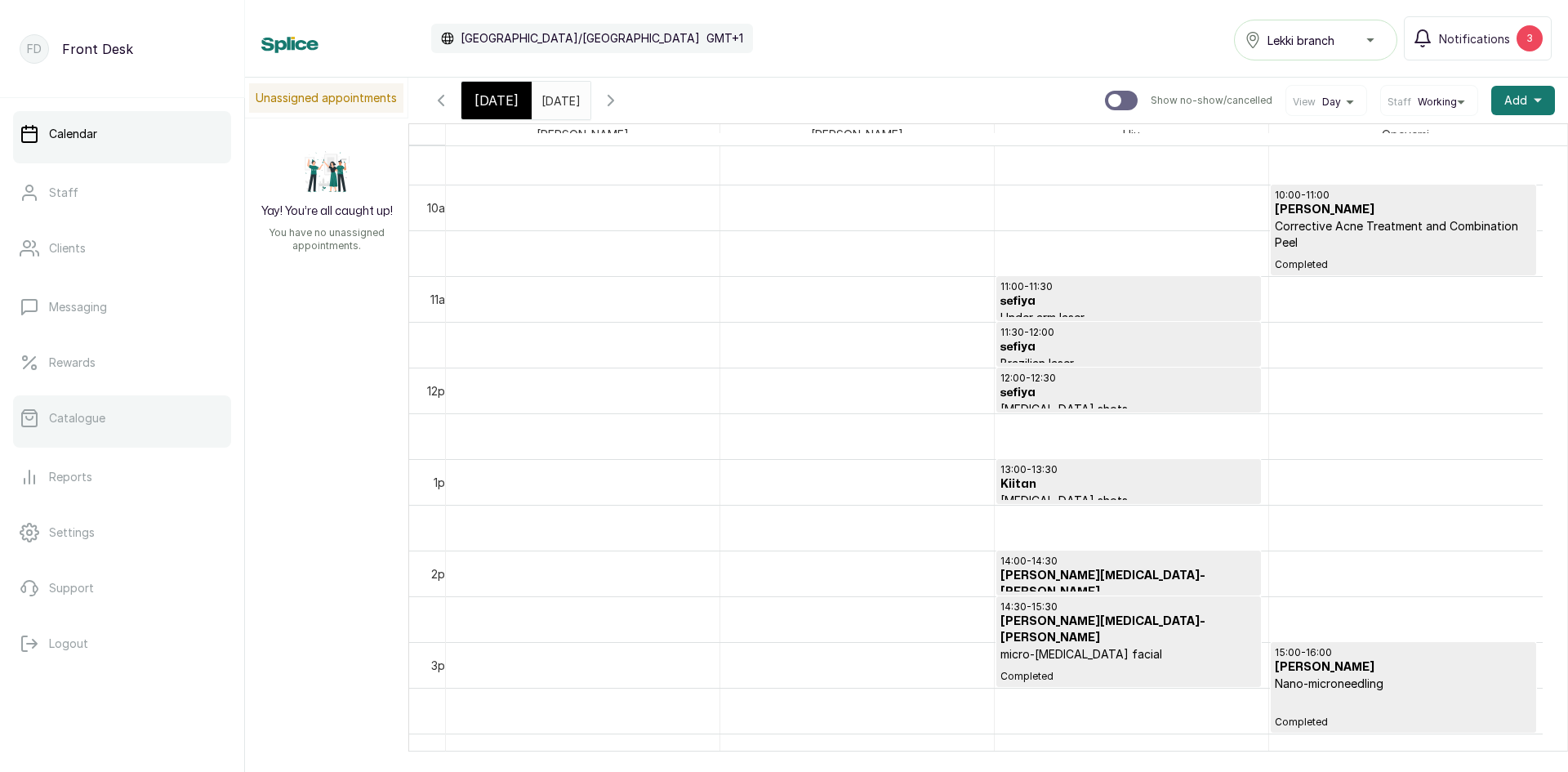
click at [77, 428] on link "Catalogue" at bounding box center [122, 419] width 218 height 46
